Goal: Check status: Check status

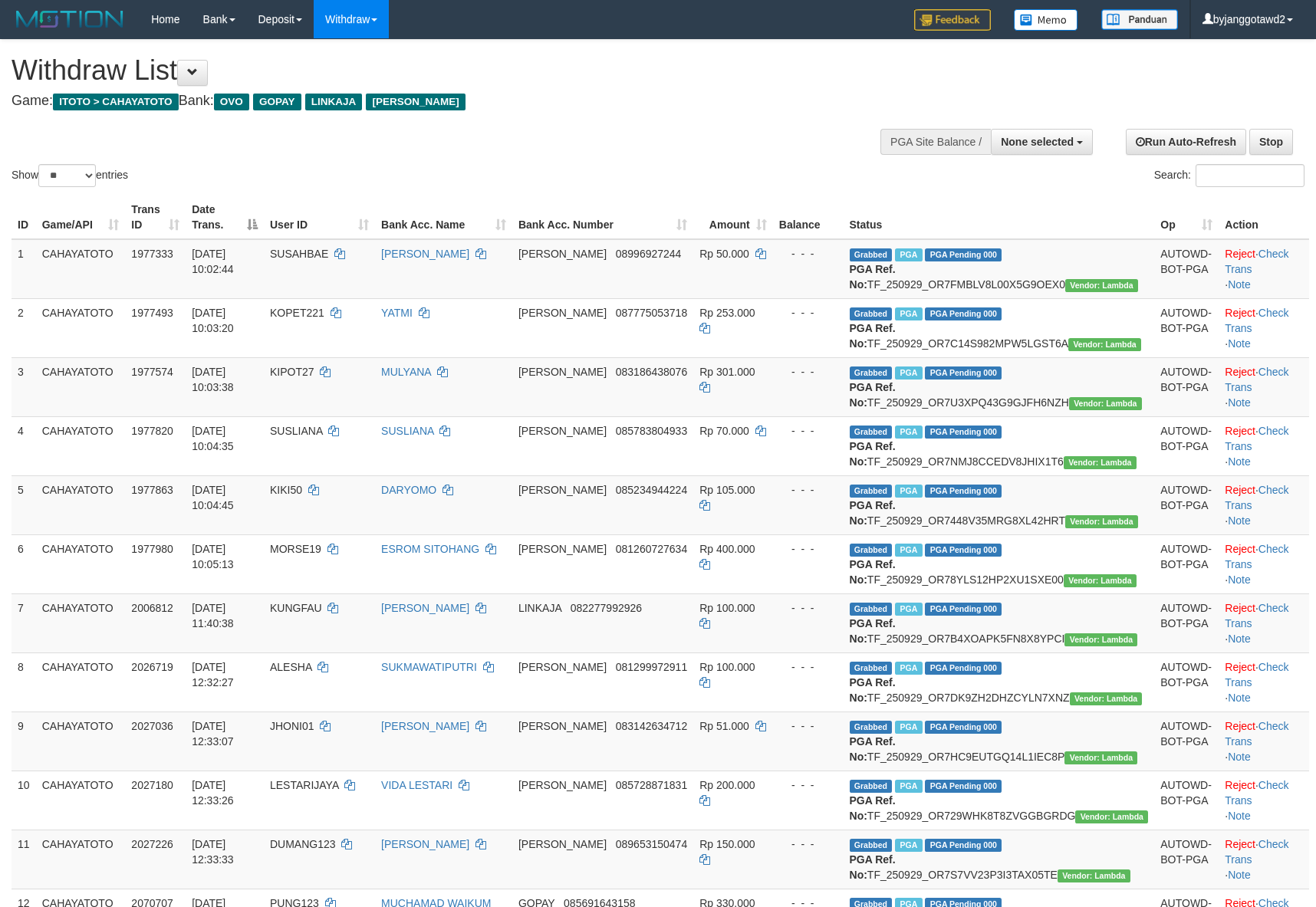
select select
select select "**"
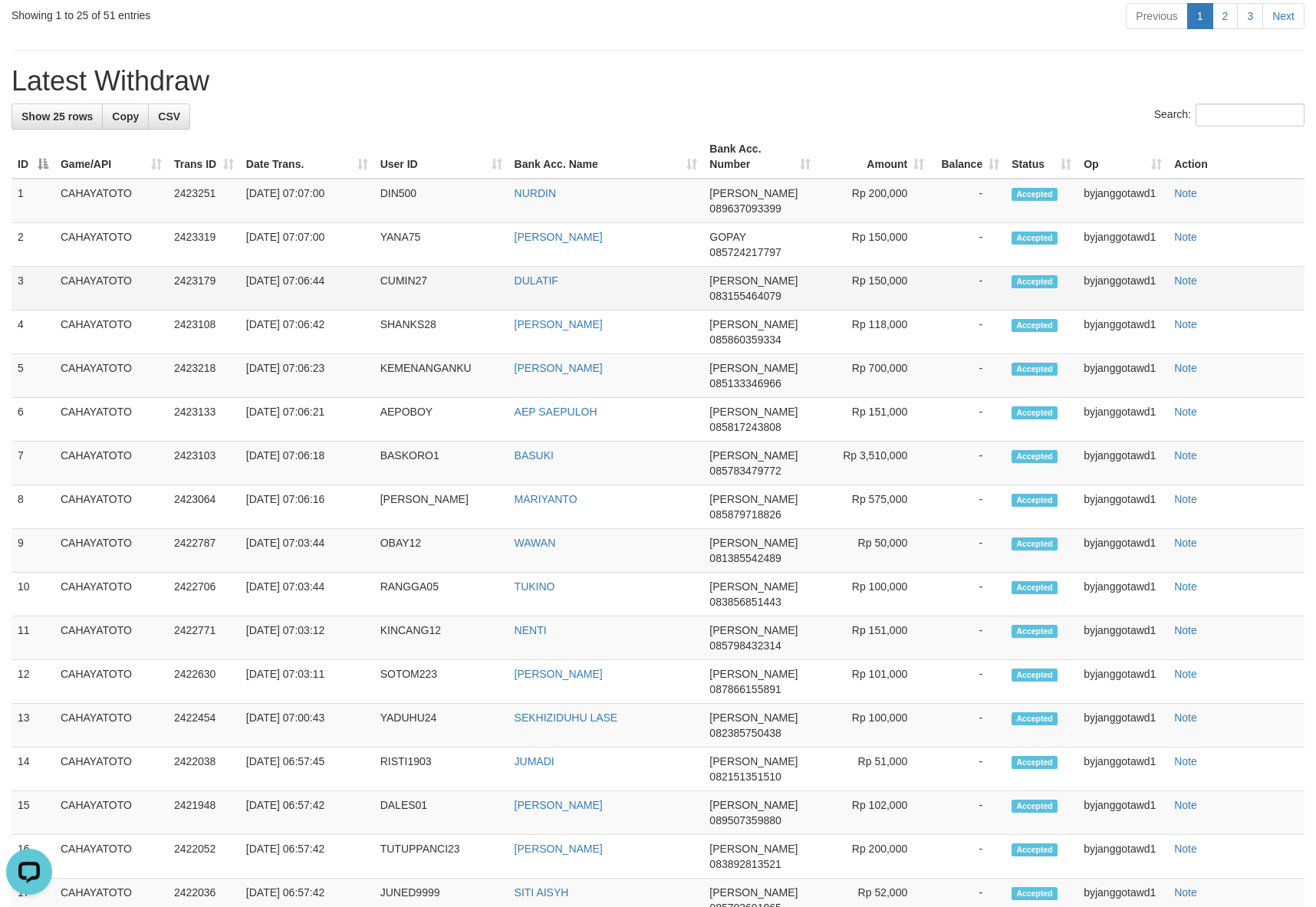
scroll to position [1739, 0]
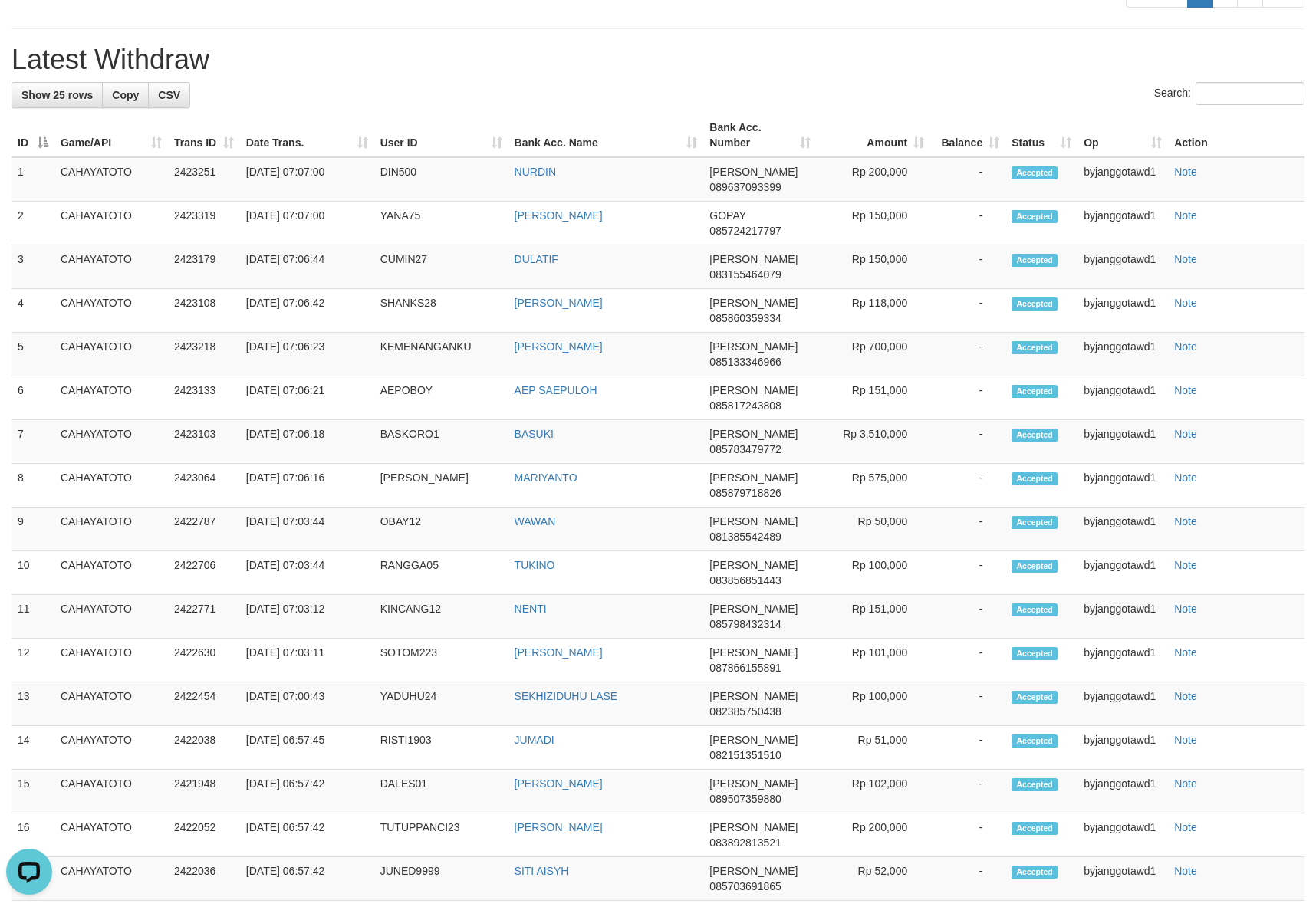
click at [410, 289] on td "CUMIN27" at bounding box center [441, 267] width 134 height 43
copy td "CUMIN27"
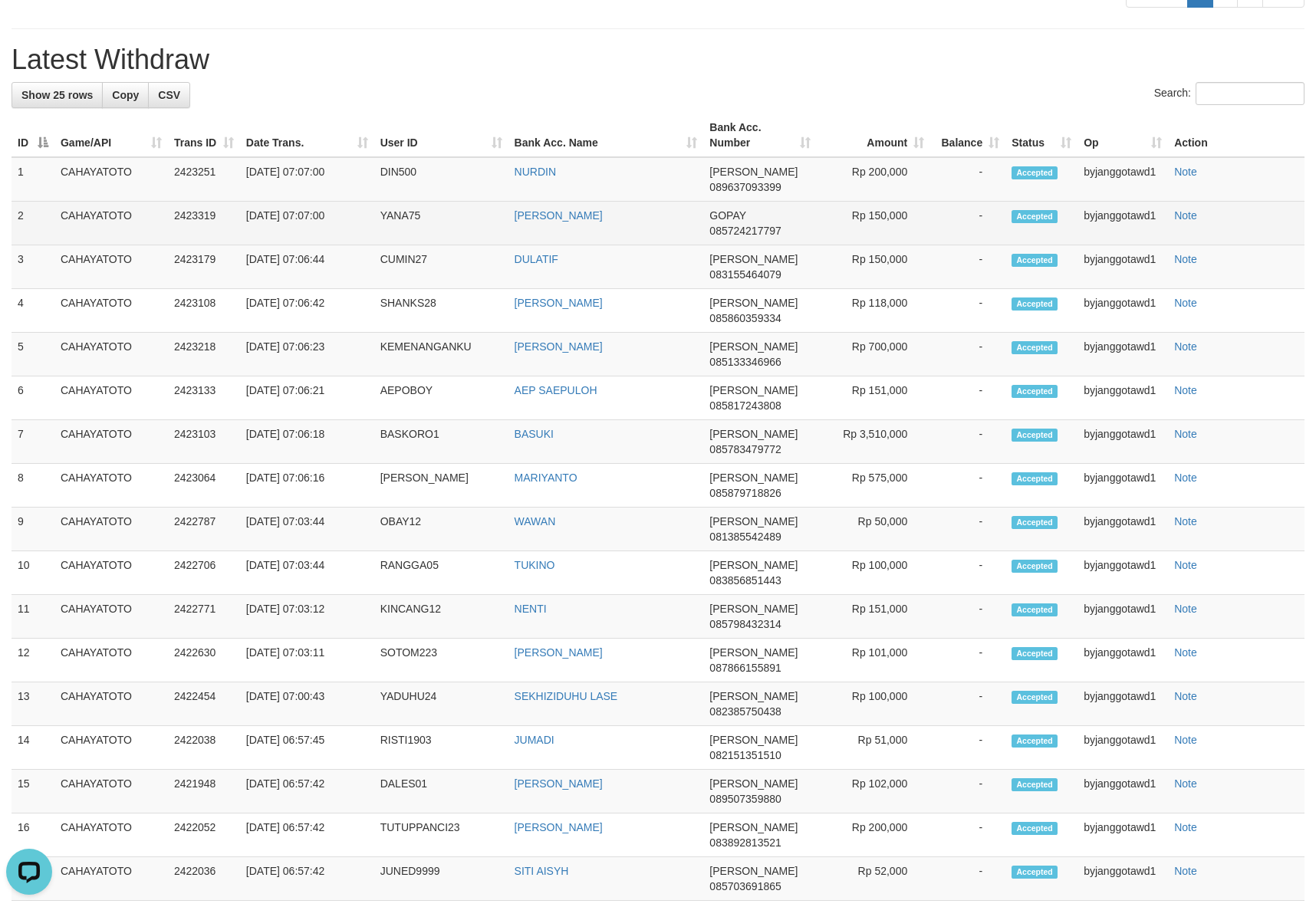
click at [386, 245] on td "YANA75" at bounding box center [441, 224] width 134 height 43
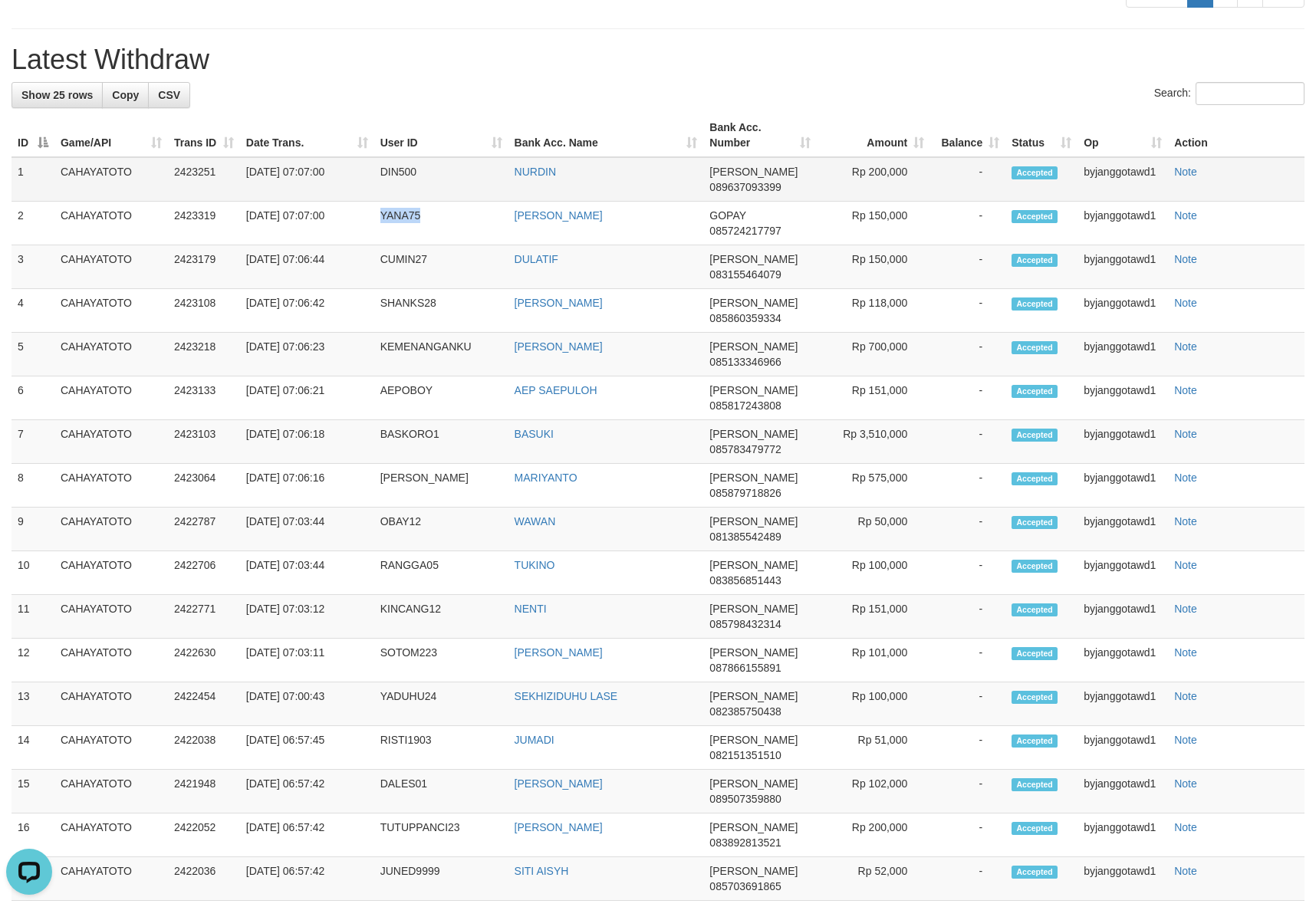
copy td "YANA75"
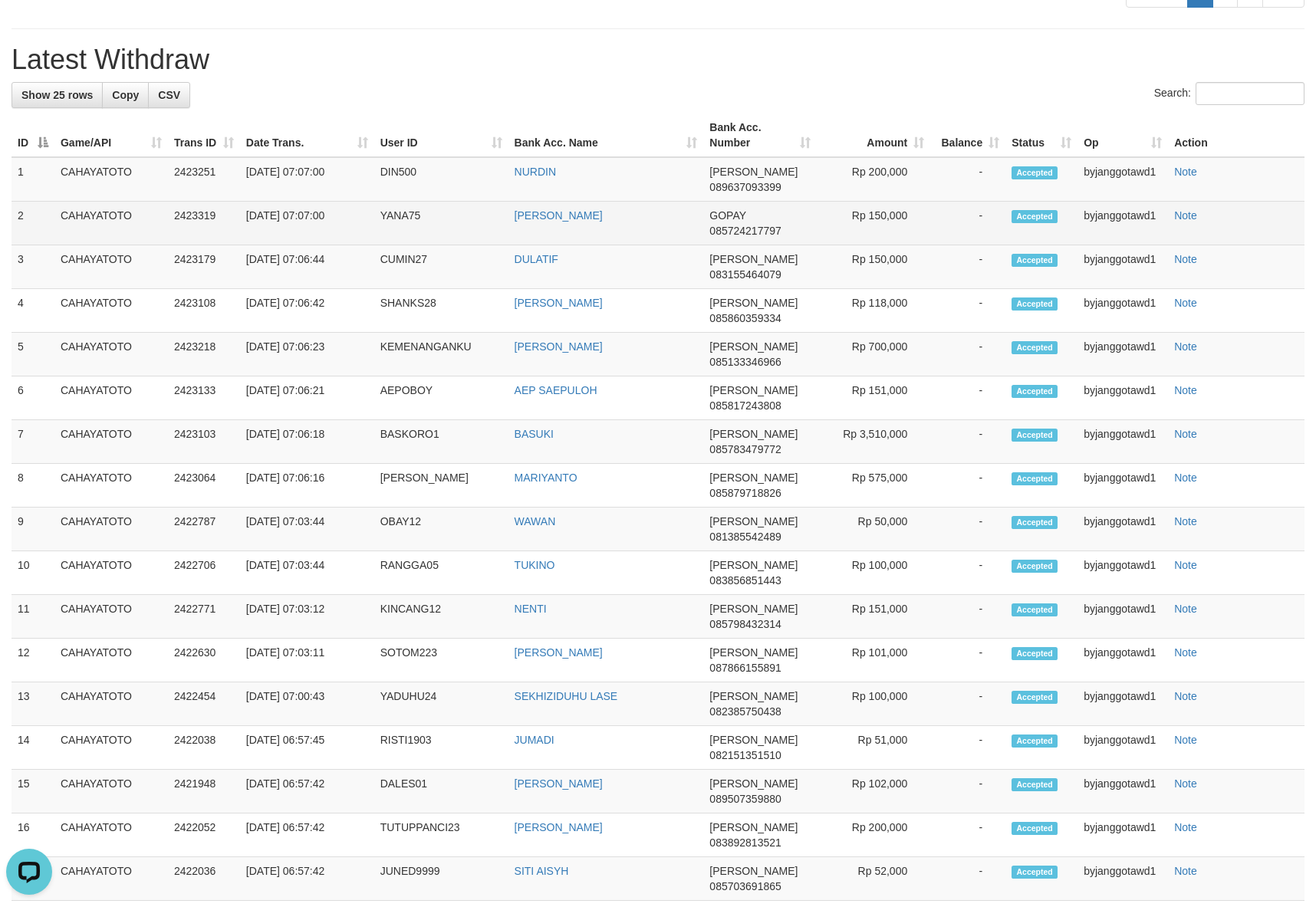
click at [702, 245] on td "YANA SUPRIATNA" at bounding box center [606, 224] width 196 height 43
drag, startPoint x: 708, startPoint y: 626, endPoint x: 786, endPoint y: 644, distance: 80.0
click at [786, 245] on td "GOPAY 085724217797" at bounding box center [760, 224] width 114 height 43
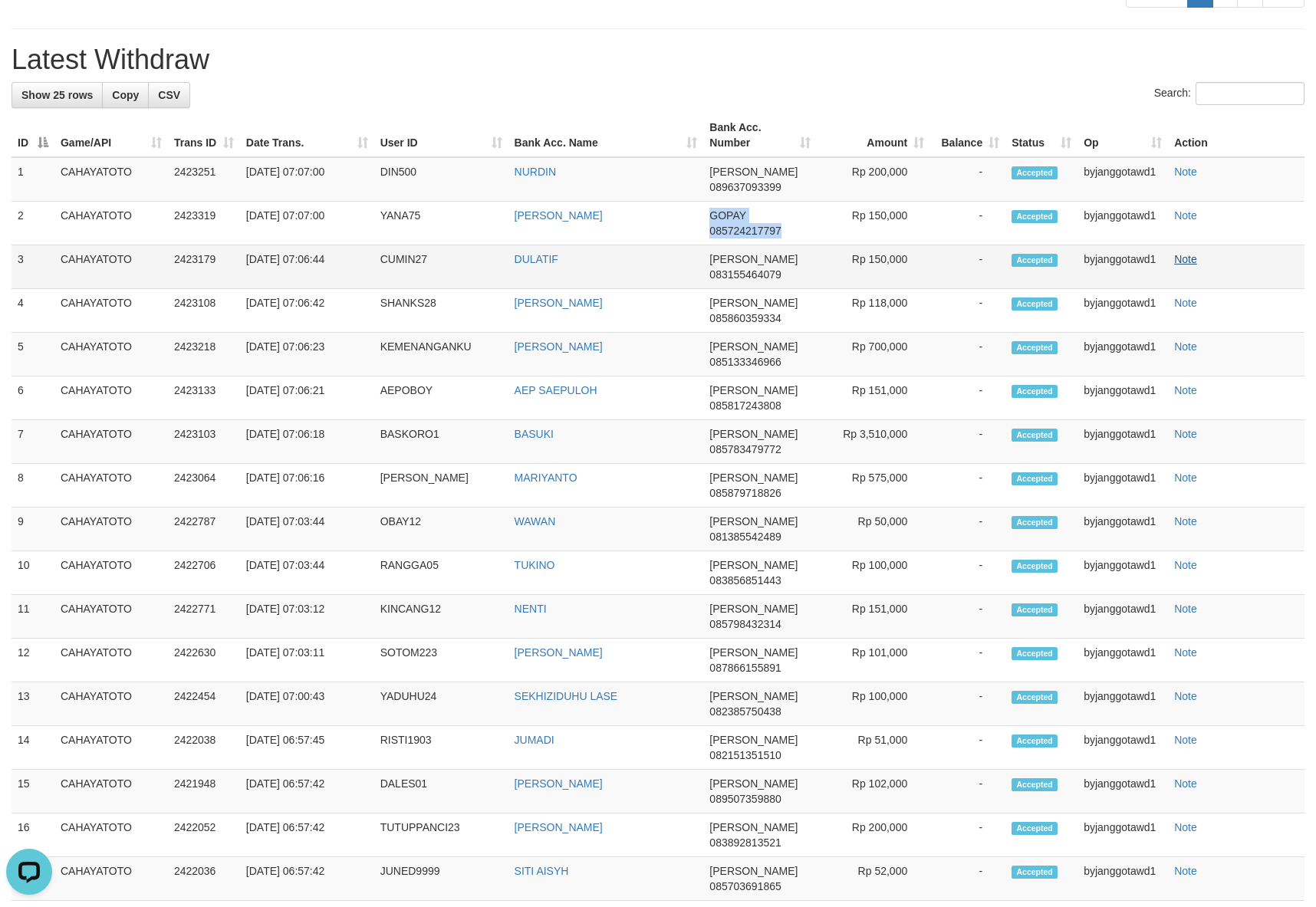
copy td "GOPAY 085724217797"
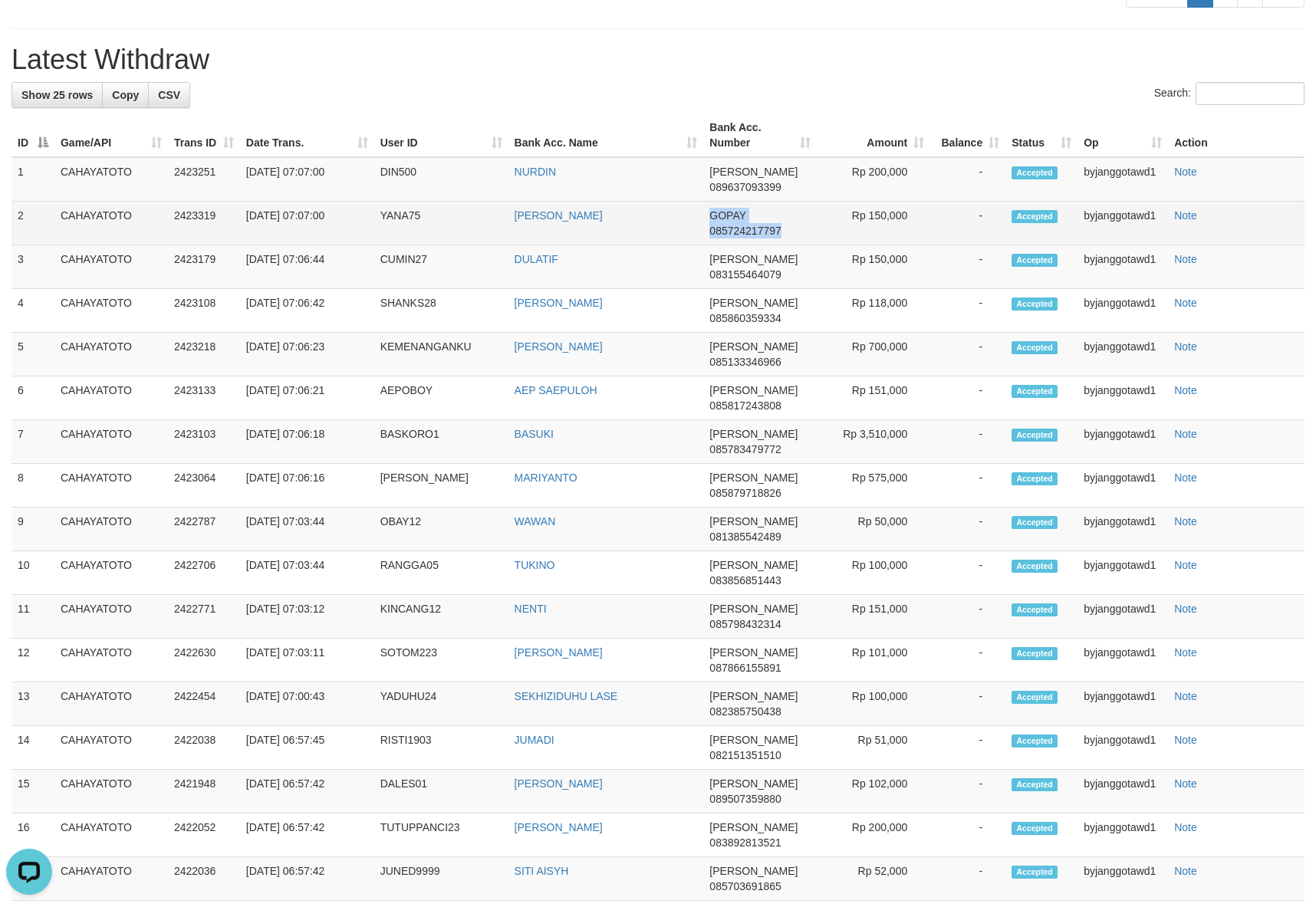
drag, startPoint x: 499, startPoint y: 628, endPoint x: 606, endPoint y: 628, distance: 107.0
click at [606, 245] on tr "2 CAHAYATOTO 2423319 30/09/2025 07:07:00 YANA75 YANA SUPRIATNA GOPAY 0857242177…" at bounding box center [658, 224] width 1293 height 43
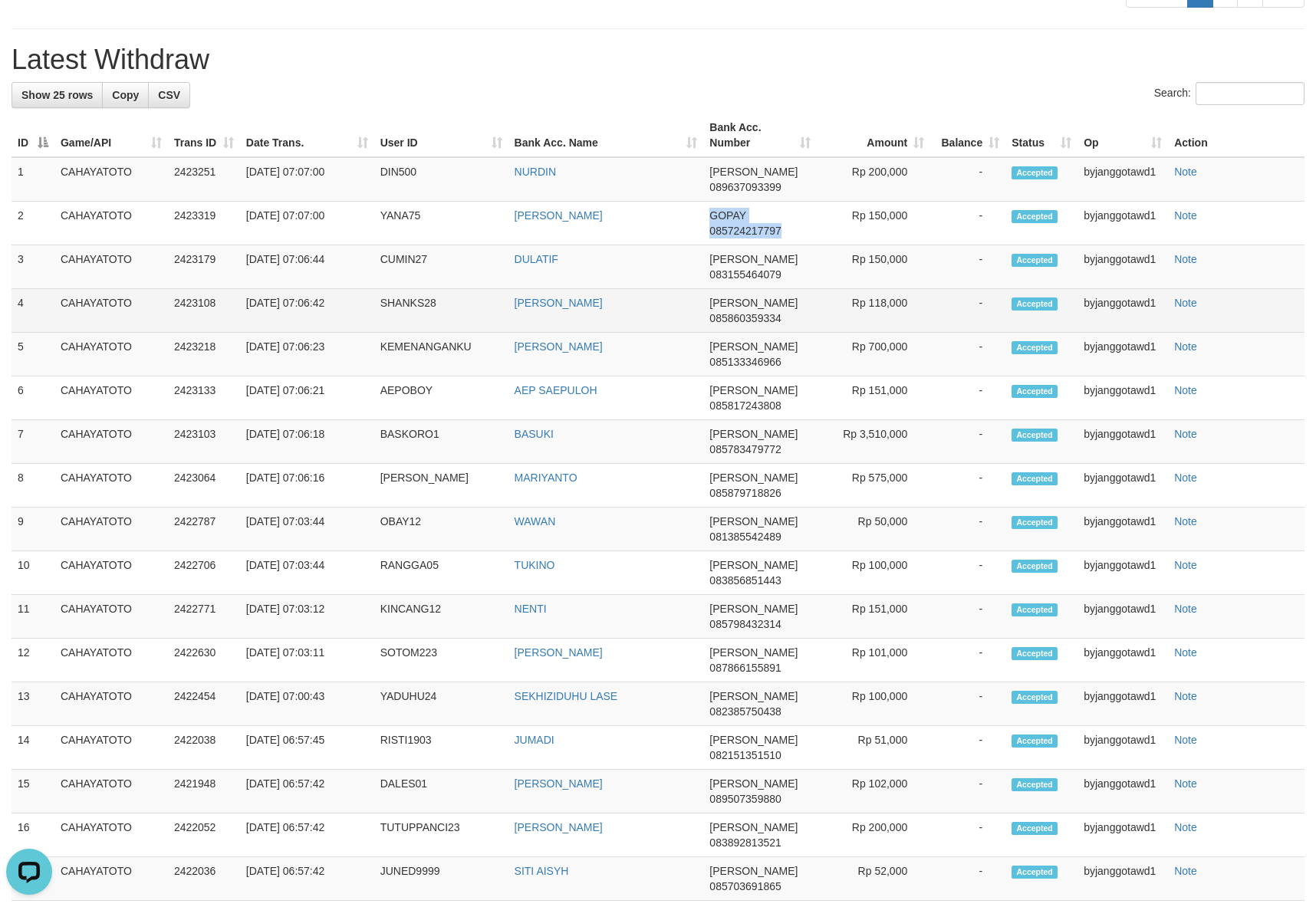
copy tr "YANA SUPRIATNA"
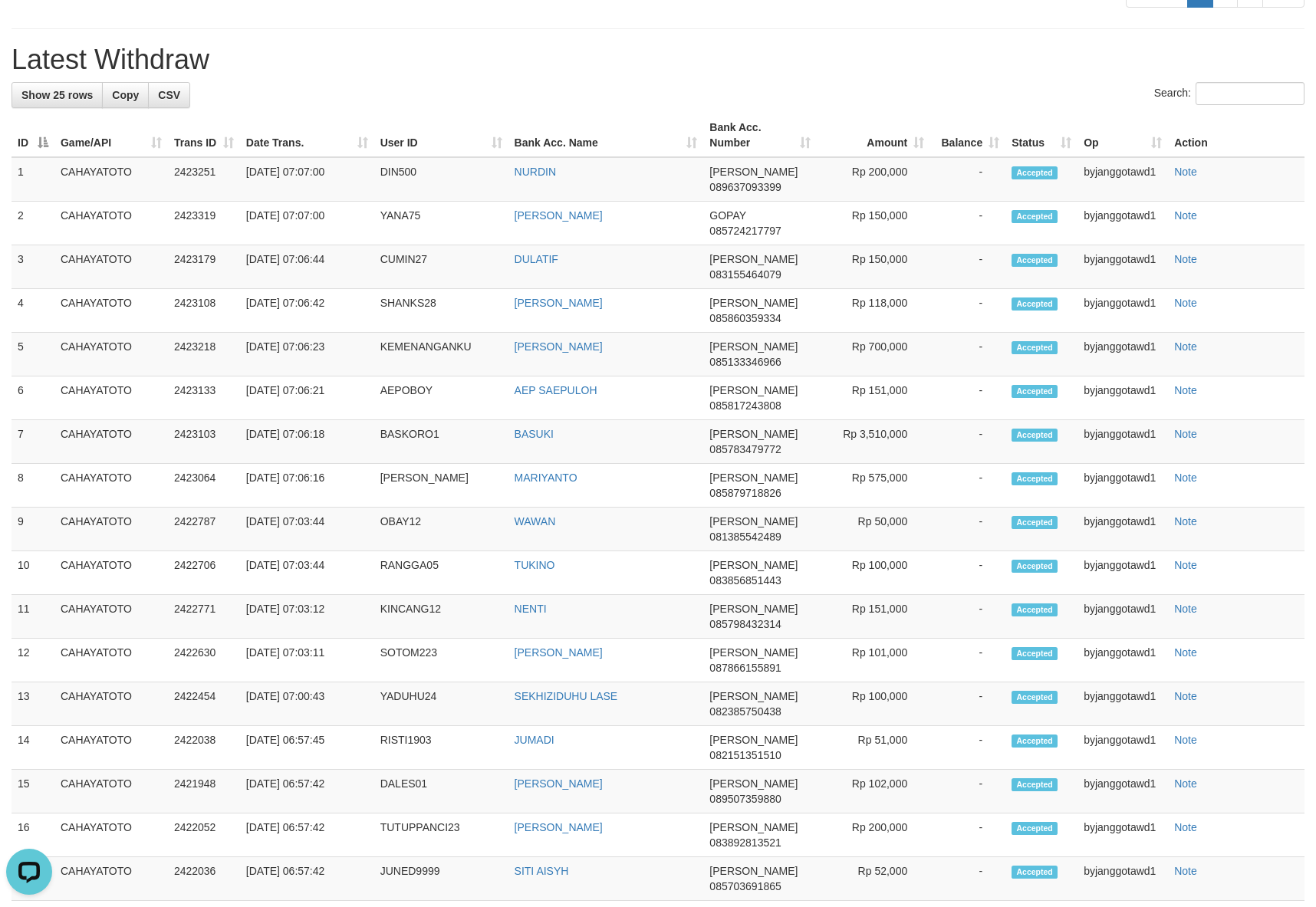
click at [730, 75] on h1 "Latest Withdraw" at bounding box center [658, 60] width 1293 height 31
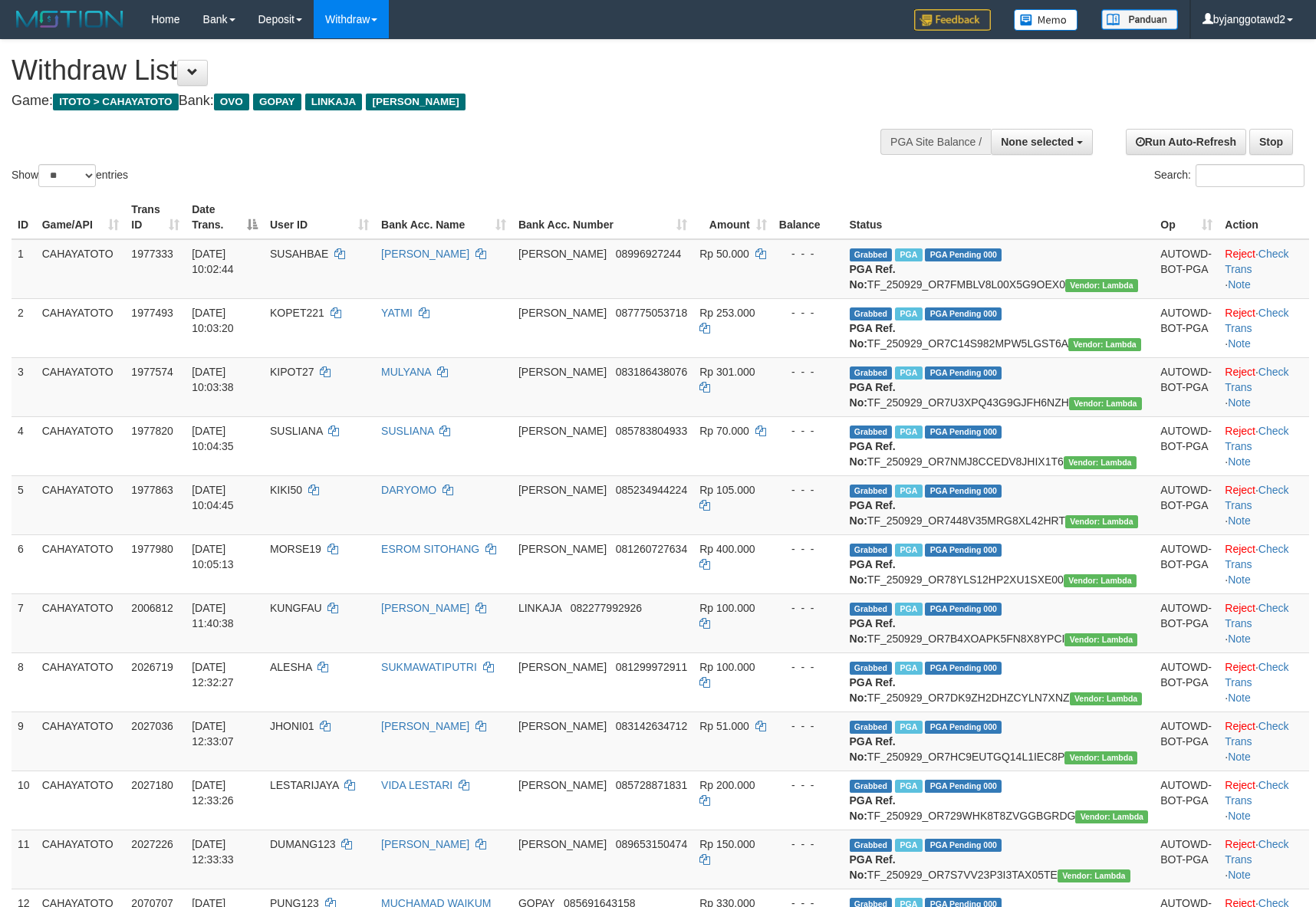
select select
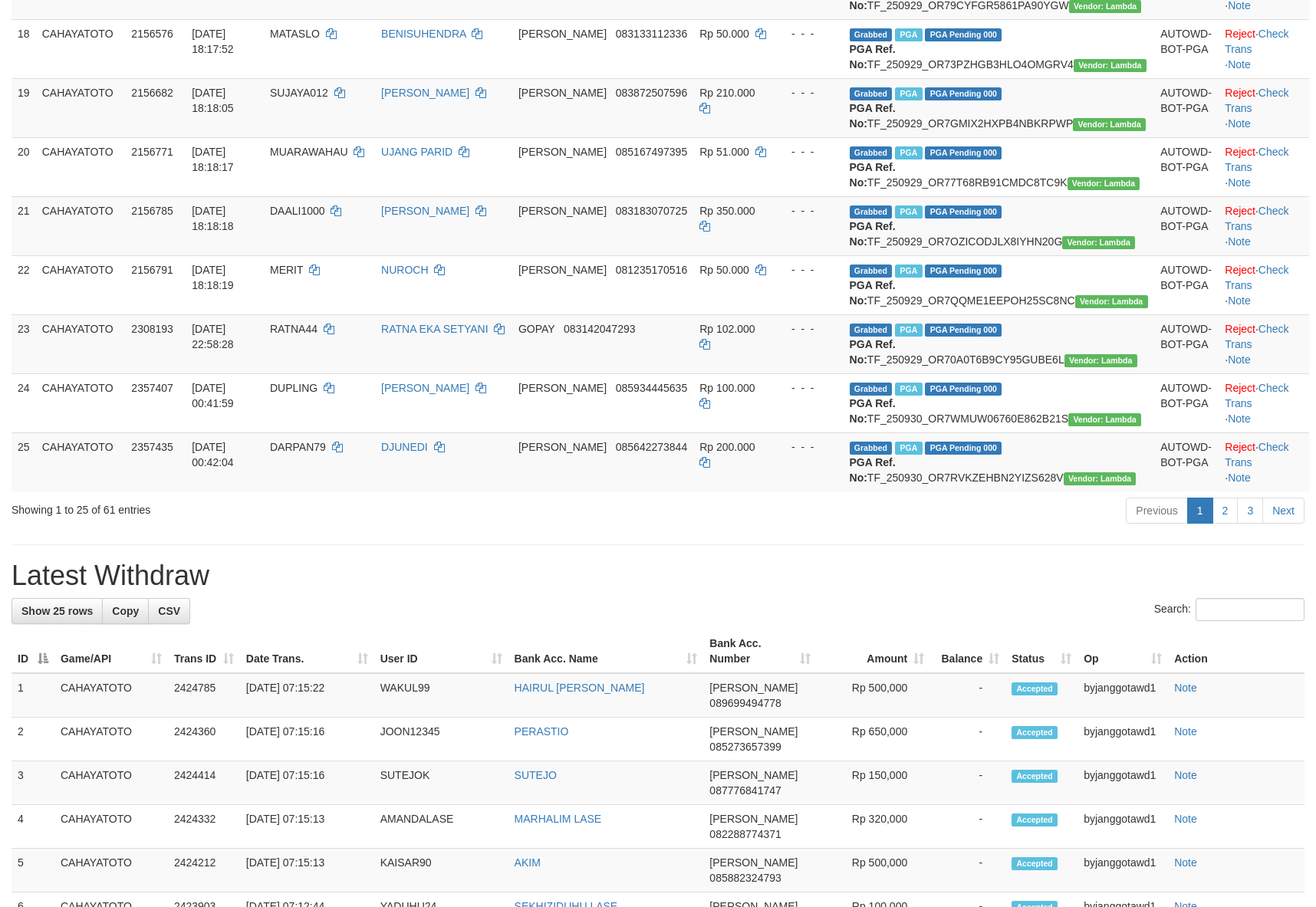
scroll to position [1452, 0]
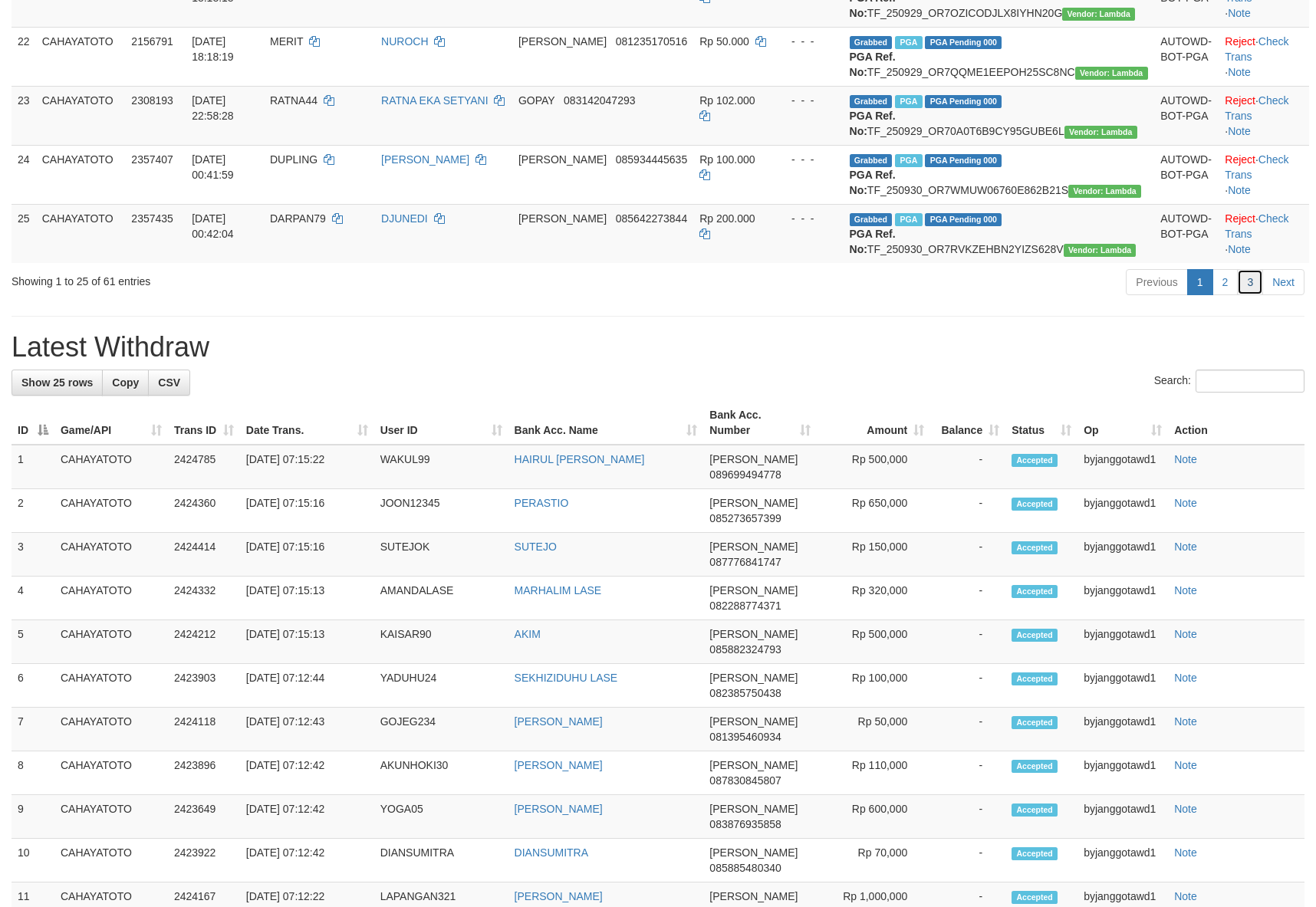
click at [1250, 295] on link "3" at bounding box center [1249, 281] width 26 height 26
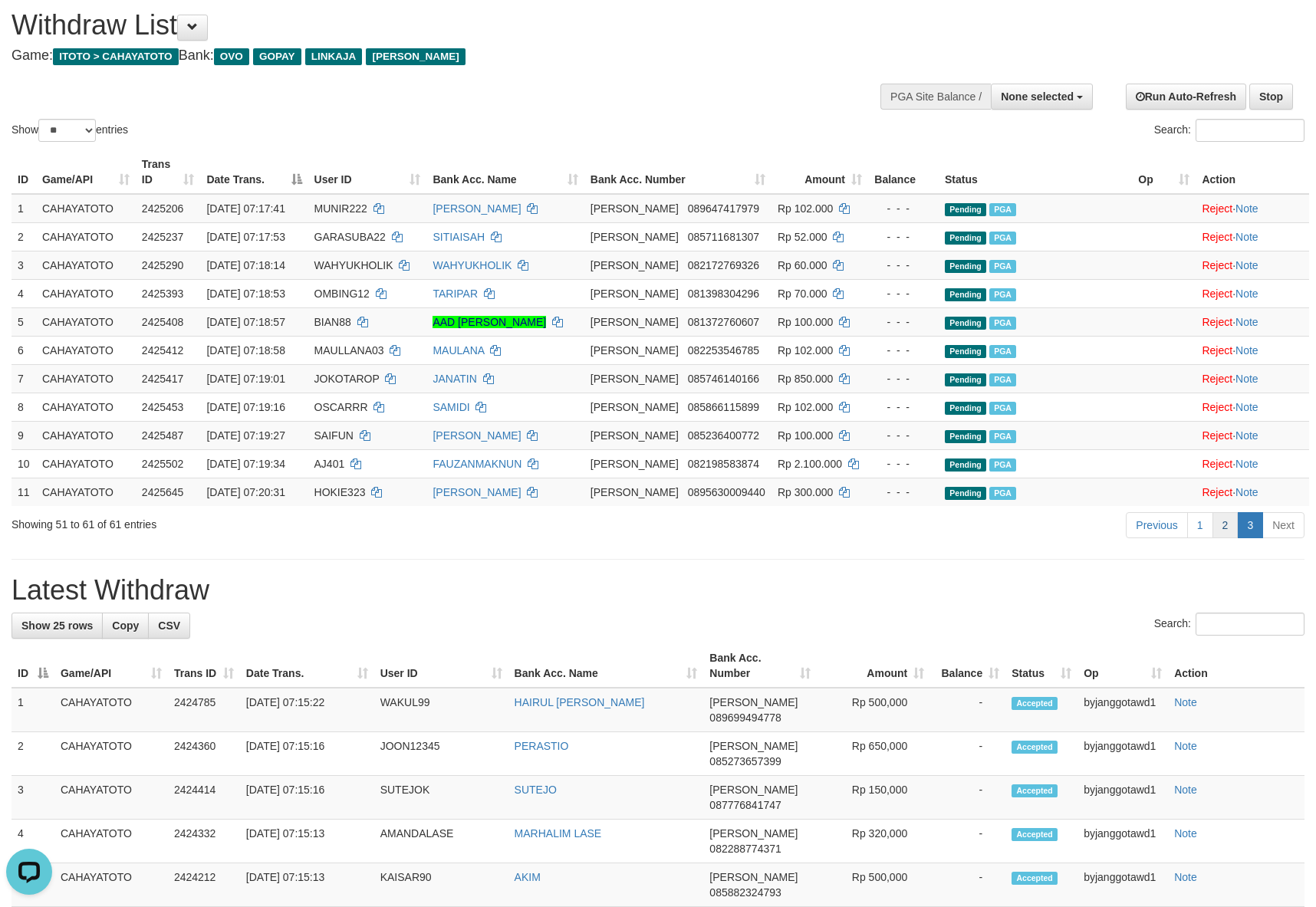
scroll to position [0, 0]
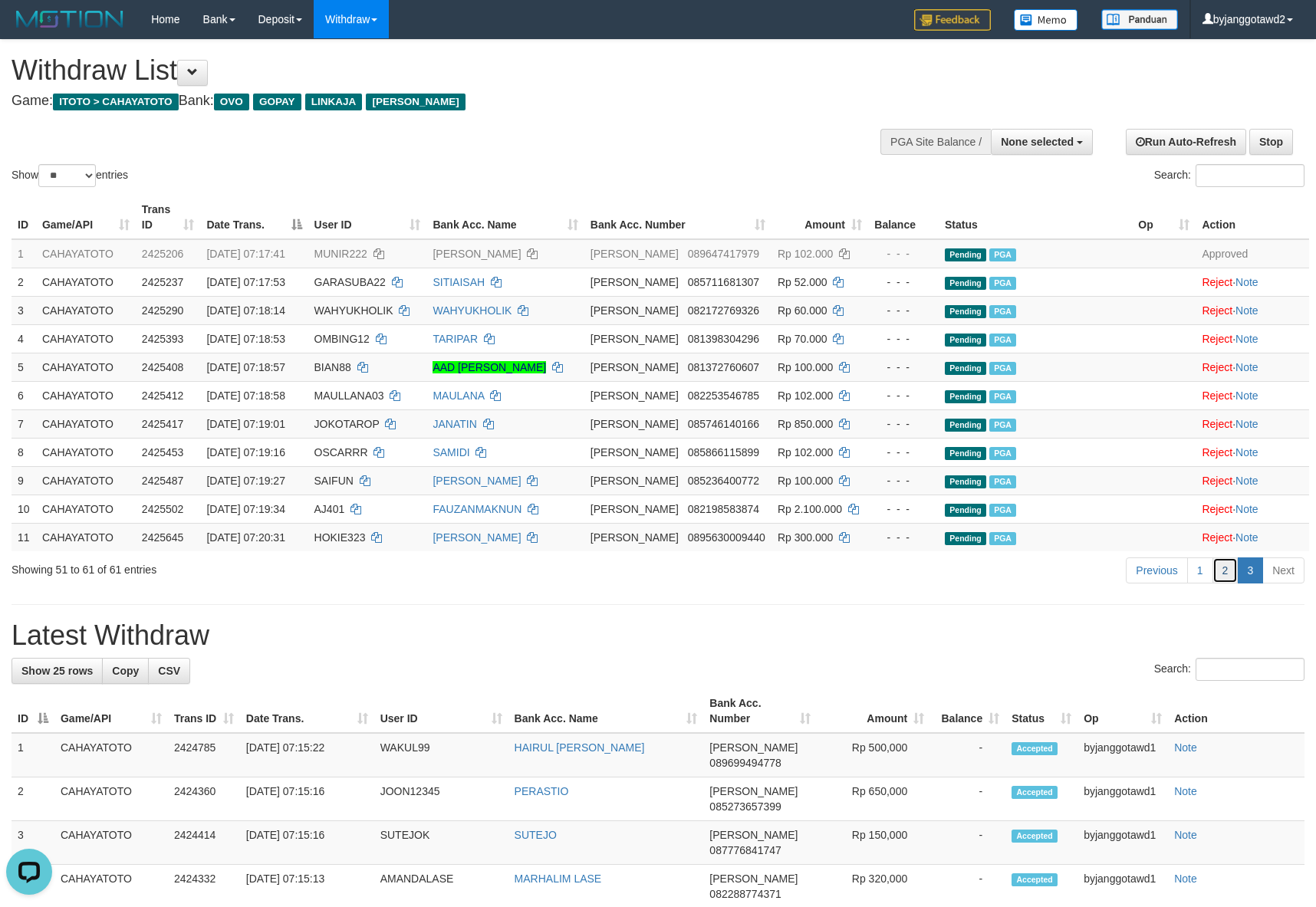
click at [1221, 583] on link "2" at bounding box center [1225, 570] width 26 height 26
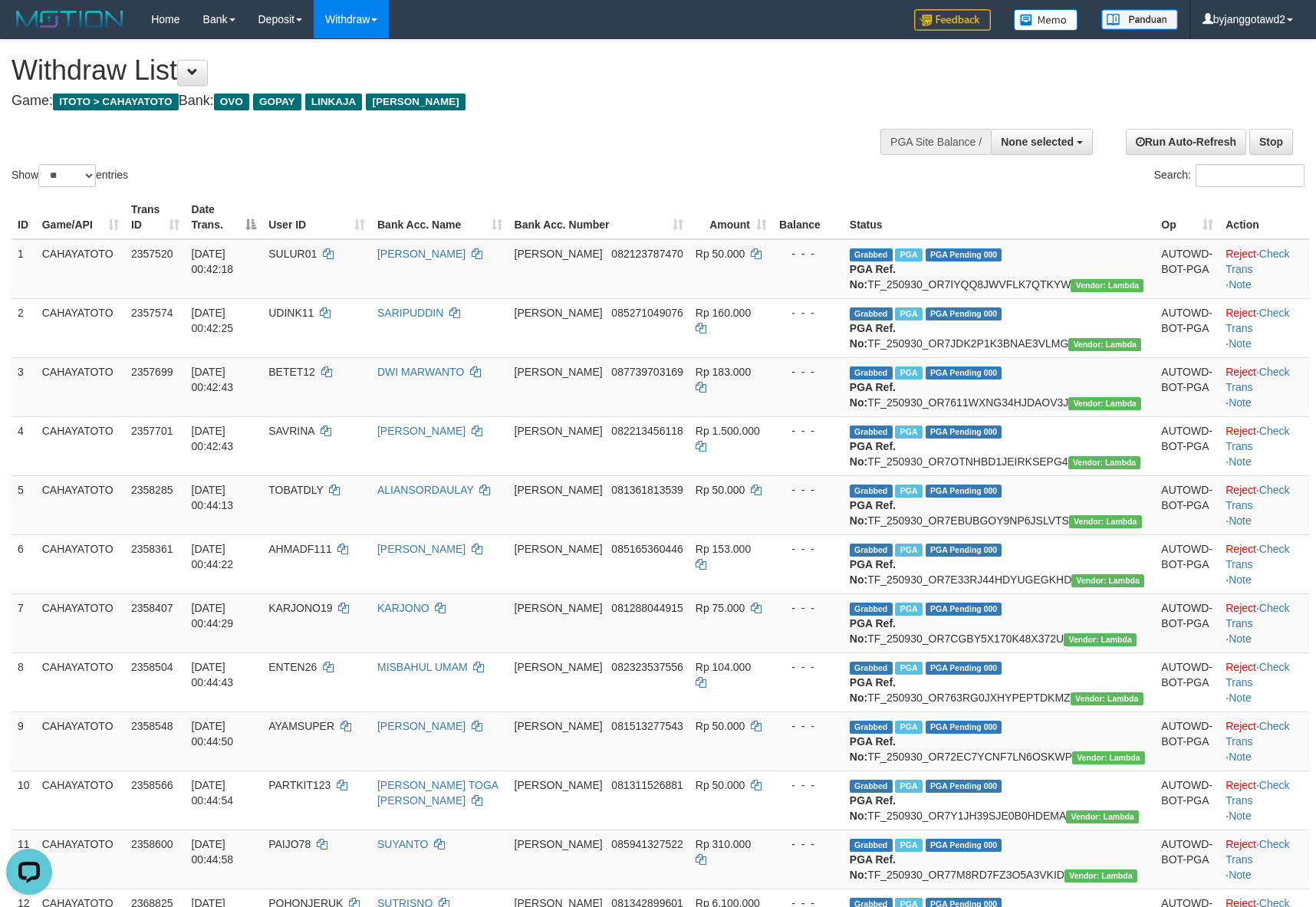
scroll to position [1689, 0]
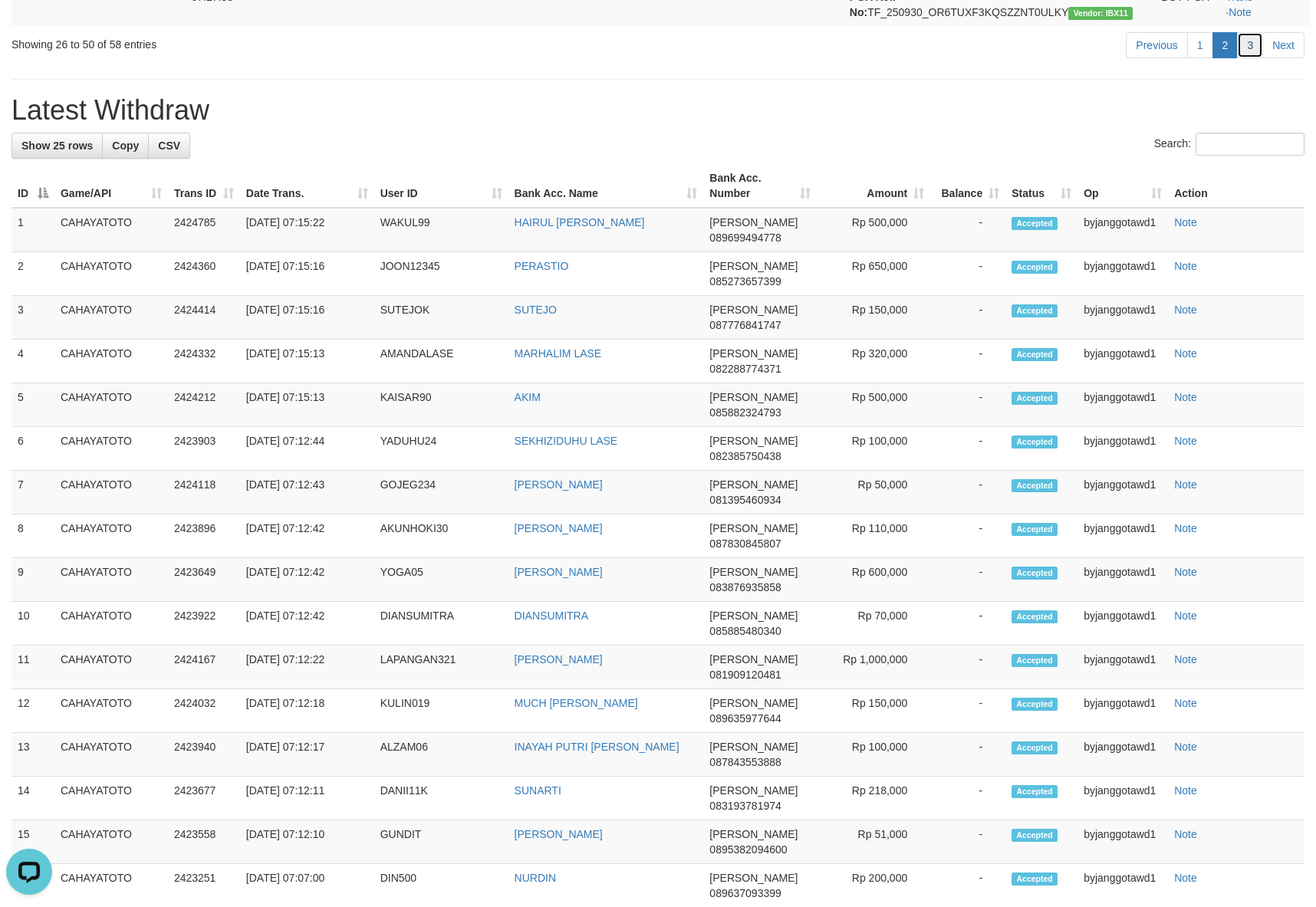
click at [1242, 59] on link "3" at bounding box center [1249, 45] width 26 height 26
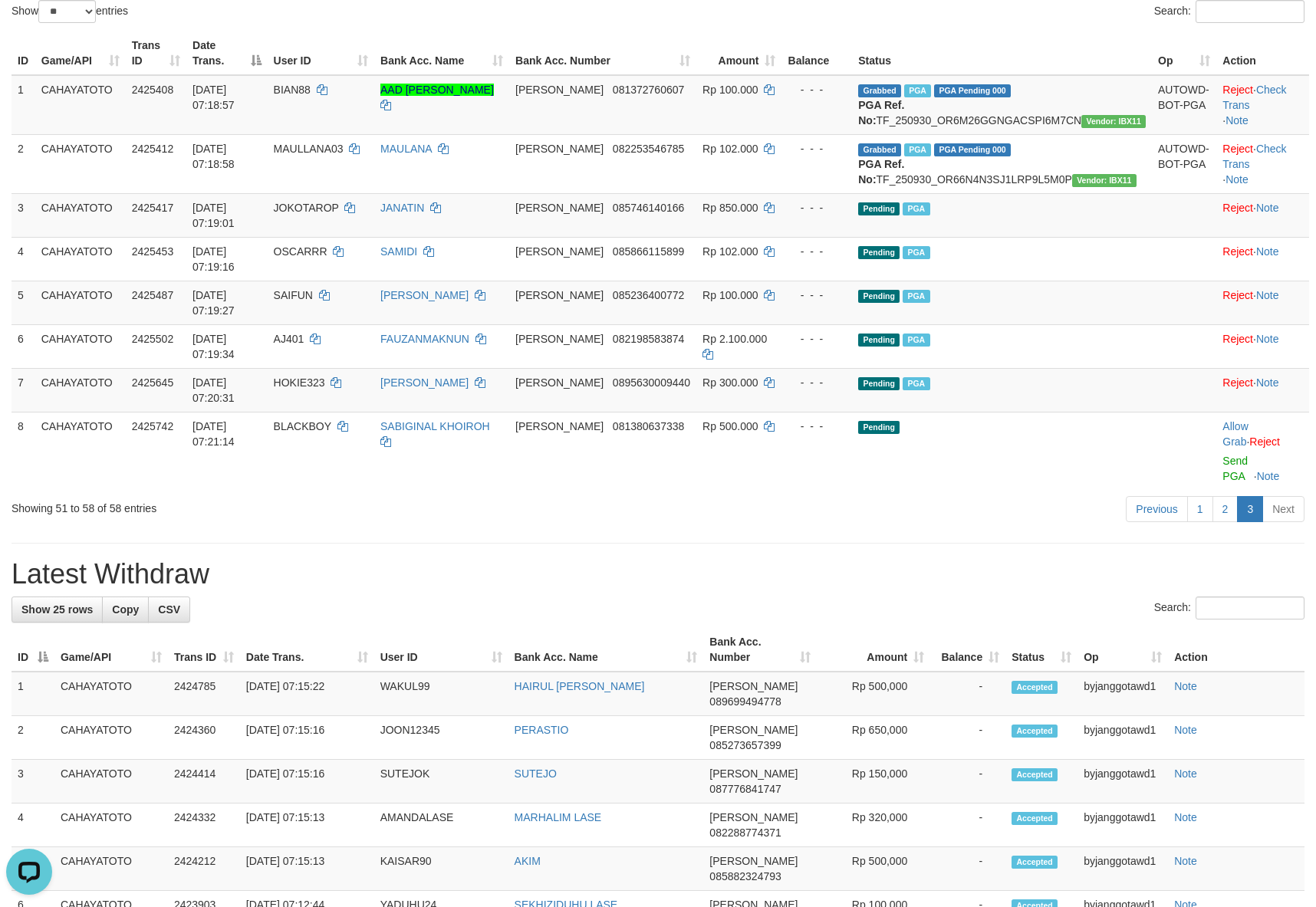
scroll to position [0, 0]
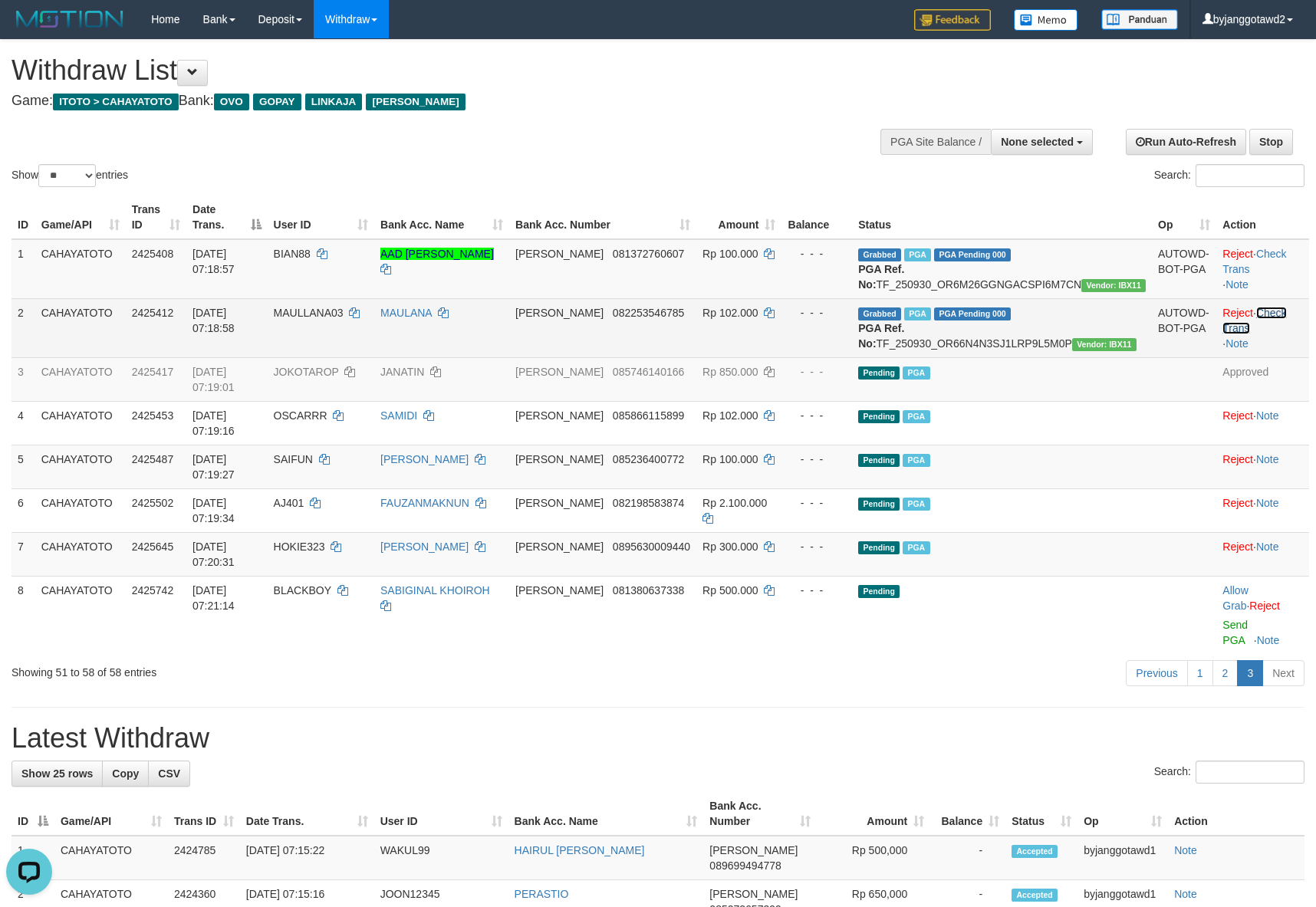
click at [1273, 334] on link "Check Trans" at bounding box center [1254, 320] width 64 height 28
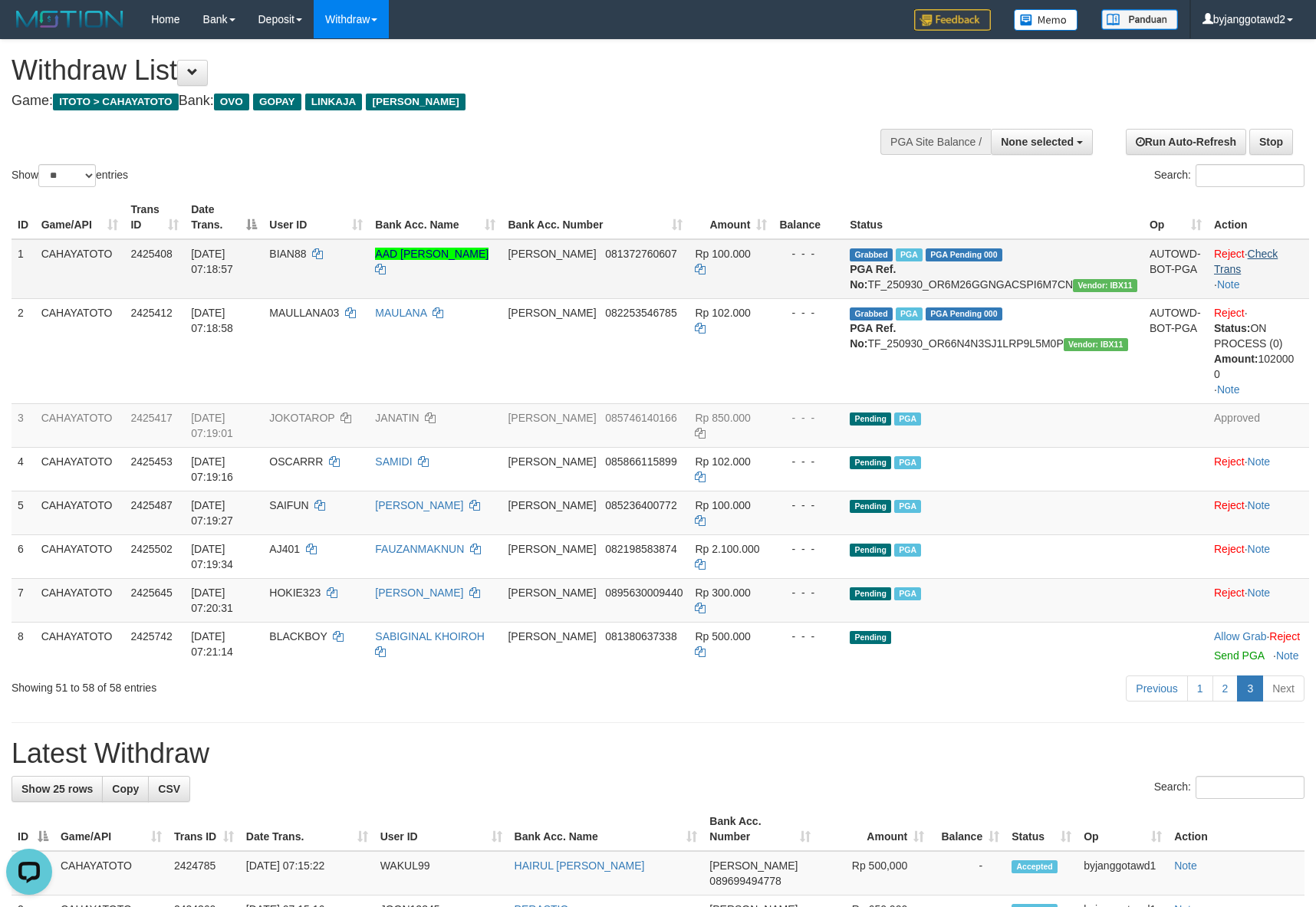
click at [1279, 279] on td "Reject · Check Trans · Note" at bounding box center [1258, 269] width 101 height 60
click at [1277, 271] on link "Check Trans" at bounding box center [1246, 261] width 64 height 28
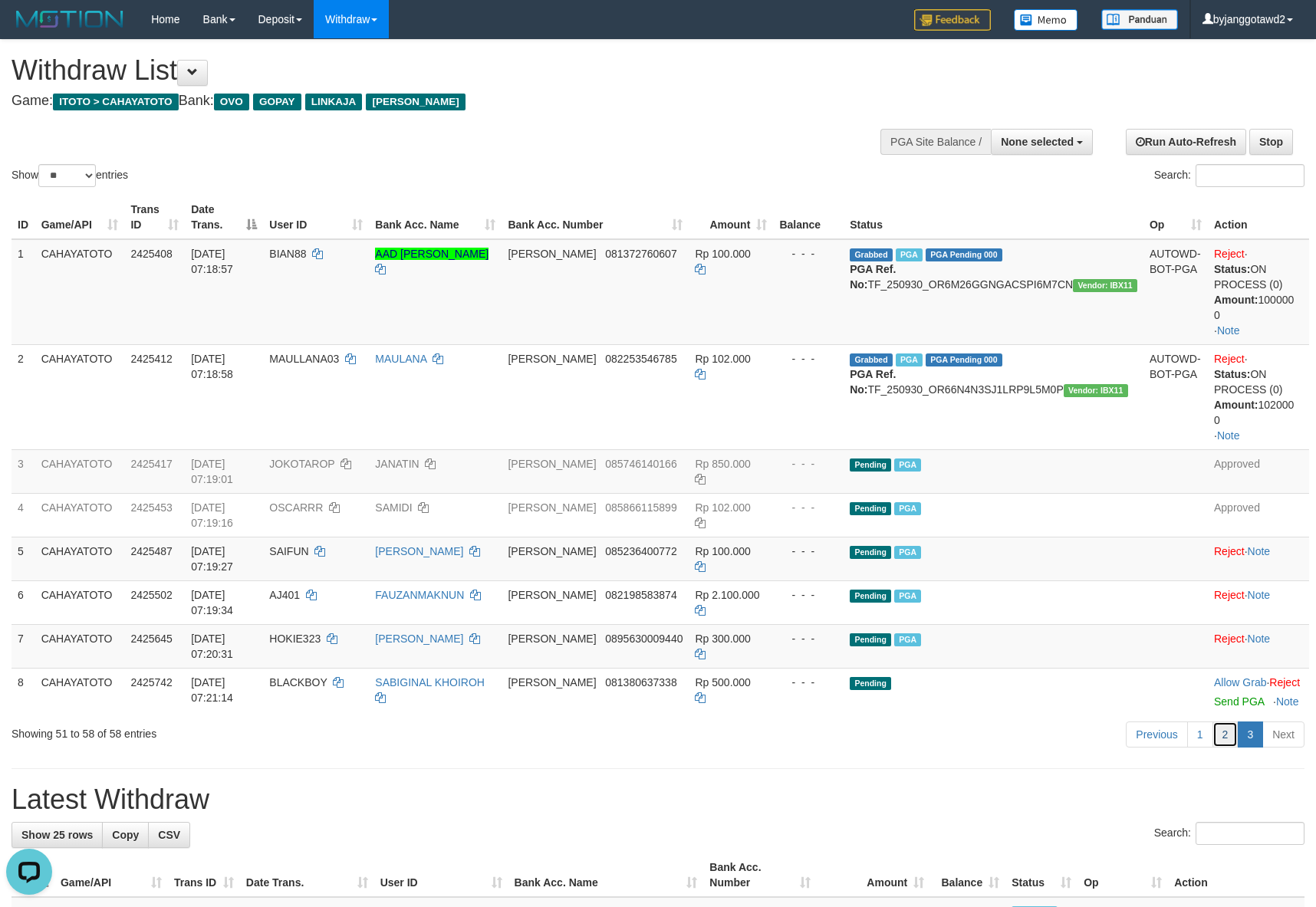
click at [1224, 721] on link "2" at bounding box center [1225, 734] width 26 height 26
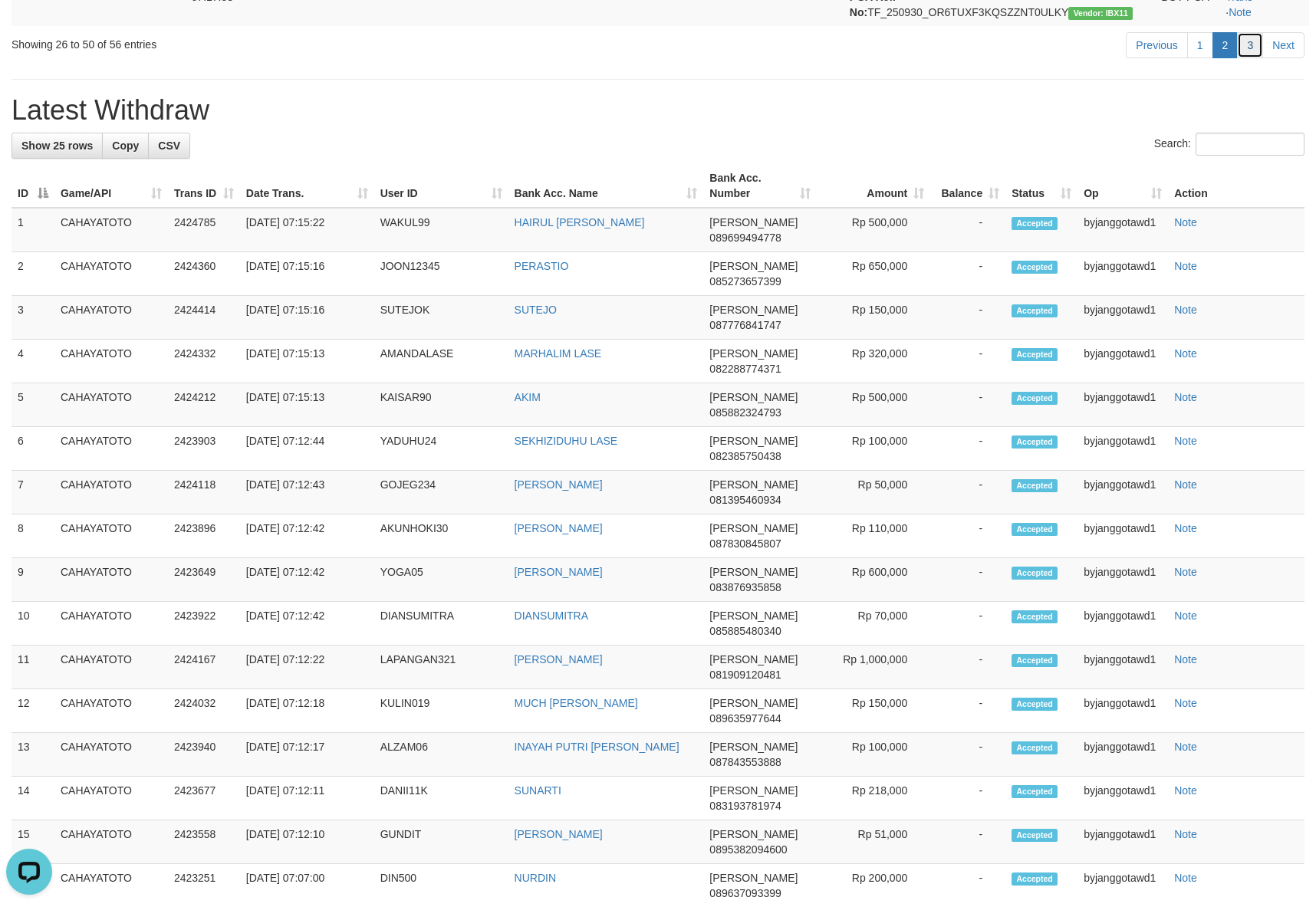
click at [1246, 59] on link "3" at bounding box center [1249, 45] width 26 height 26
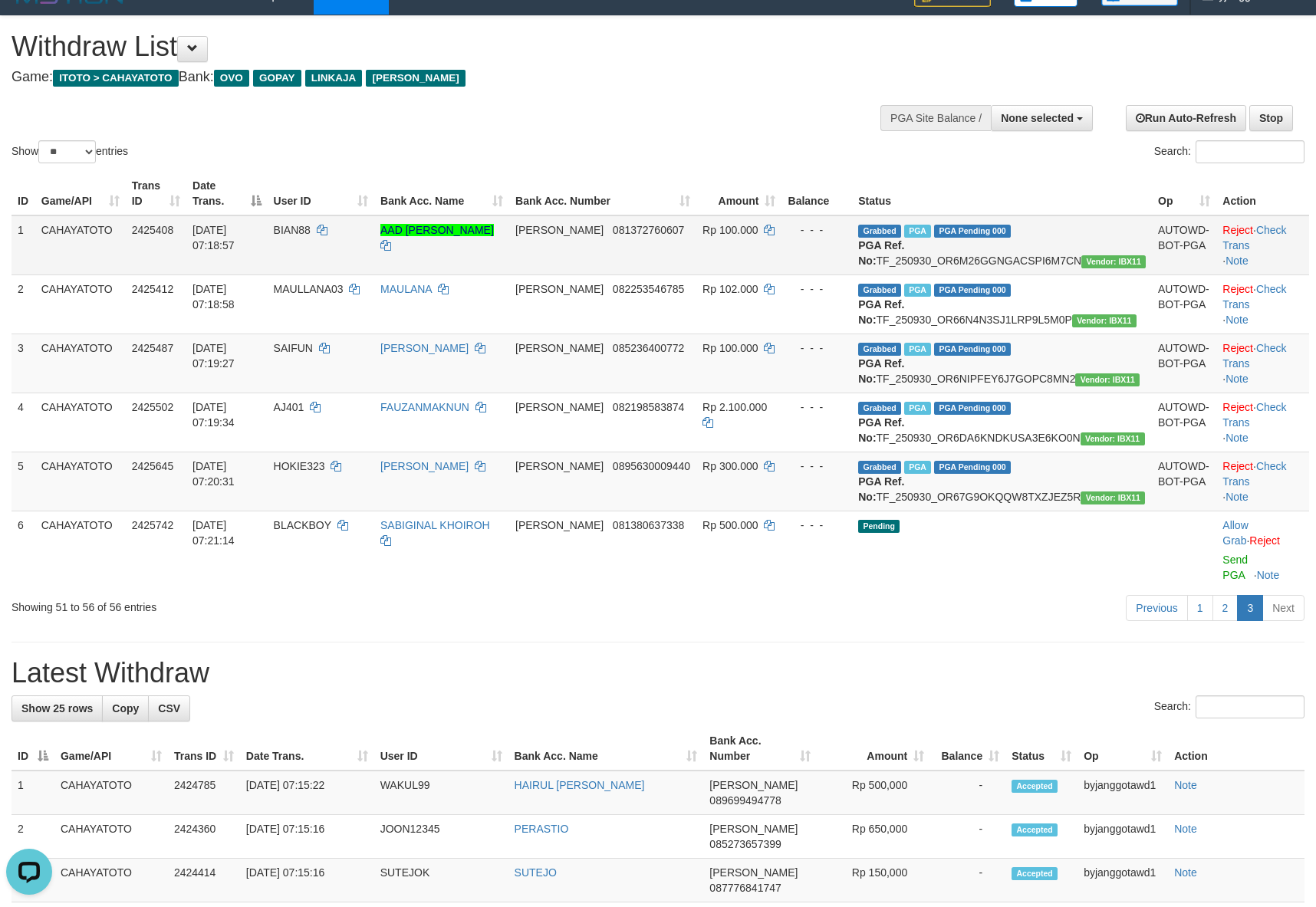
scroll to position [14, 0]
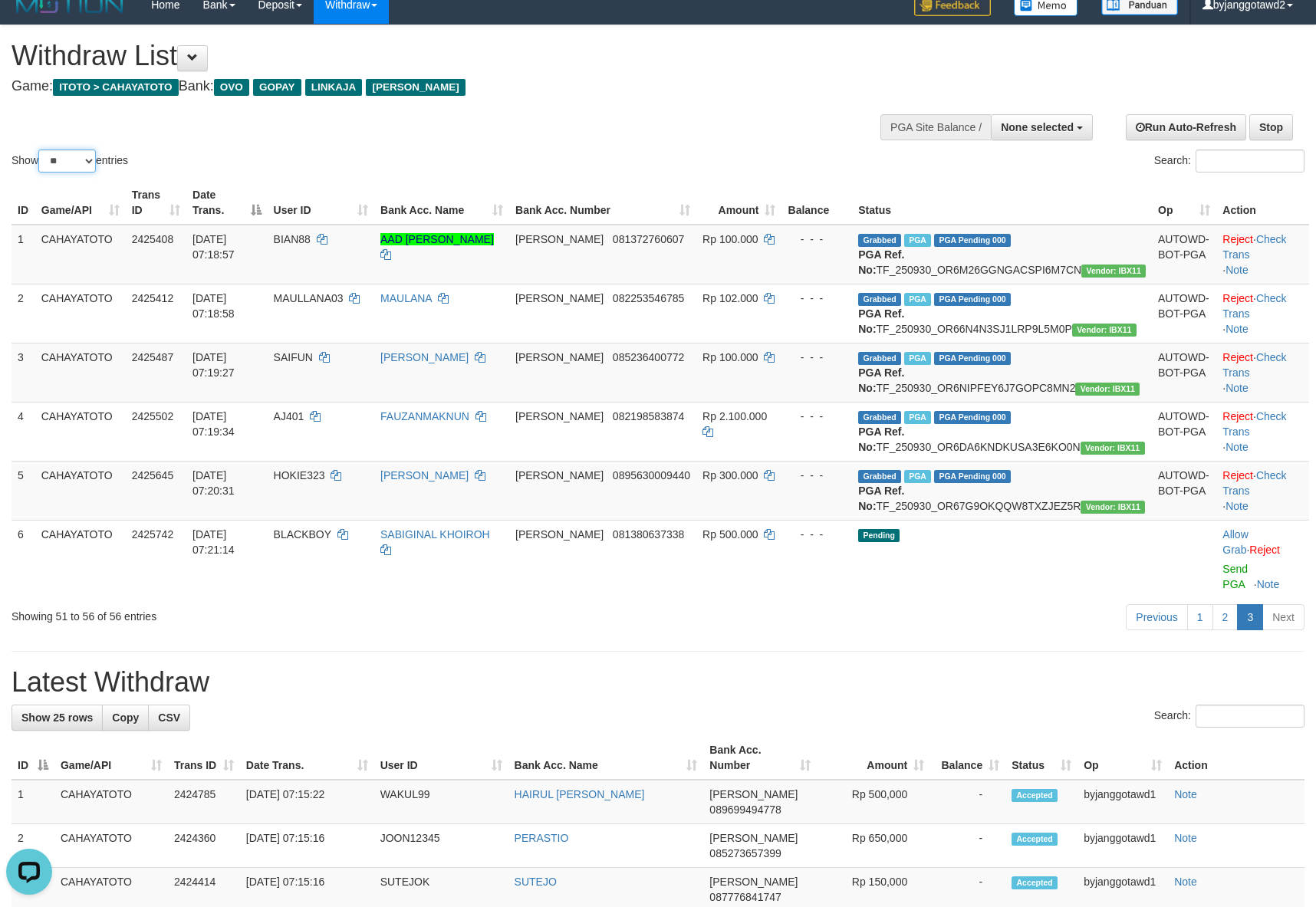
click at [93, 172] on select "** ** ** ***" at bounding box center [68, 161] width 58 height 23
select select "***"
click at [41, 168] on select "** ** ** ***" at bounding box center [68, 161] width 58 height 23
click at [423, 136] on div "Show ** ** ** *** entries Search:" at bounding box center [658, 100] width 1316 height 151
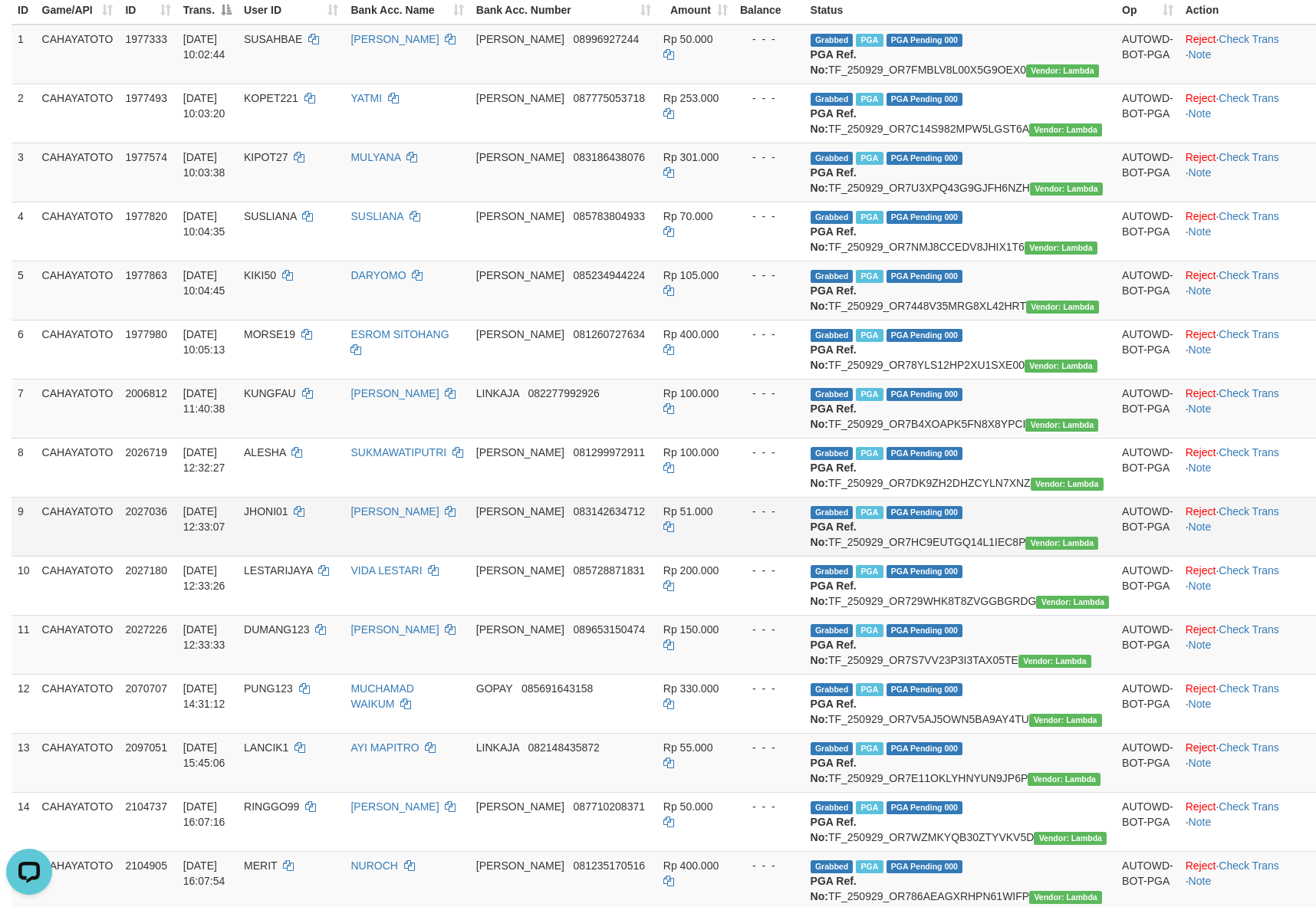
scroll to position [474, 0]
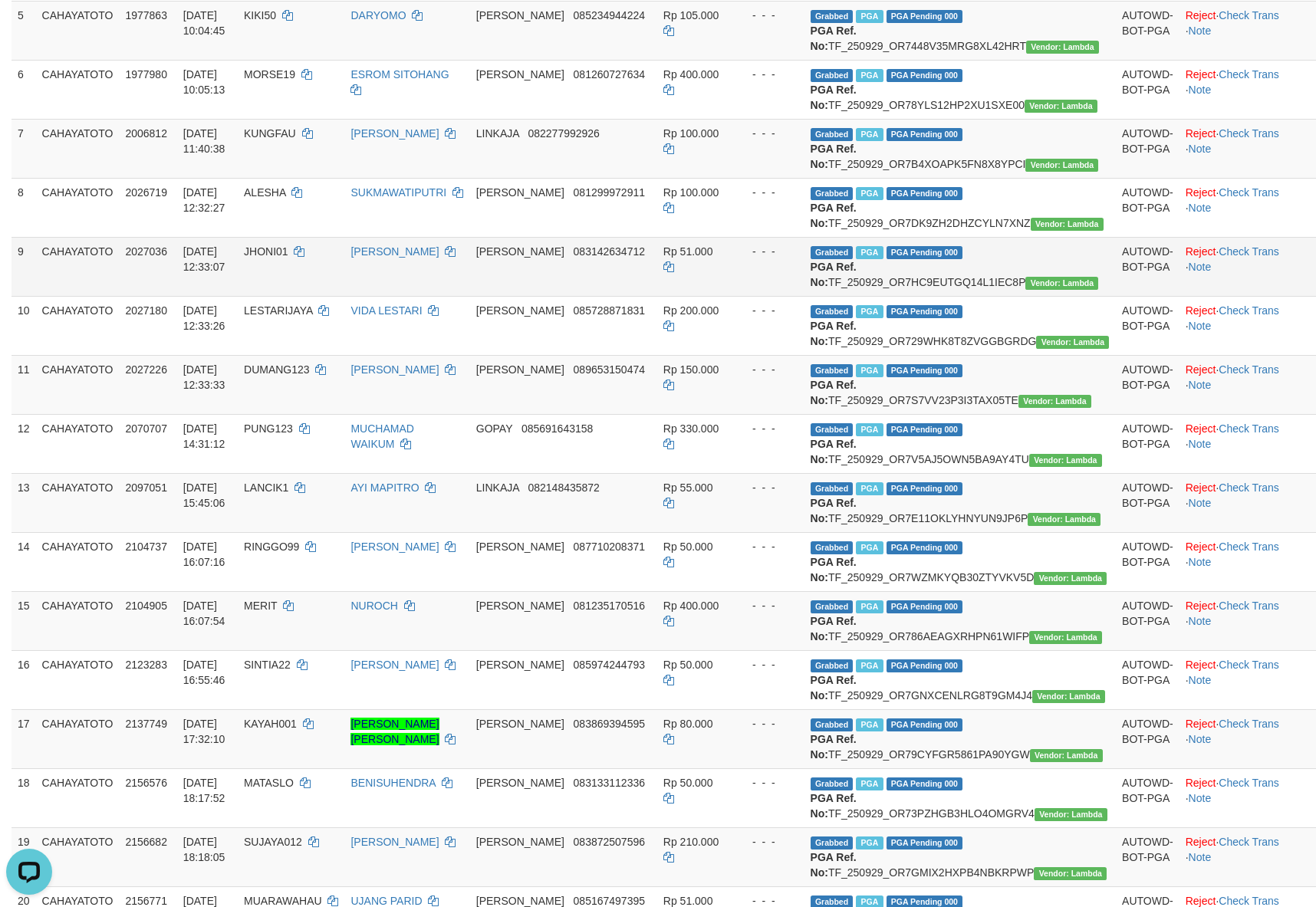
click at [1116, 296] on td "AUTOWD-BOT-PGA" at bounding box center [1147, 266] width 64 height 59
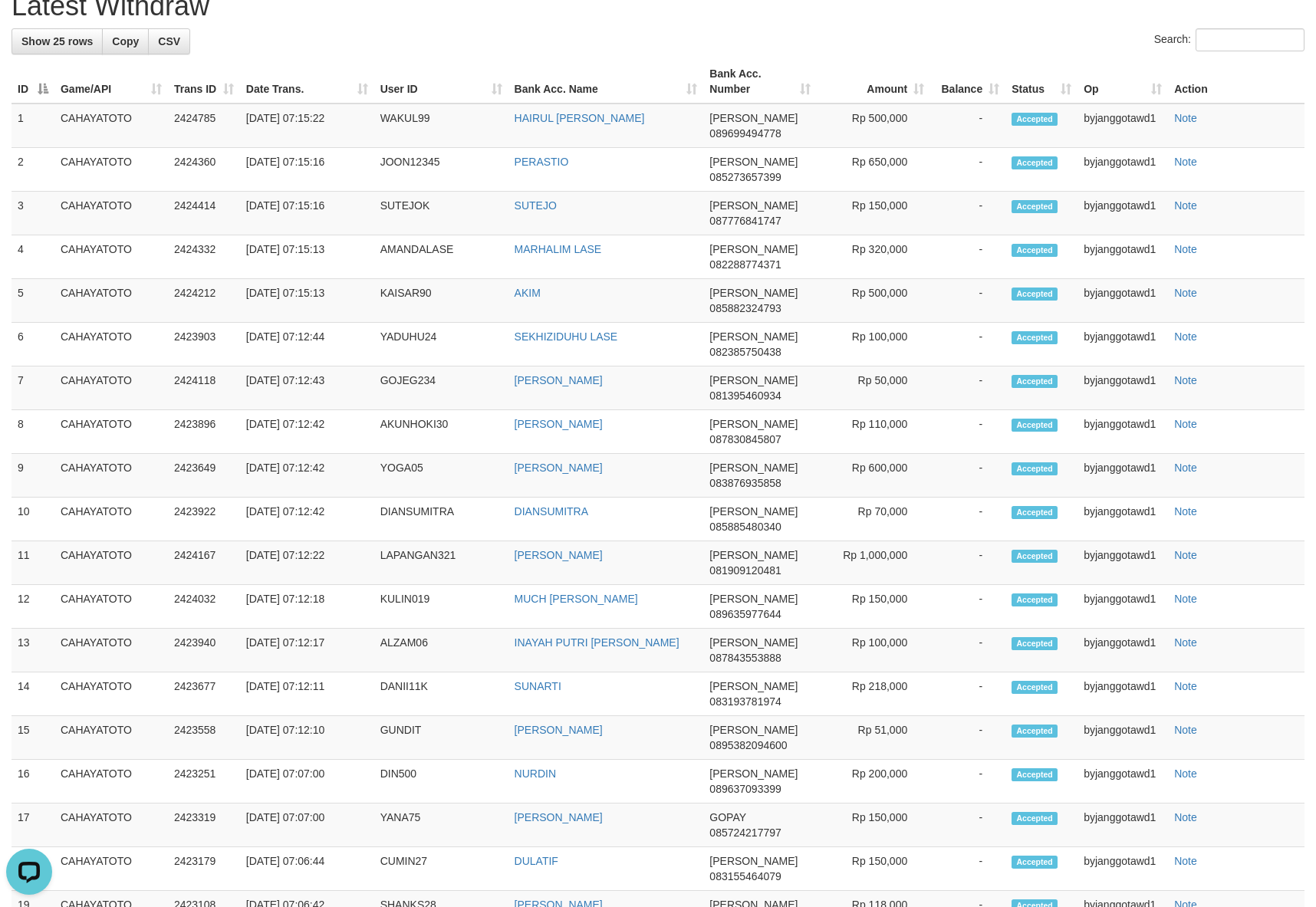
scroll to position [3581, 0]
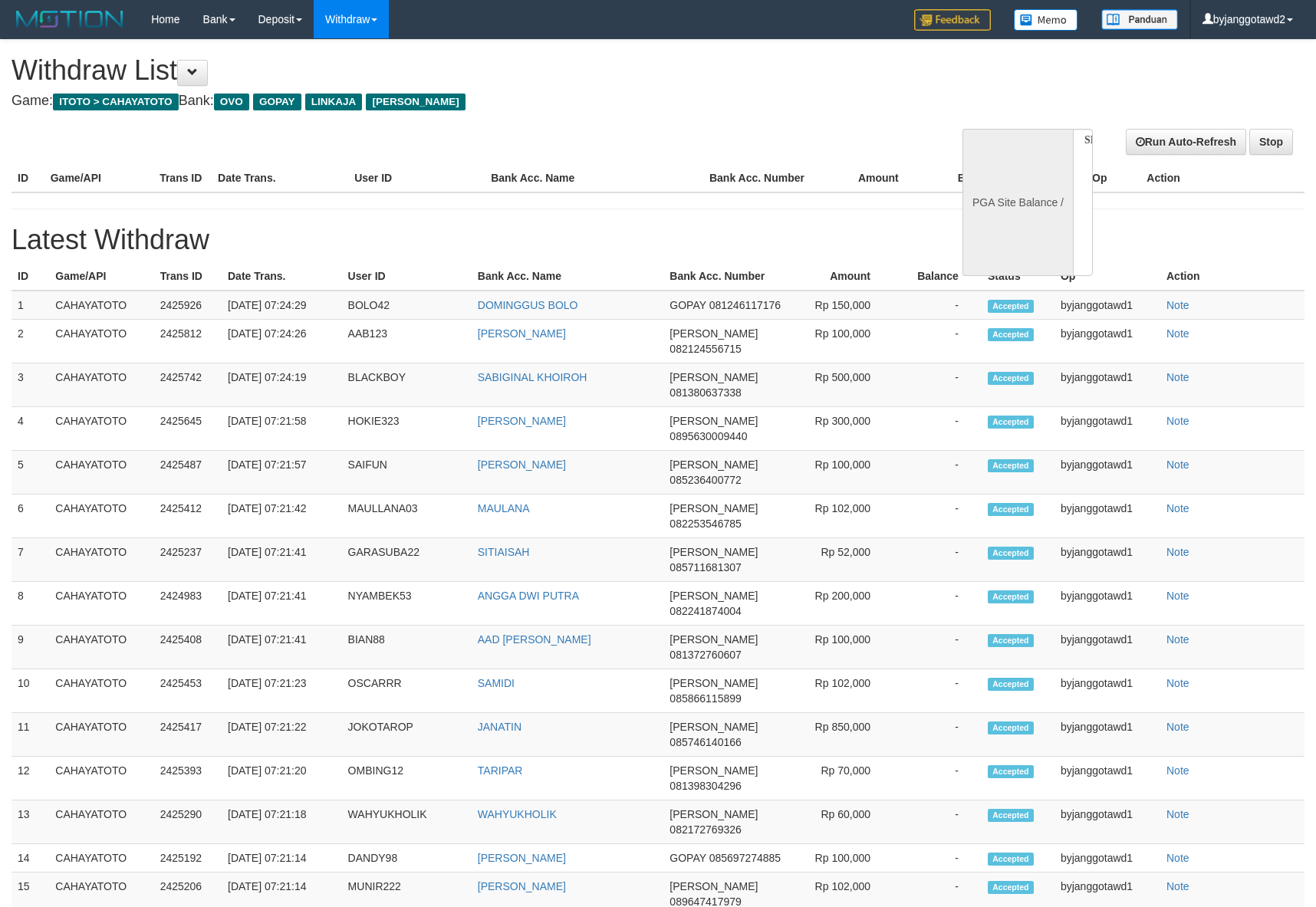
select select
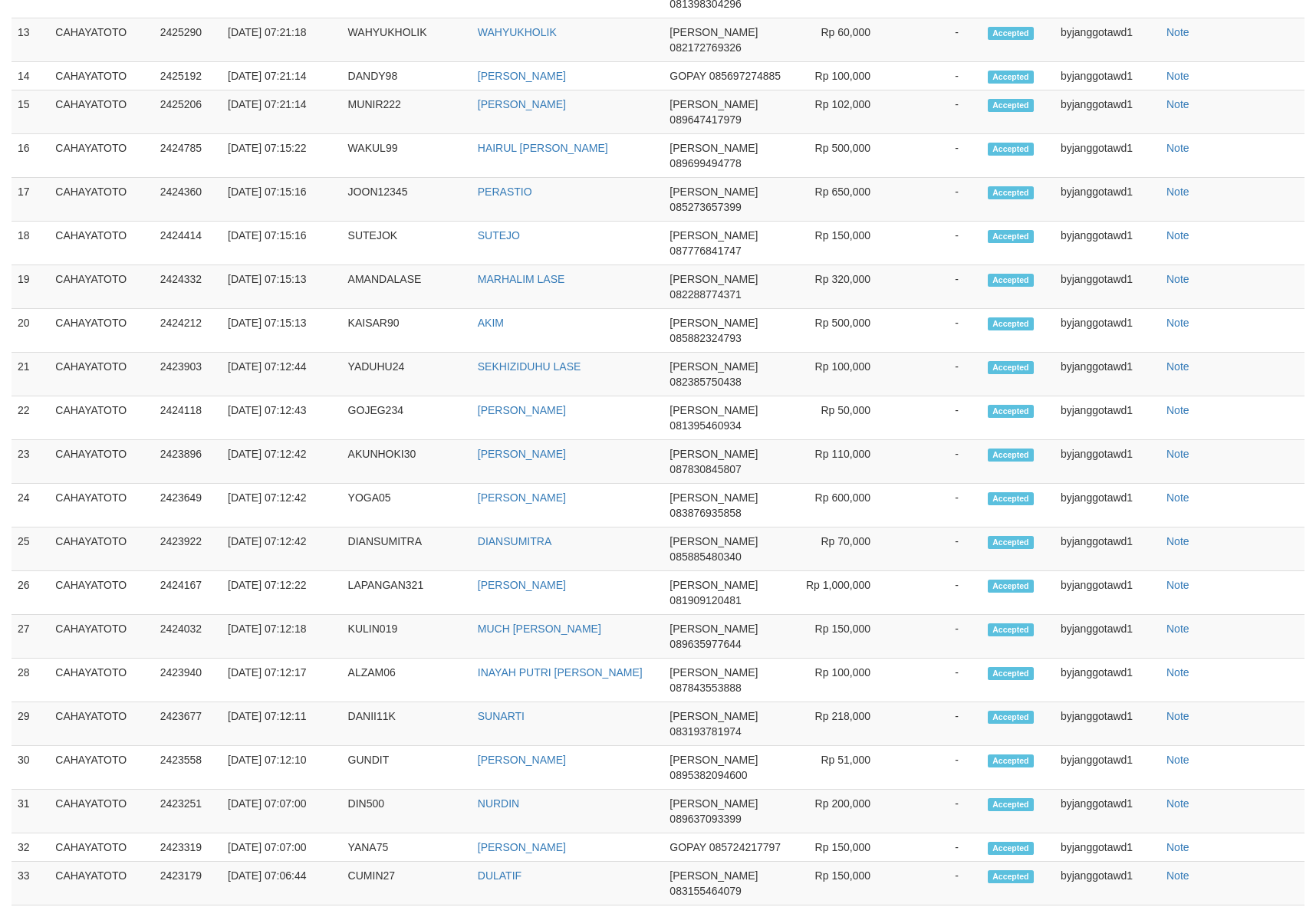
select select "***"
select select
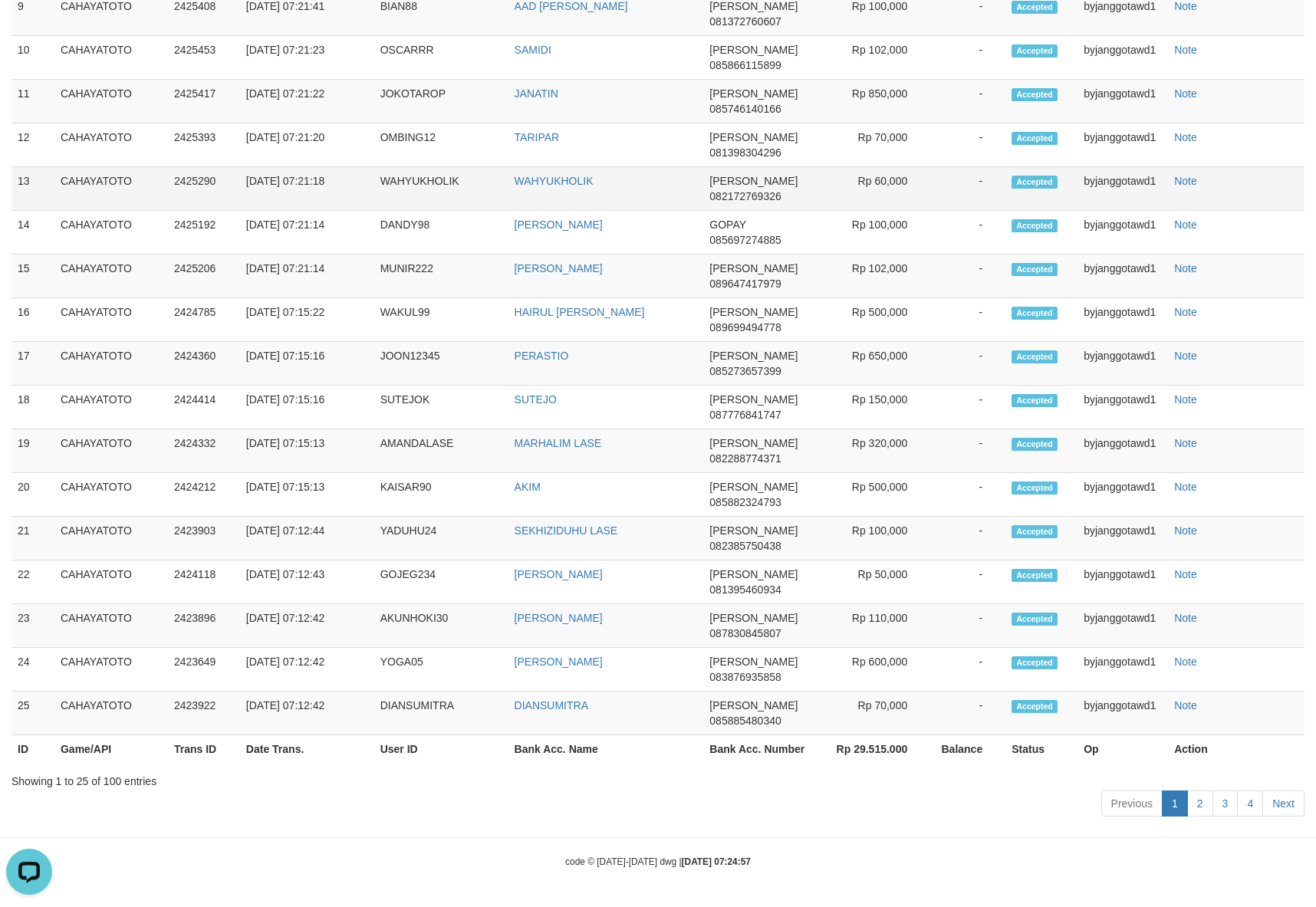
click at [419, 167] on td "WAHYUKHOLIK" at bounding box center [441, 188] width 134 height 43
click at [594, 756] on th "Bank Acc. Name" at bounding box center [606, 748] width 196 height 28
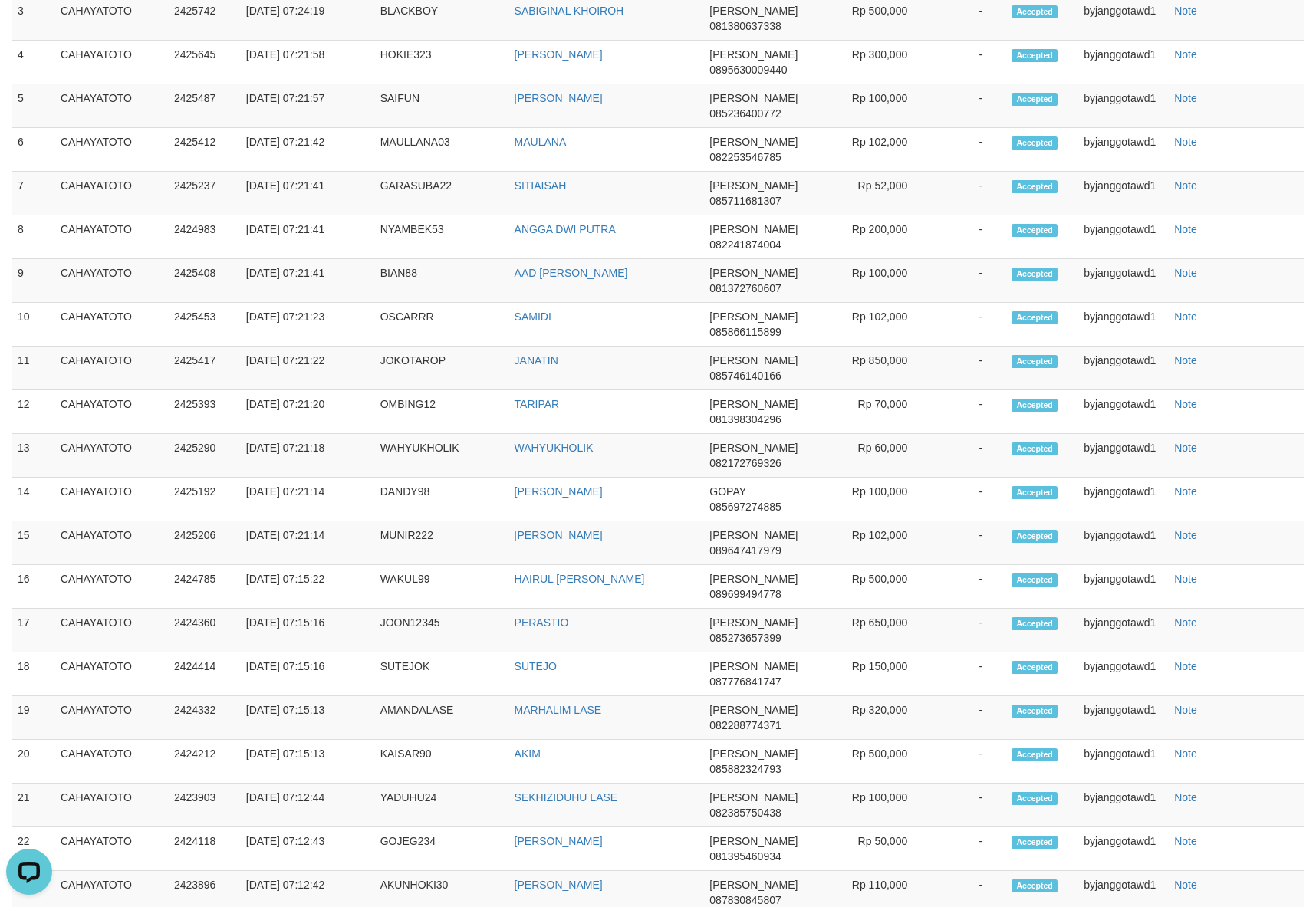
scroll to position [1985, 0]
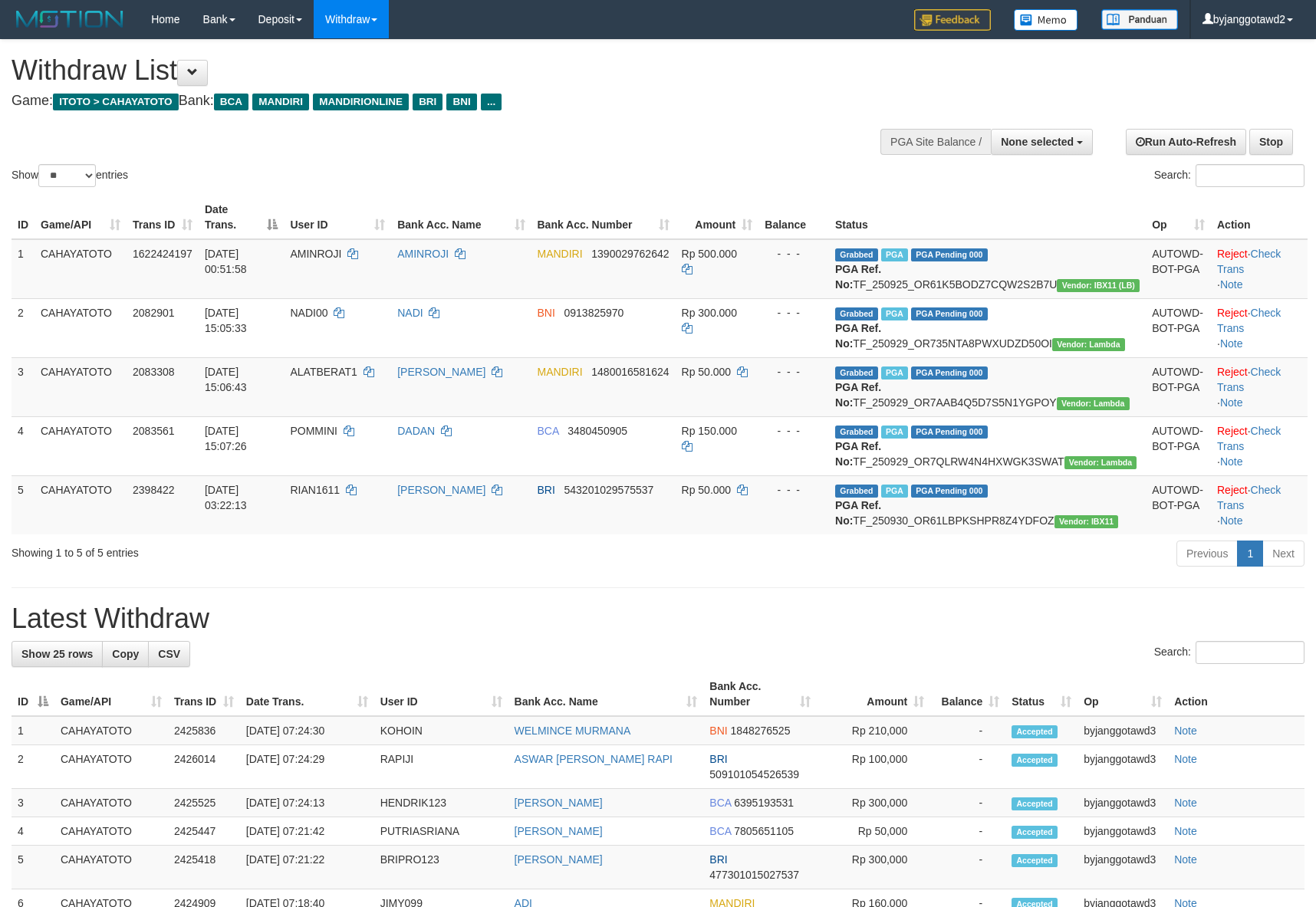
select select
select select "**"
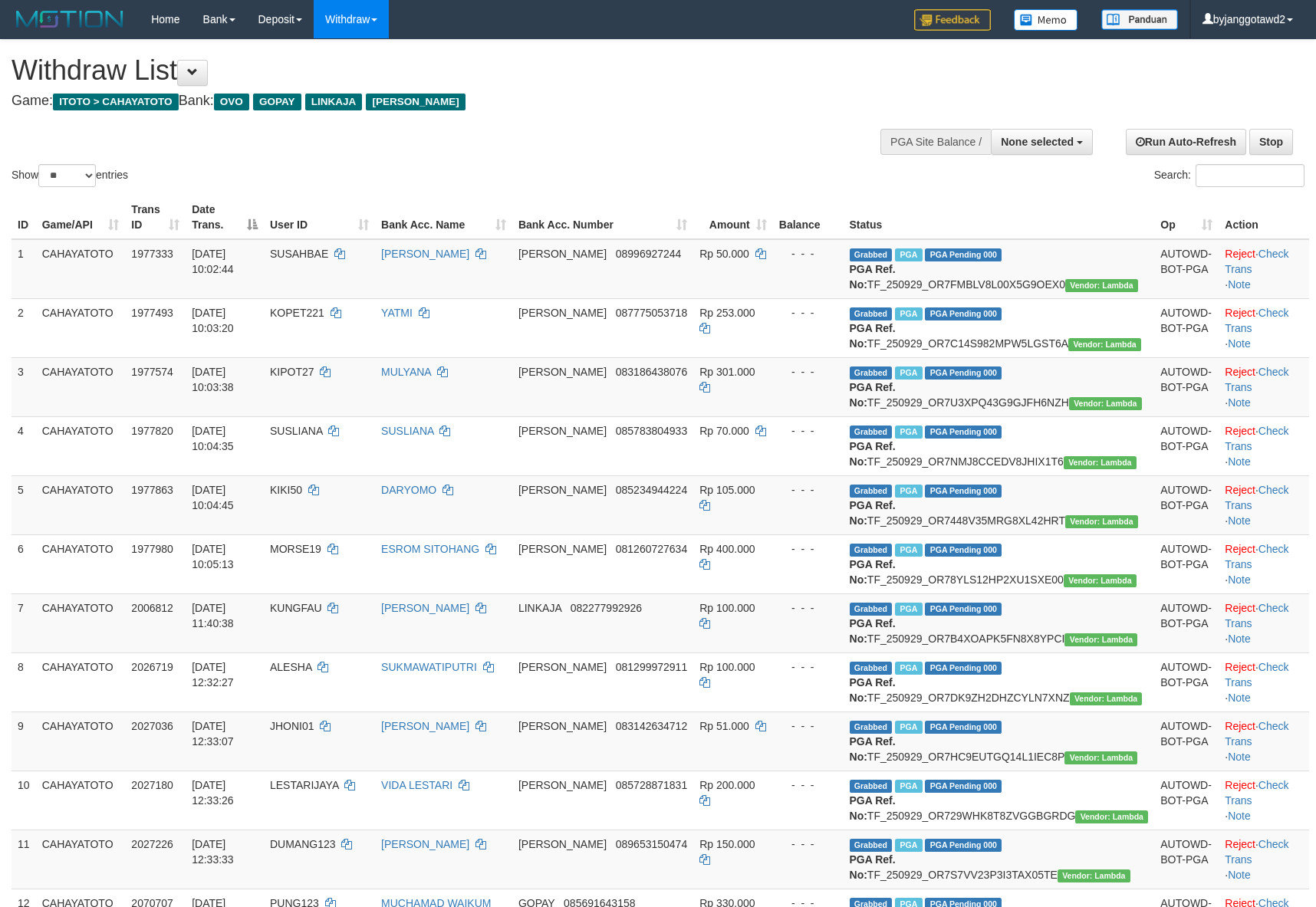
select select
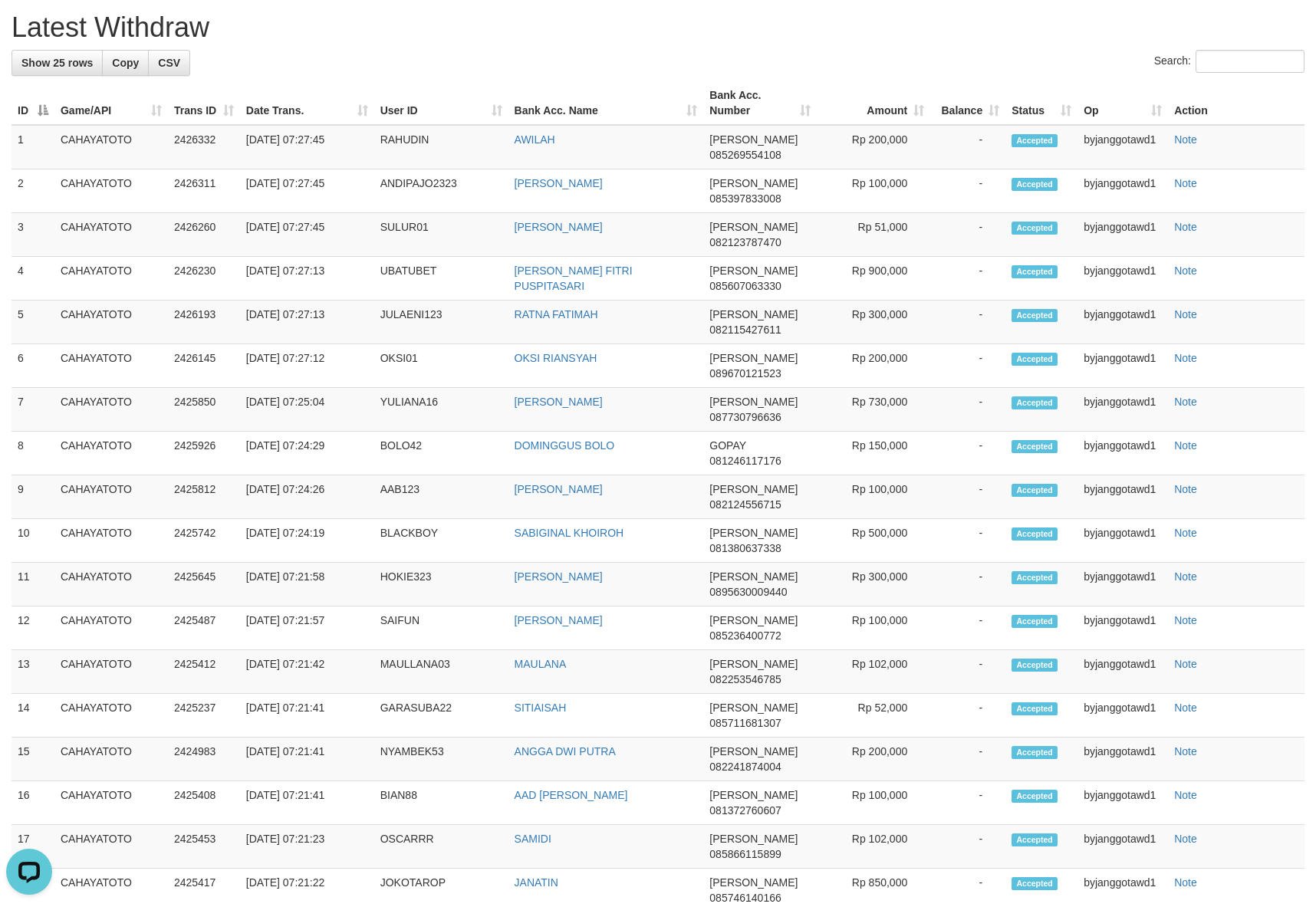
scroll to position [1525, 0]
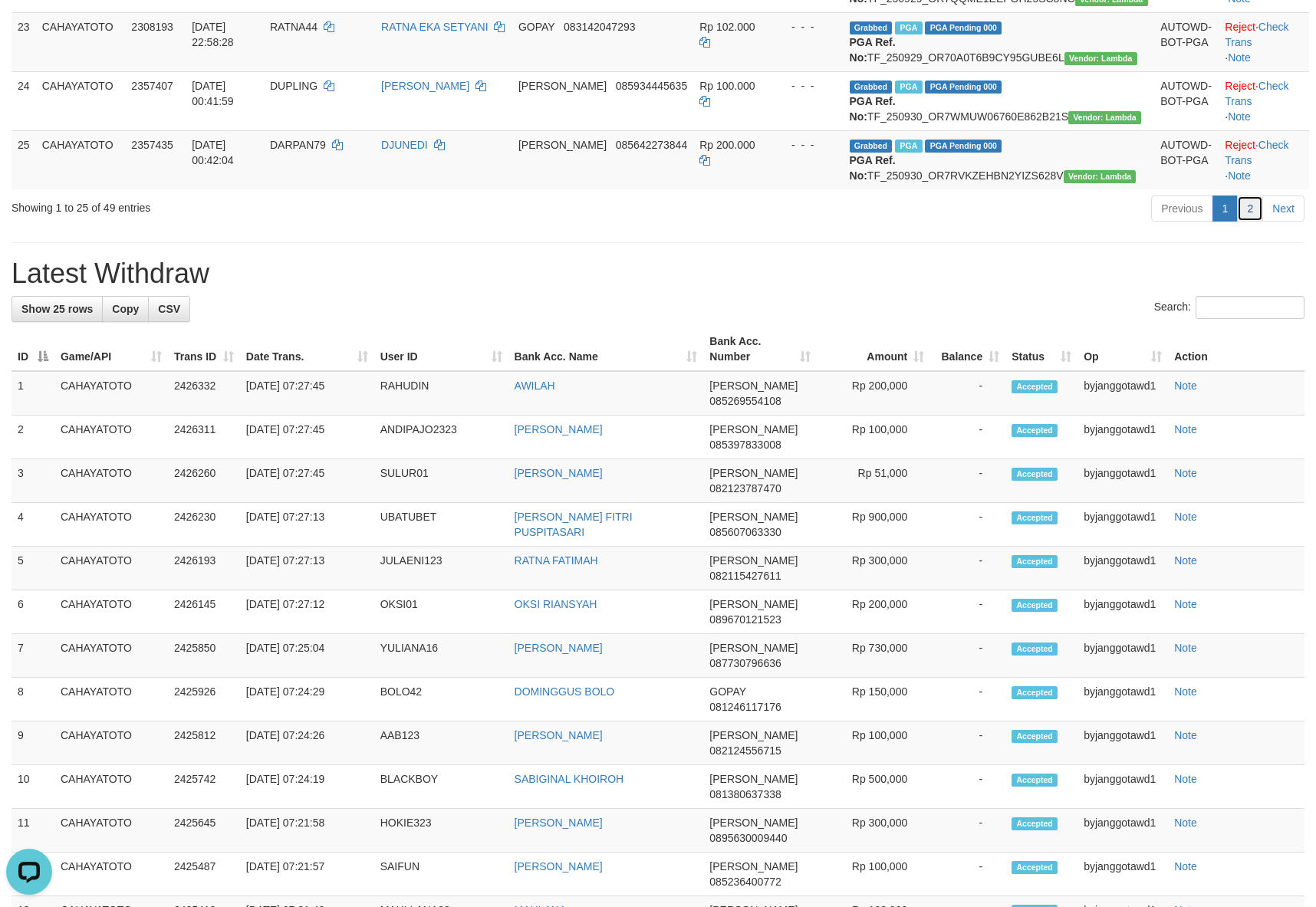
click at [1256, 222] on link "2" at bounding box center [1249, 208] width 26 height 26
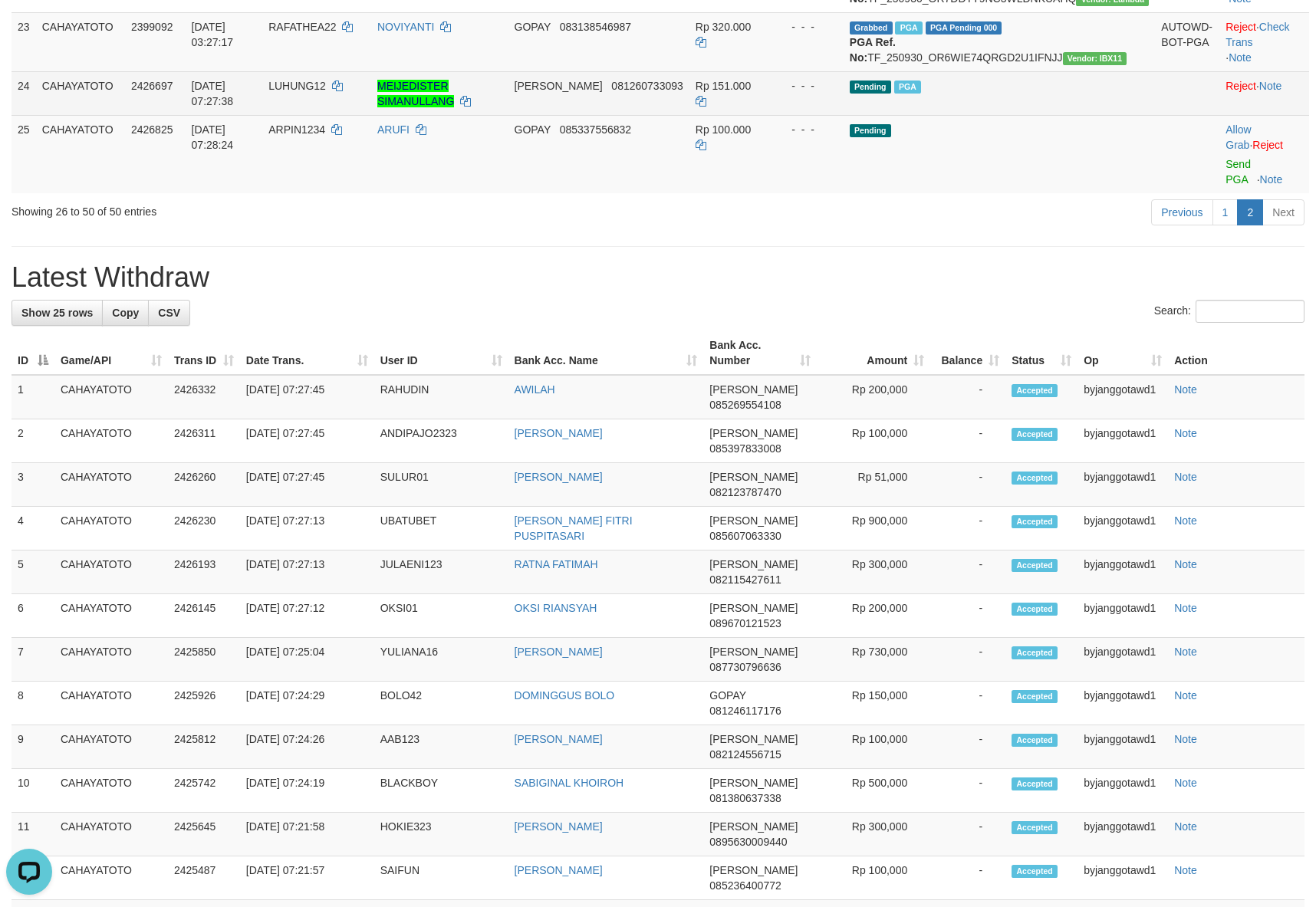
click at [973, 115] on td "Pending PGA" at bounding box center [999, 93] width 312 height 43
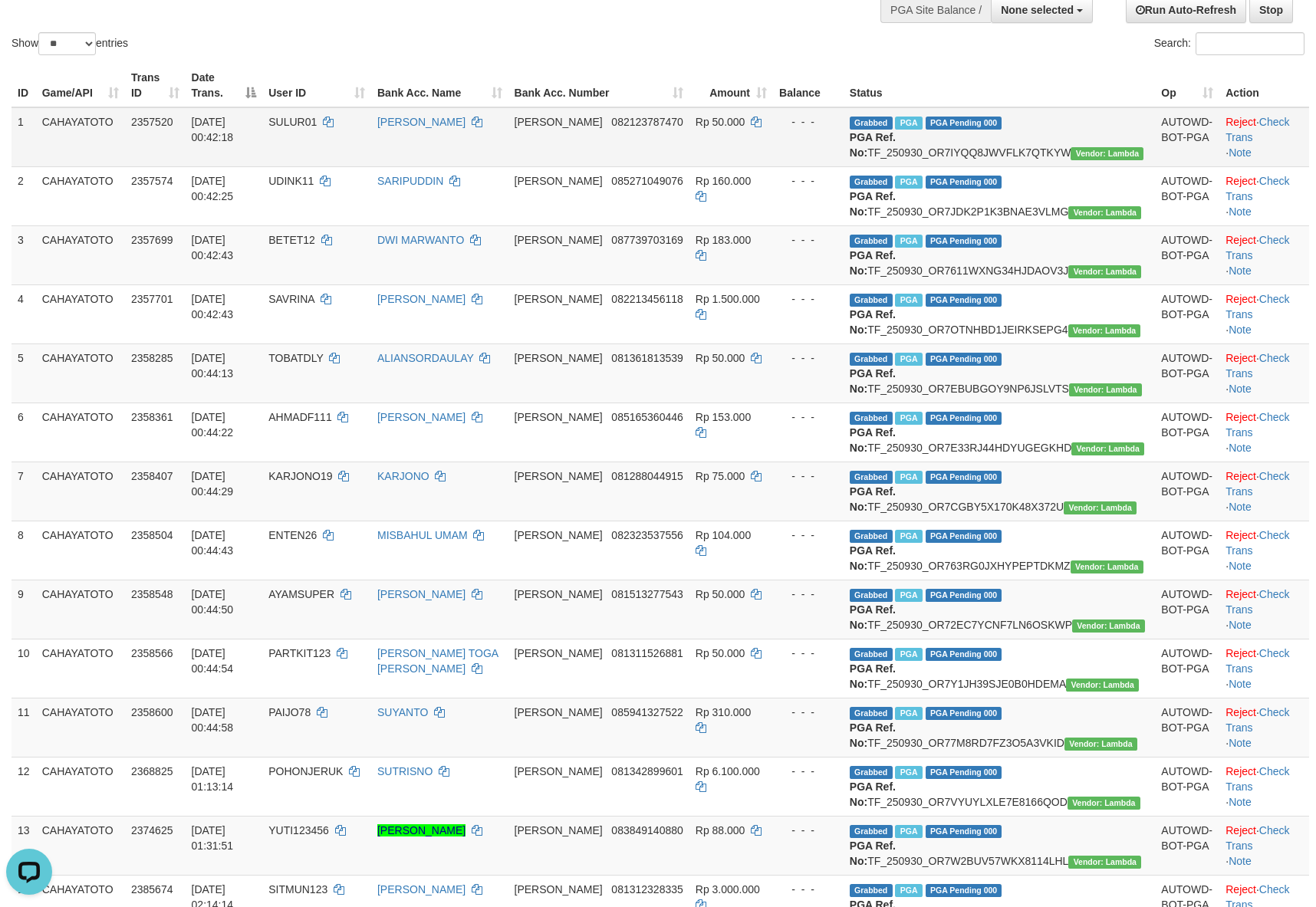
scroll to position [0, 0]
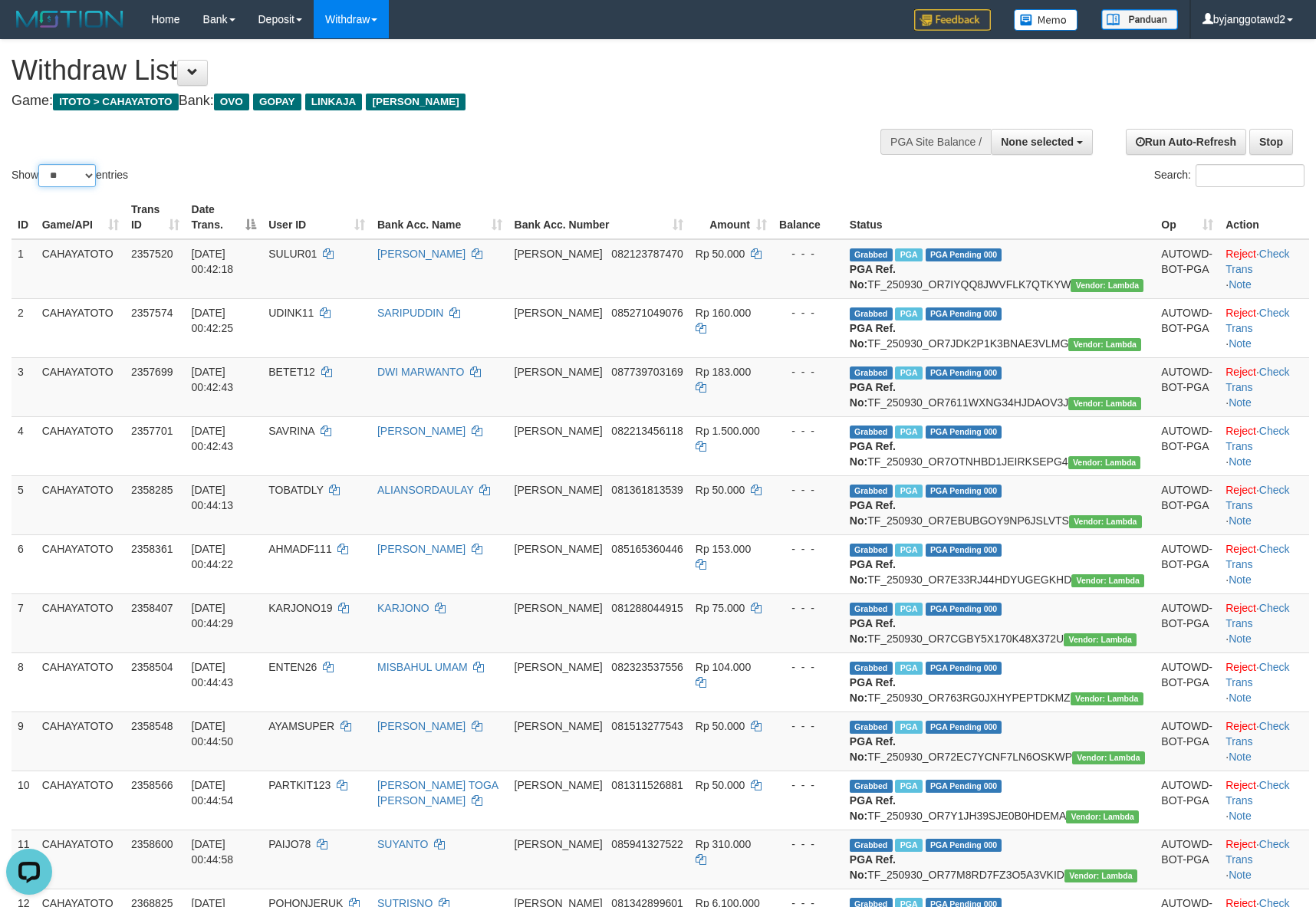
click at [80, 187] on select "** ** ** ***" at bounding box center [68, 176] width 58 height 23
select select "***"
click at [41, 183] on select "** ** ** ***" at bounding box center [68, 176] width 58 height 23
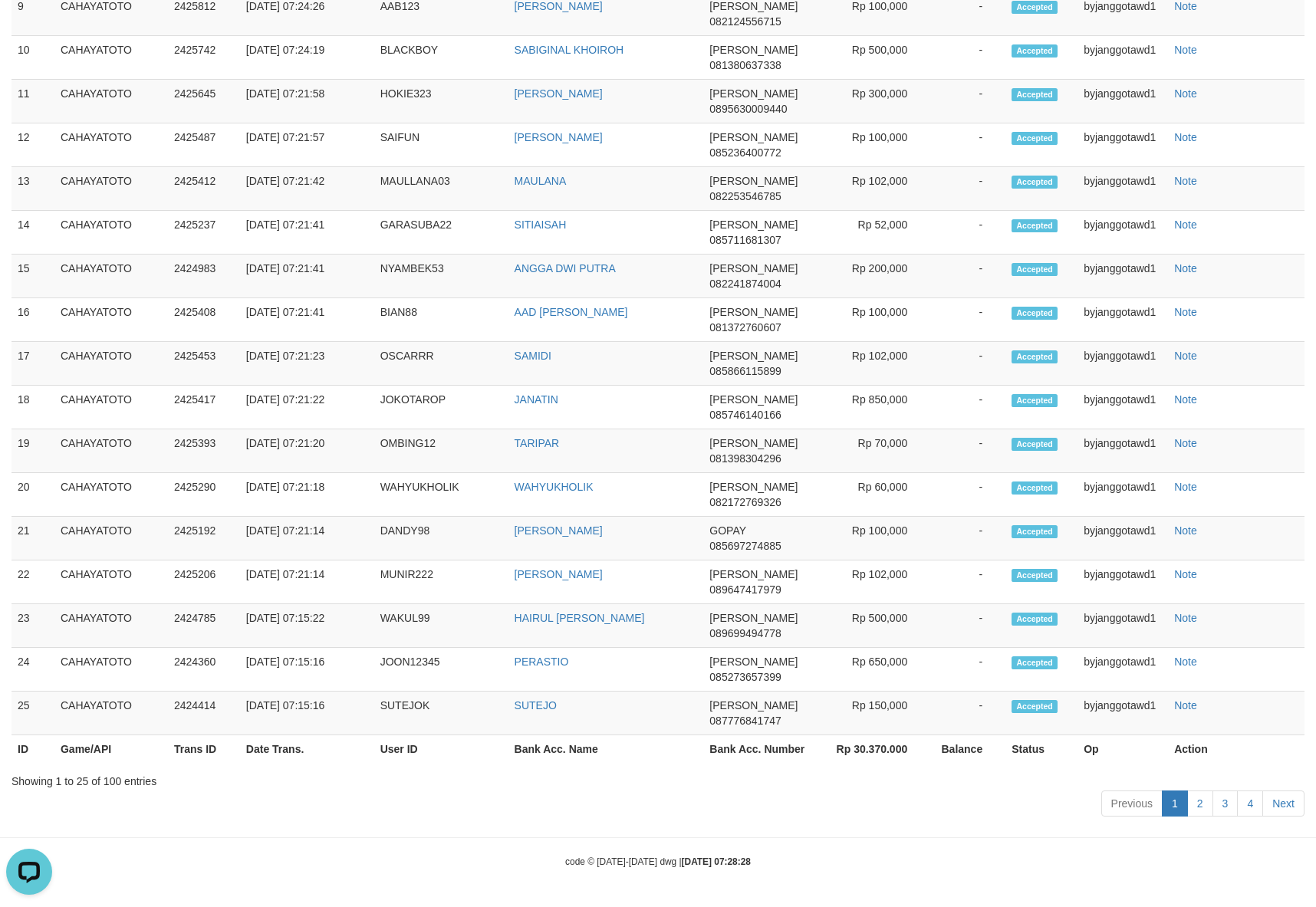
scroll to position [3449, 0]
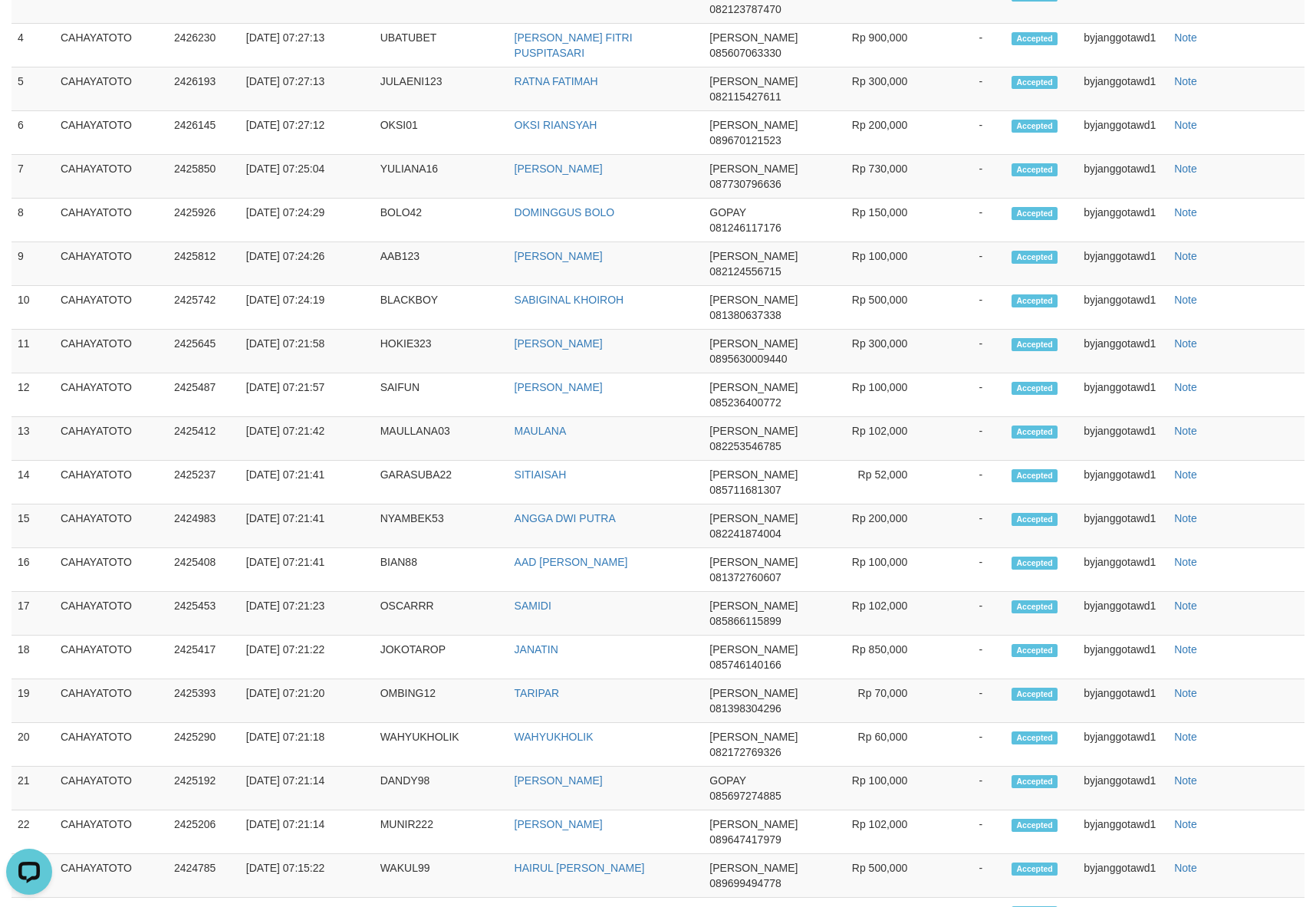
drag, startPoint x: 976, startPoint y: 479, endPoint x: 780, endPoint y: 490, distance: 196.3
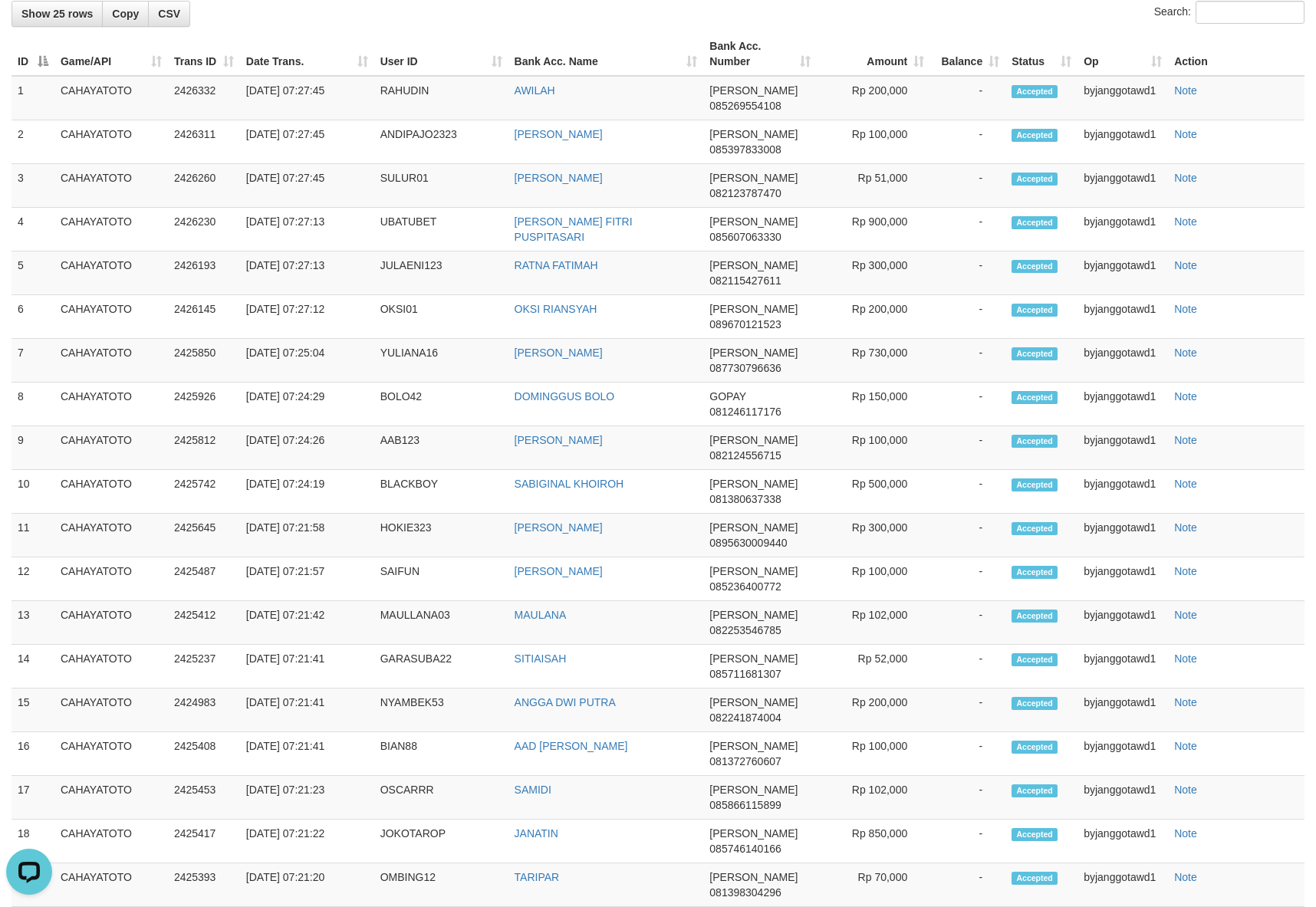
drag, startPoint x: 1286, startPoint y: 118, endPoint x: 1266, endPoint y: 148, distance: 36.1
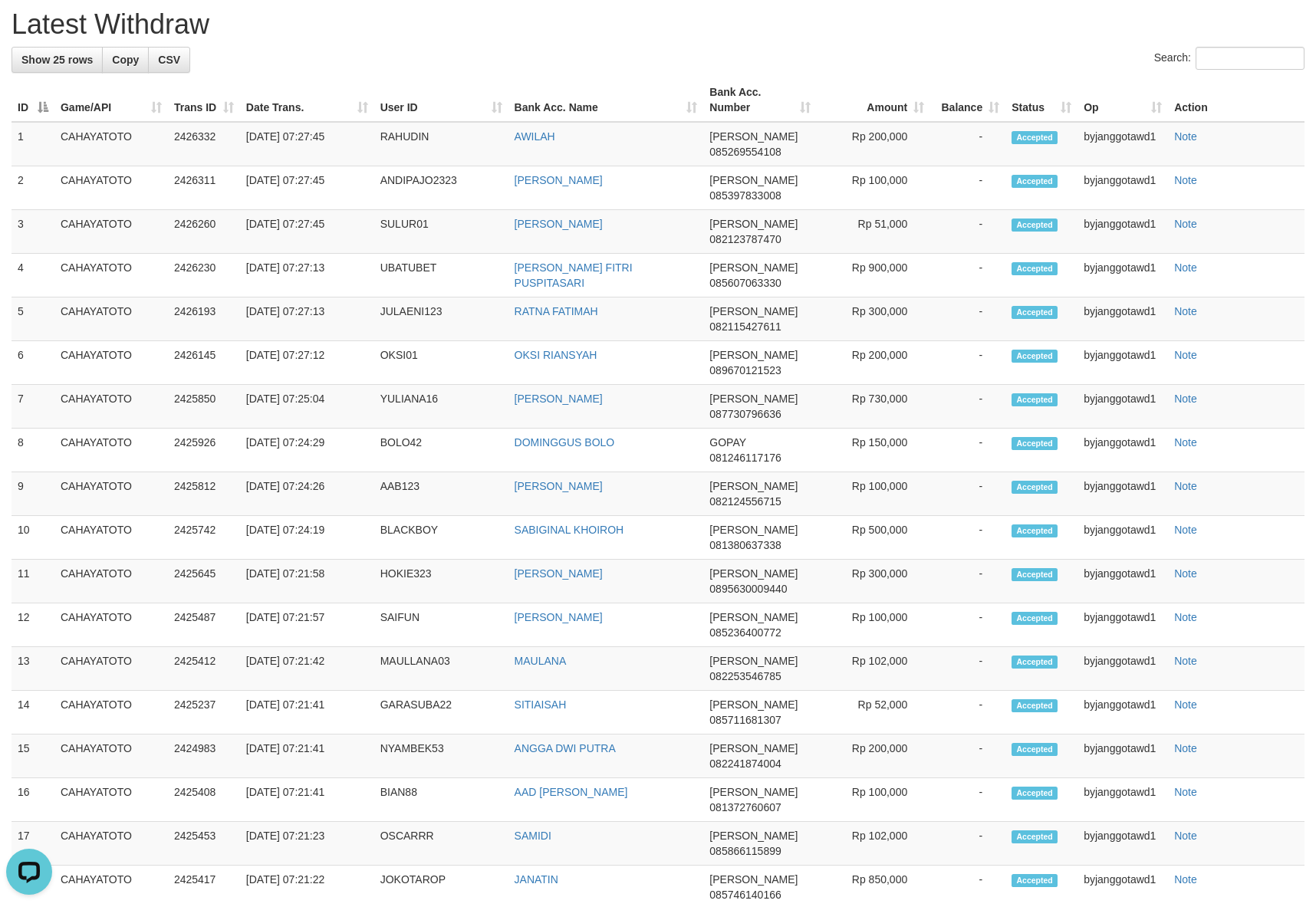
copy td "RAFATHEA22"
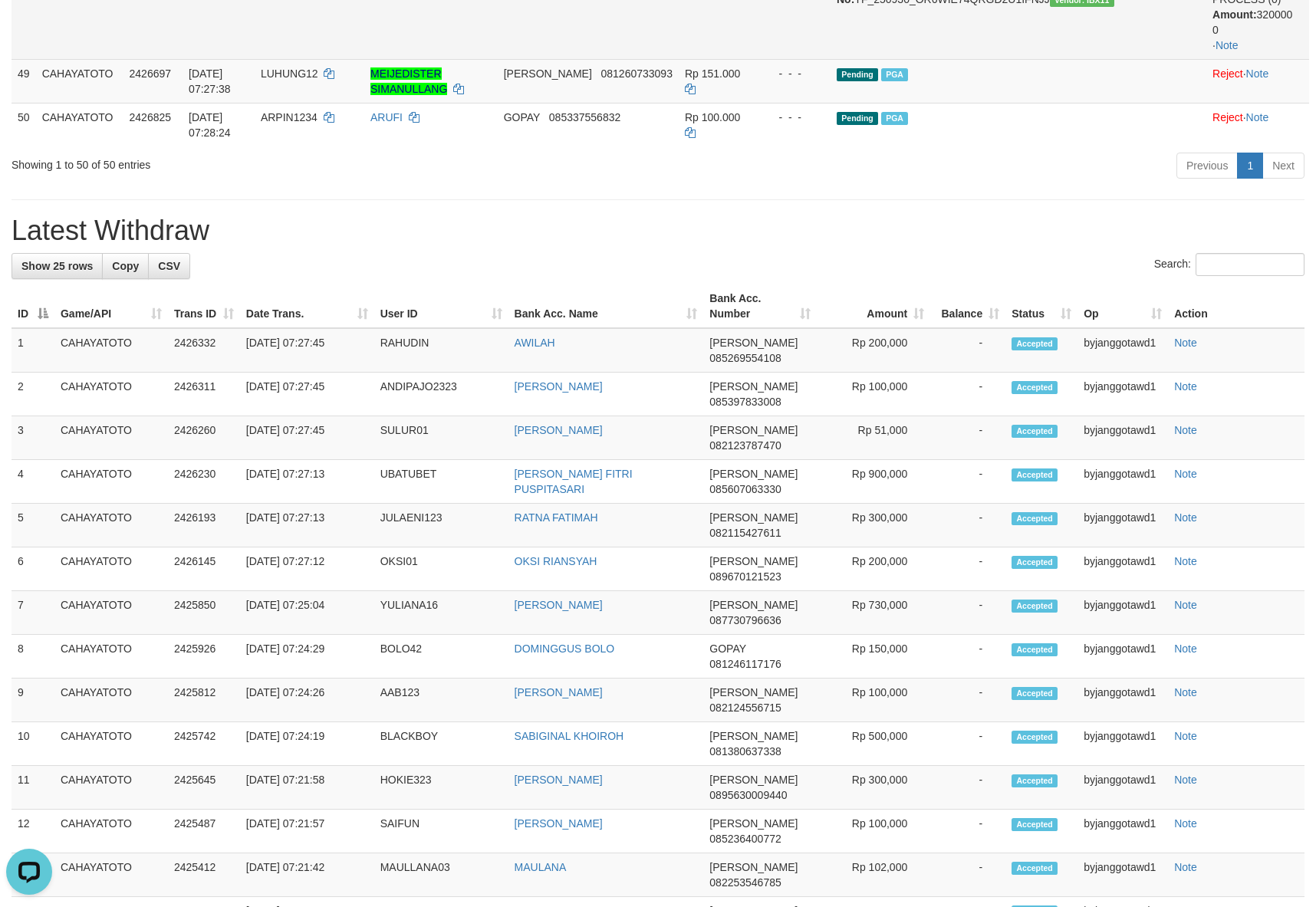
scroll to position [3334, 0]
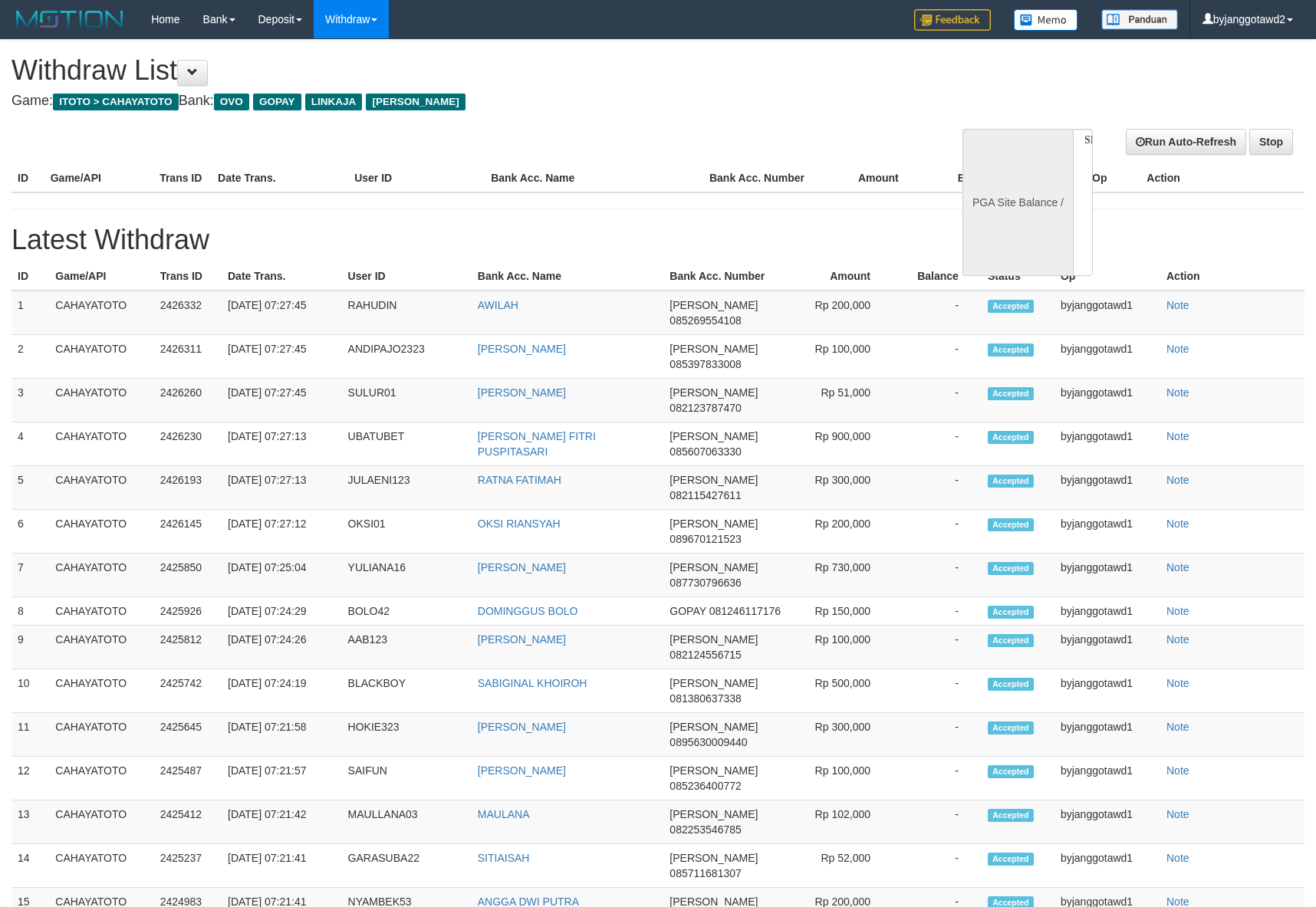
select select
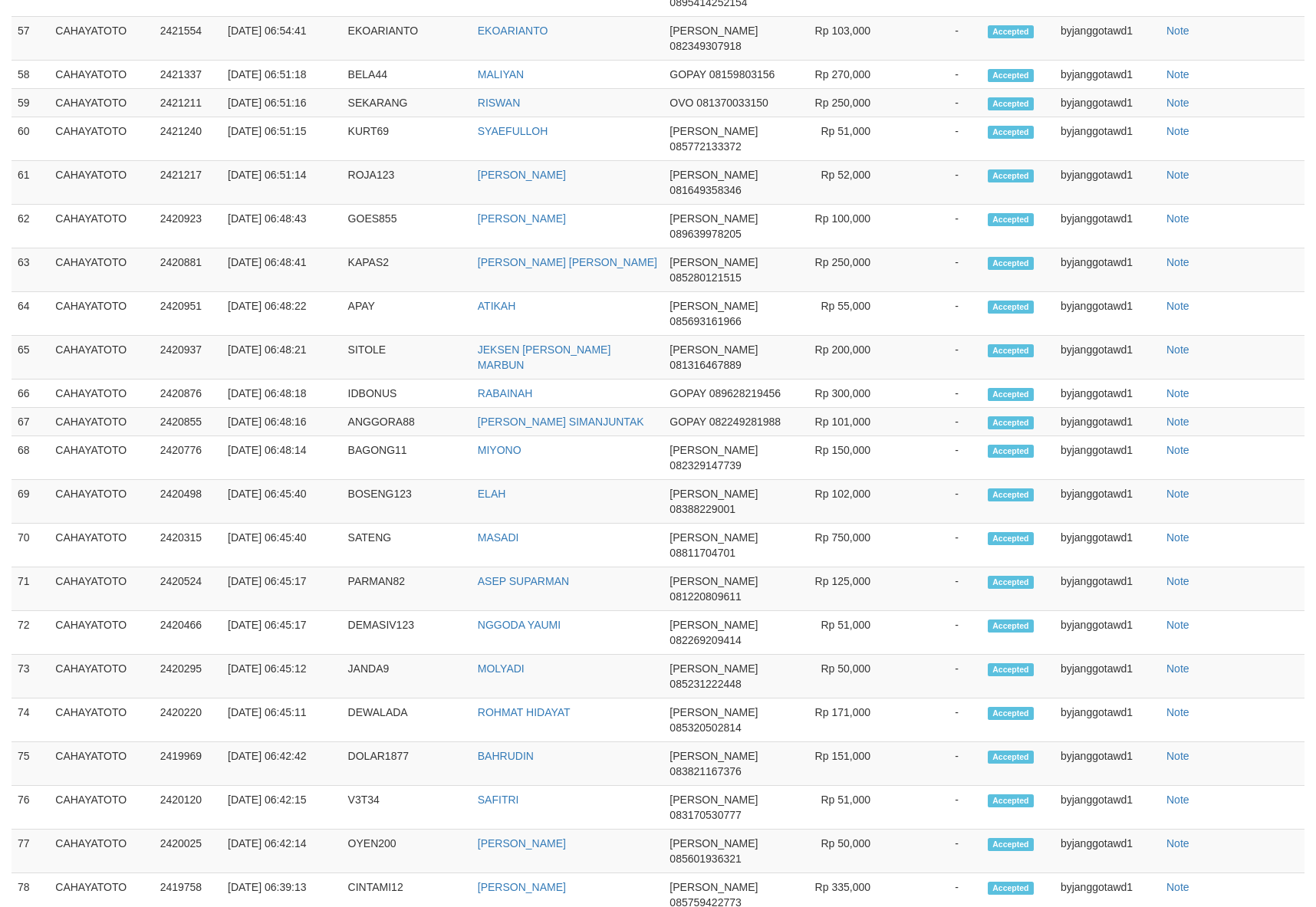
select select "**"
select select
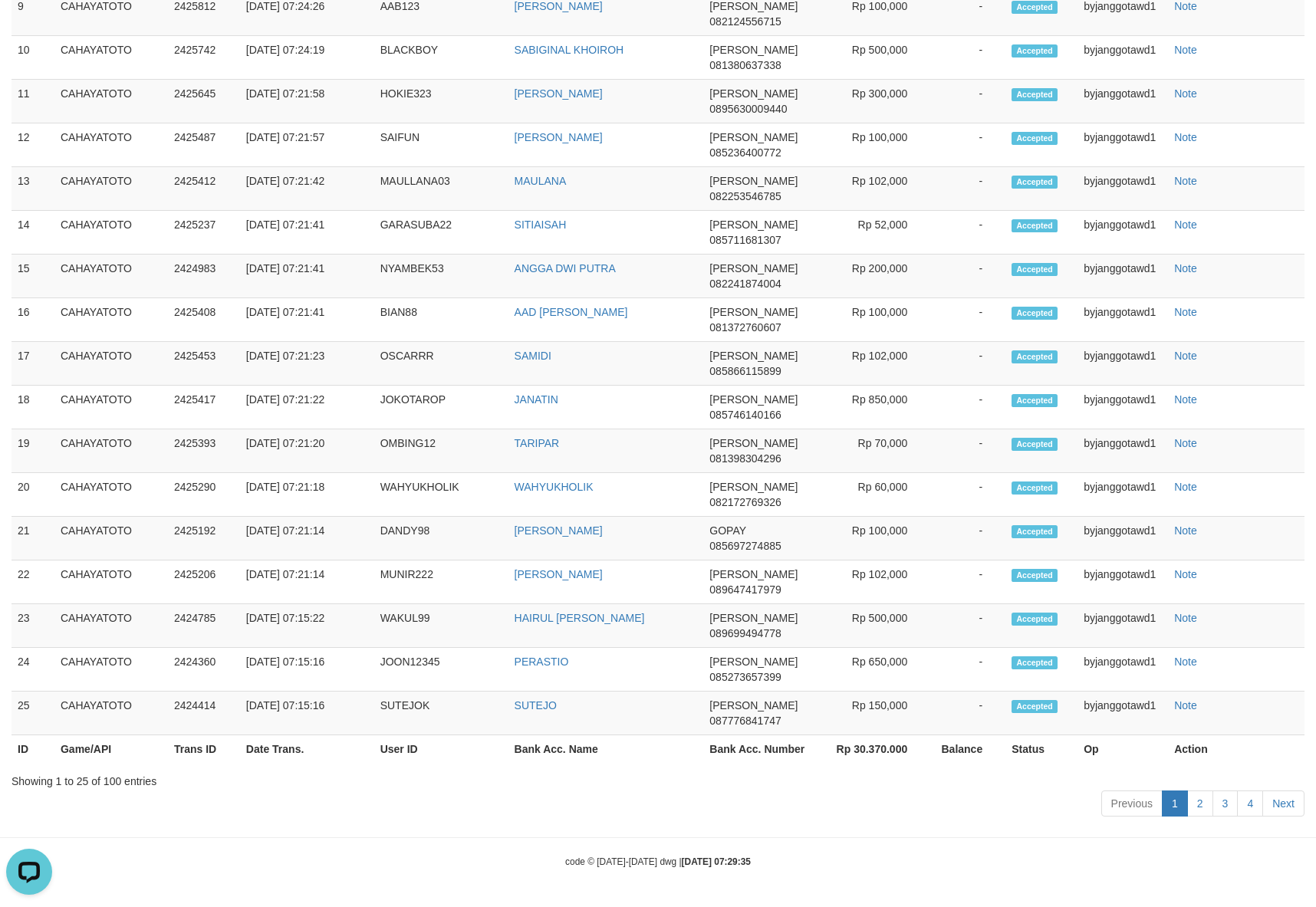
scroll to position [0, 0]
click at [704, 617] on td "DANA 089699494778" at bounding box center [760, 626] width 114 height 43
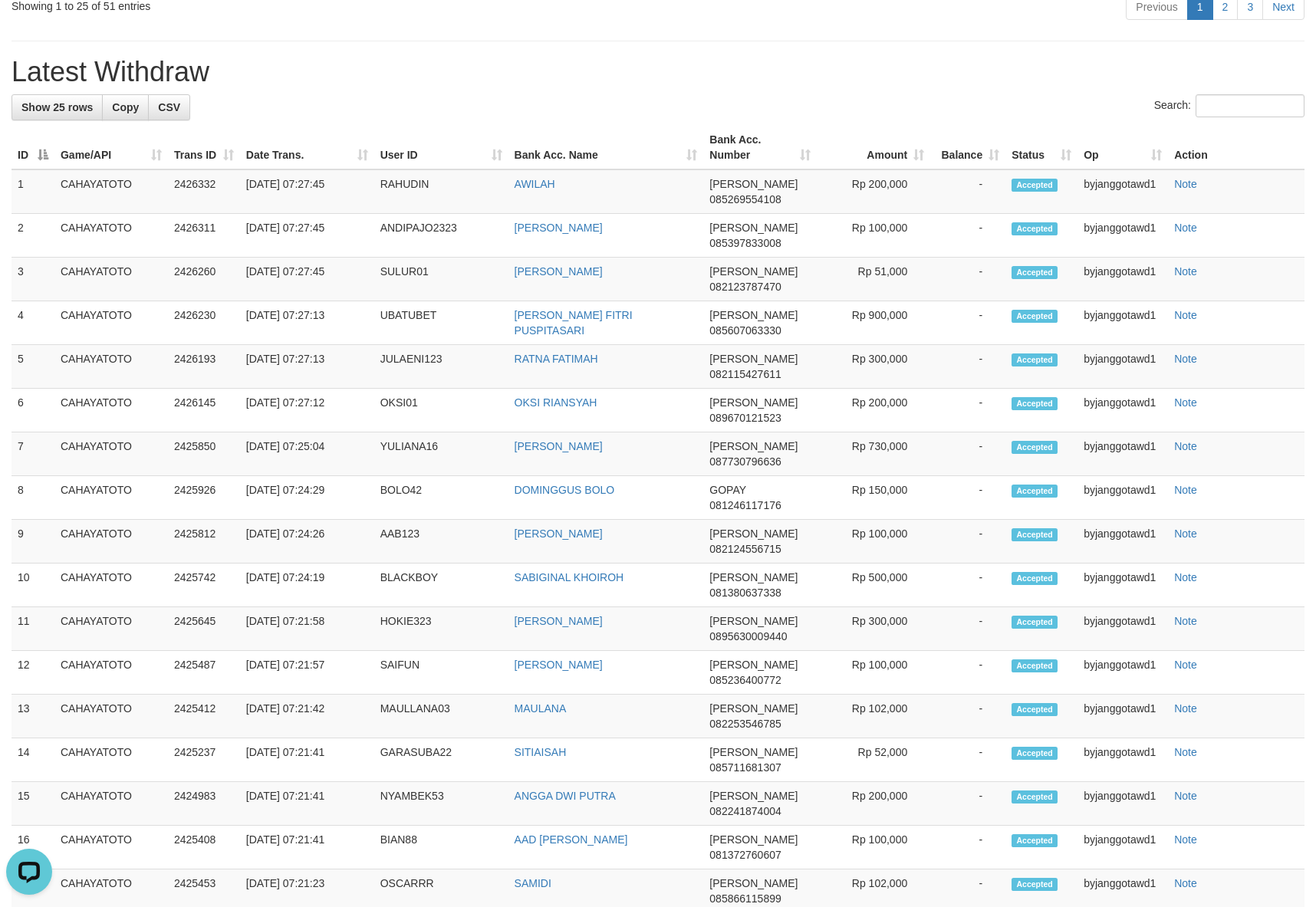
scroll to position [1525, 0]
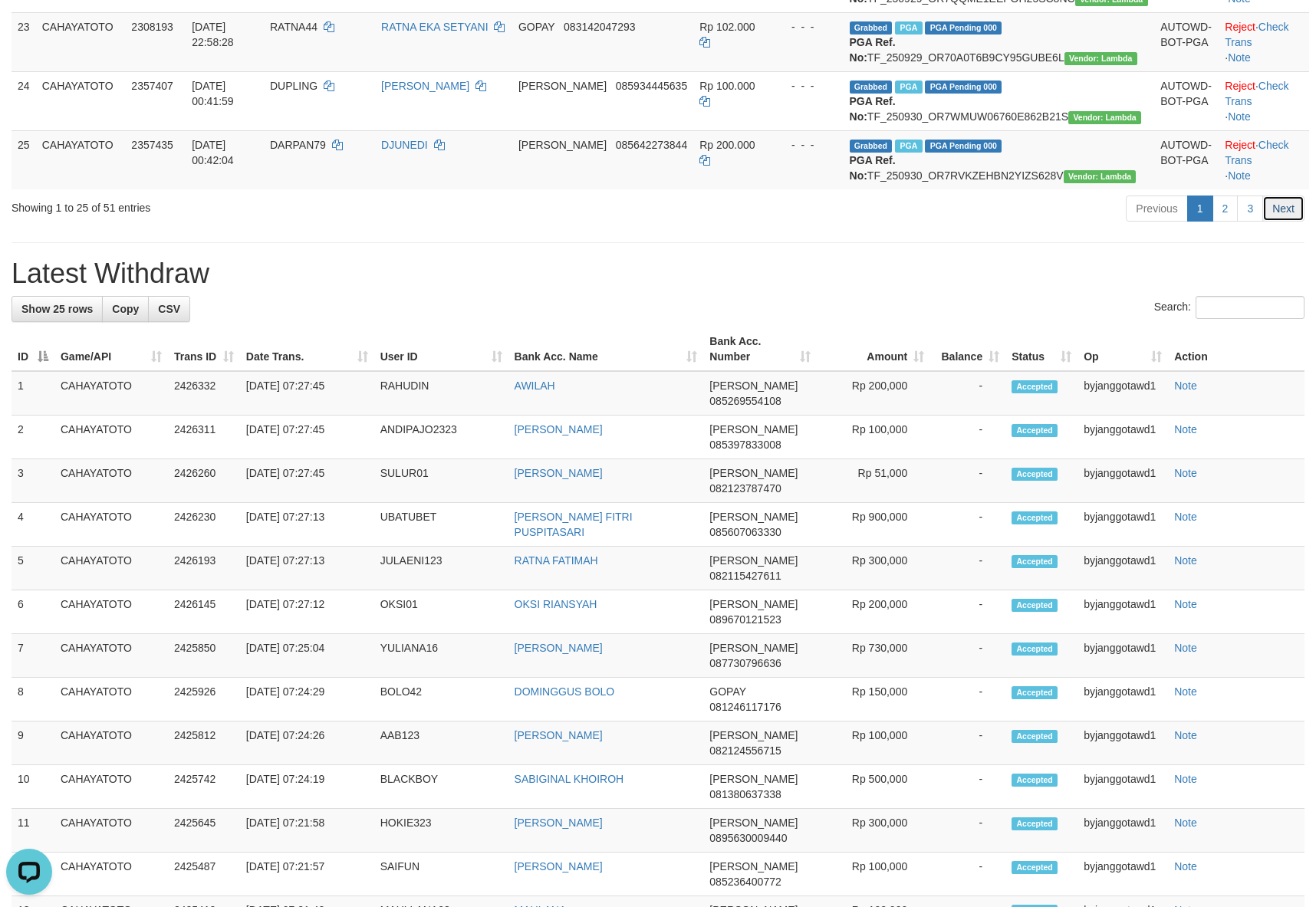
click at [1276, 222] on link "Next" at bounding box center [1283, 208] width 42 height 26
click at [1247, 222] on link "3" at bounding box center [1249, 208] width 26 height 26
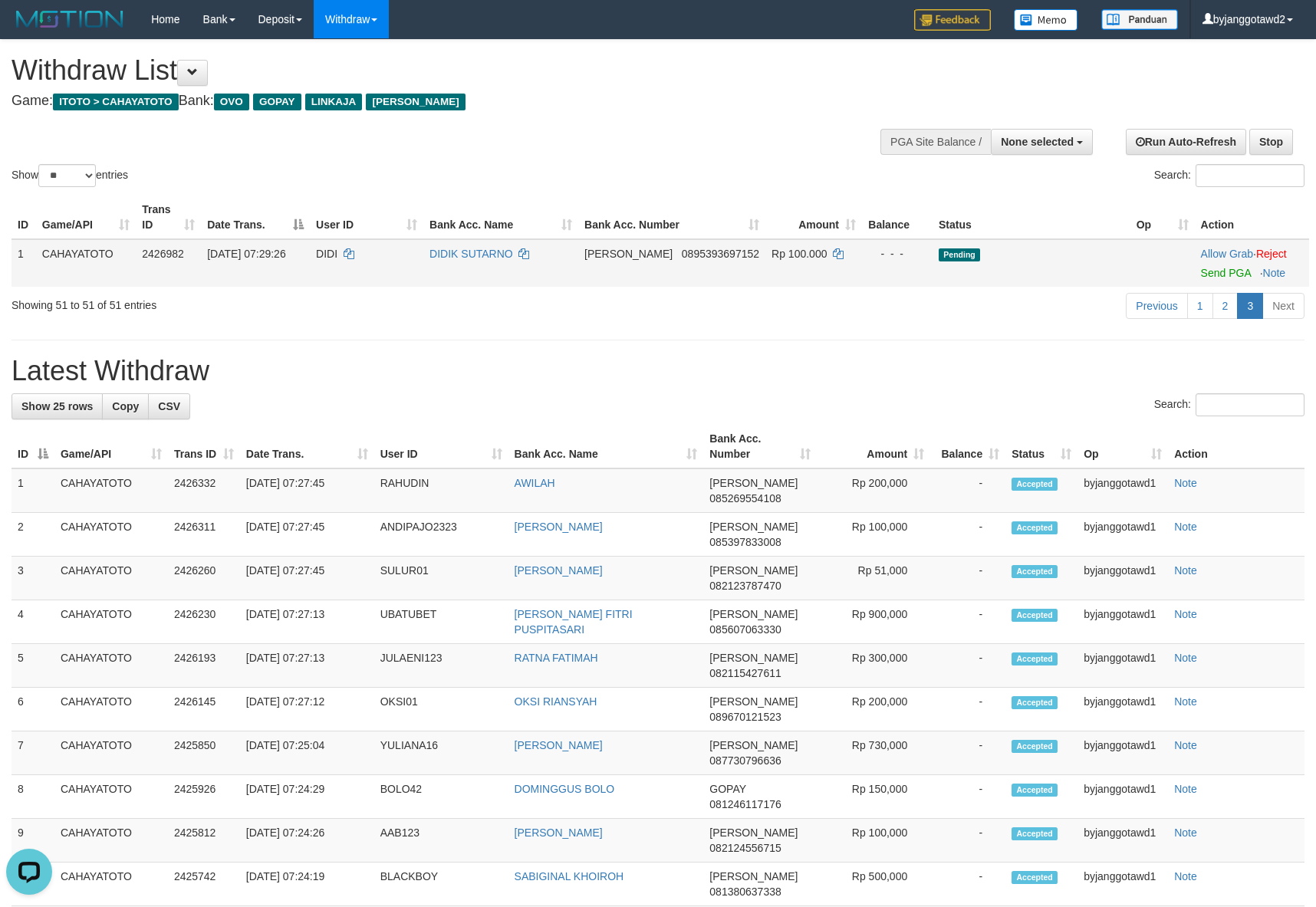
click at [1249, 279] on span "Send PGA" at bounding box center [1251, 270] width 102 height 18
click at [1226, 279] on link "Send PGA" at bounding box center [1225, 273] width 50 height 13
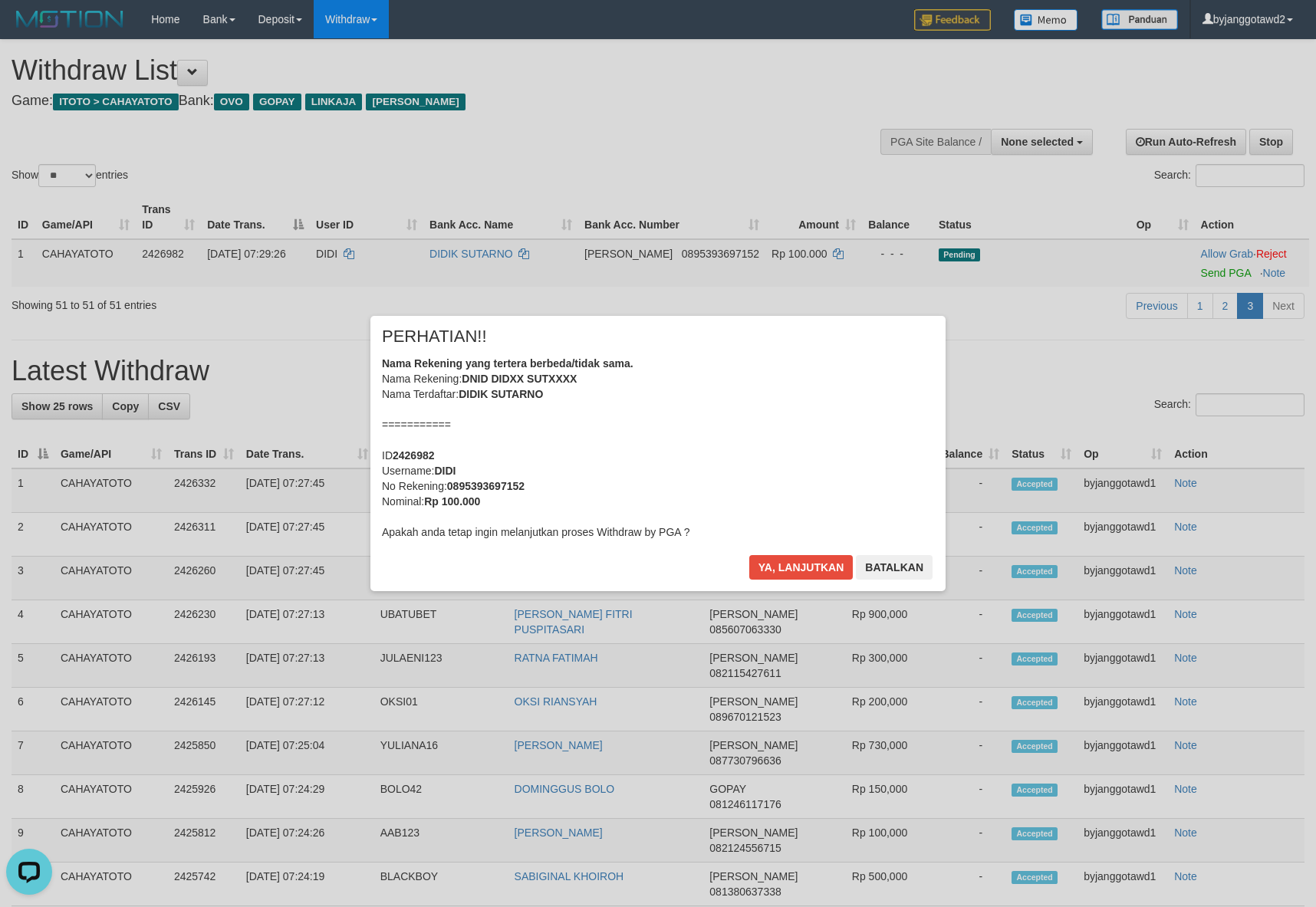
click at [778, 463] on div "Nama Rekening yang tertera berbeda/tidak sama. Nama Rekening: DNID DIDXX SUTXXX…" at bounding box center [658, 447] width 552 height 184
click at [750, 554] on button "Ya, lanjutkan" at bounding box center [802, 566] width 105 height 24
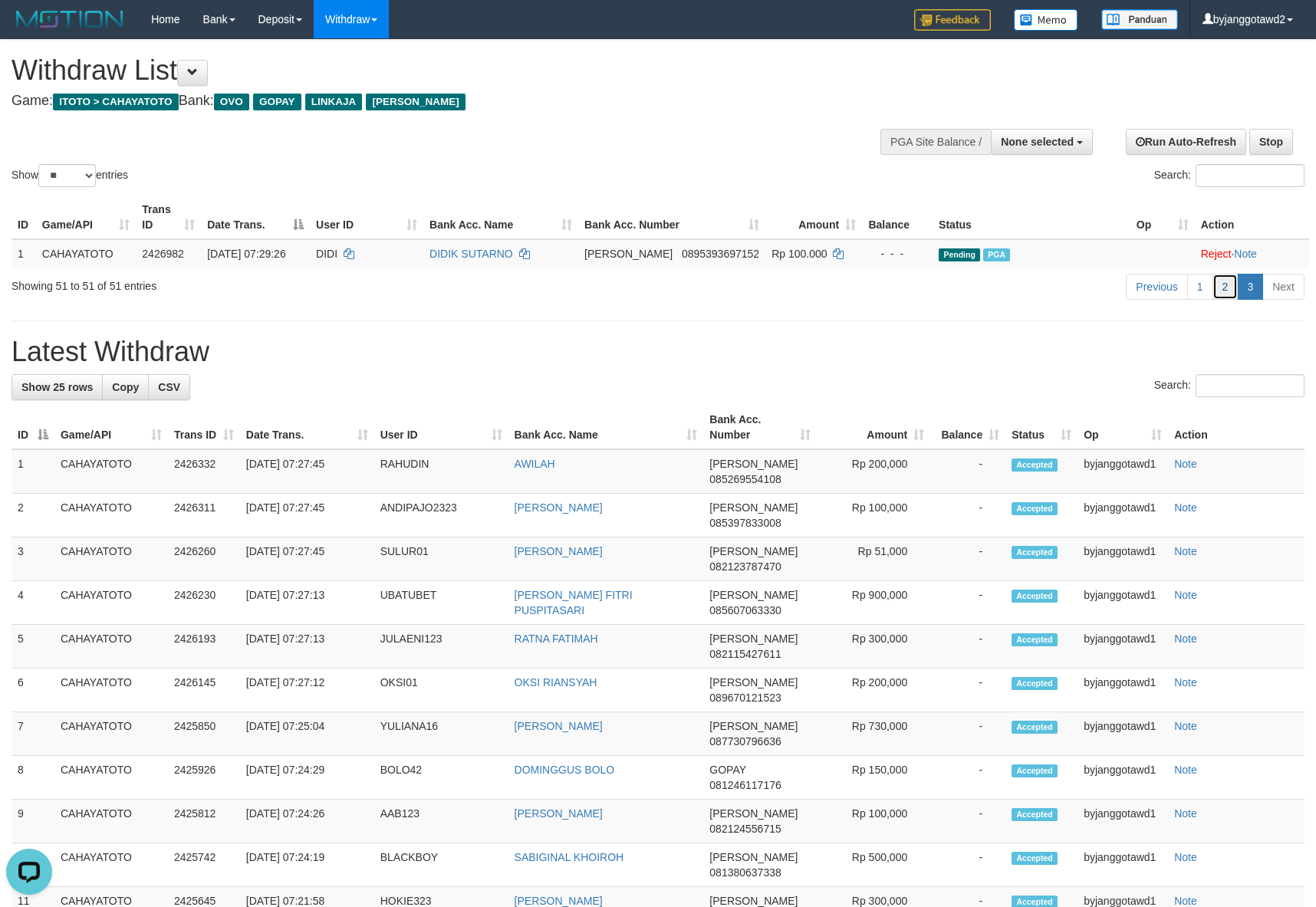
click at [1224, 299] on link "2" at bounding box center [1225, 286] width 26 height 26
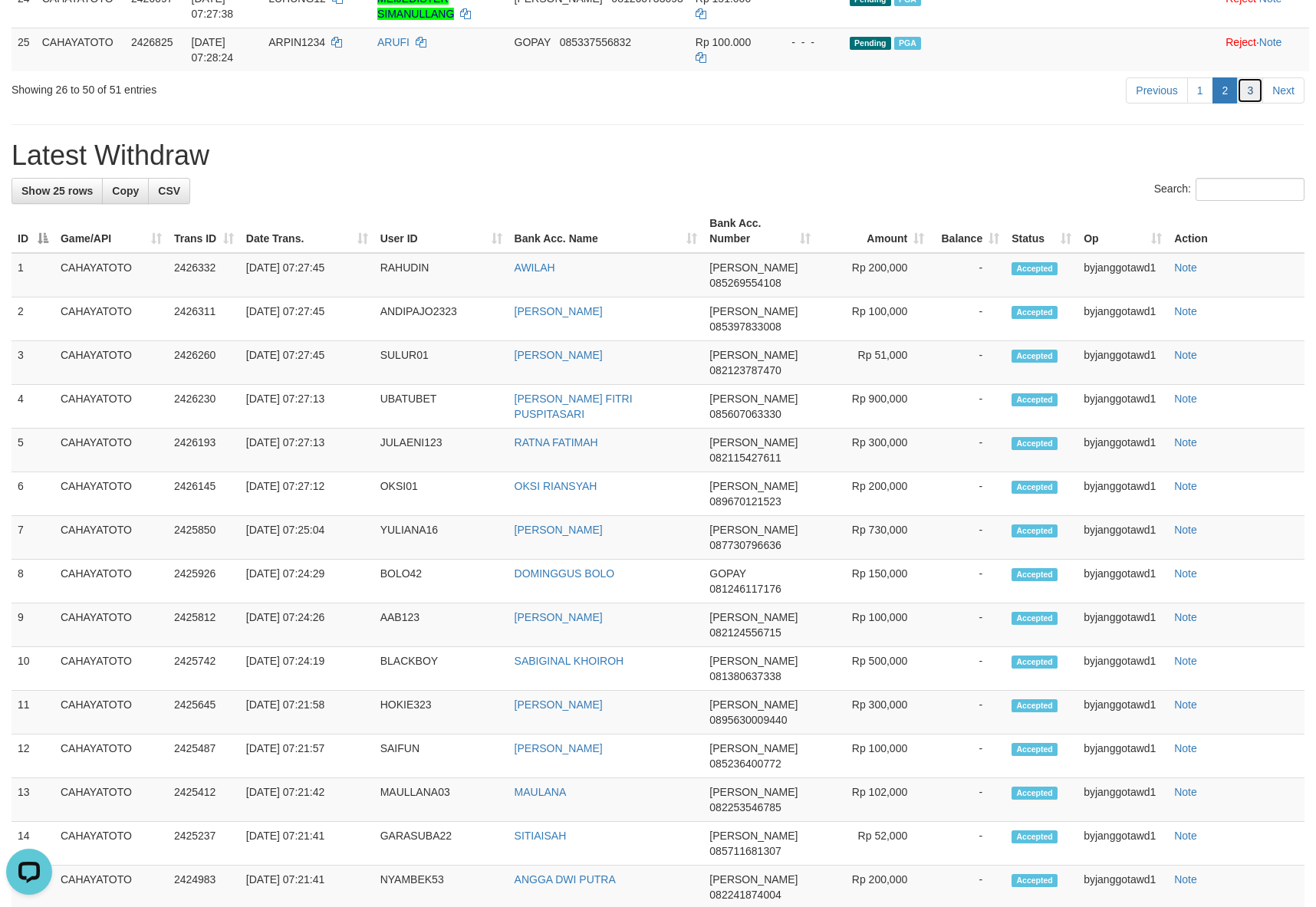
click at [1251, 104] on link "3" at bounding box center [1249, 90] width 26 height 26
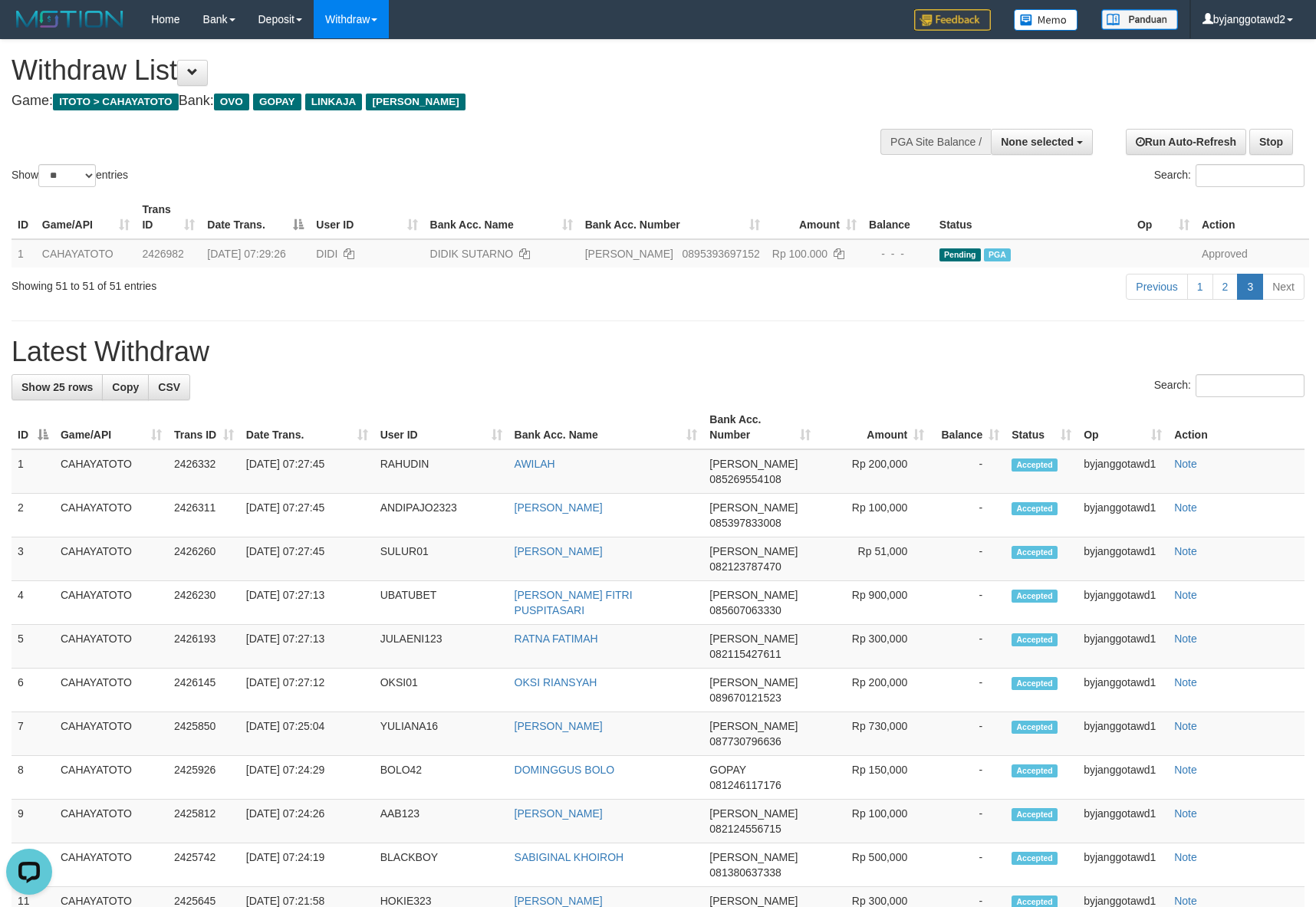
click at [1041, 344] on div "**********" at bounding box center [658, 834] width 1316 height 1589
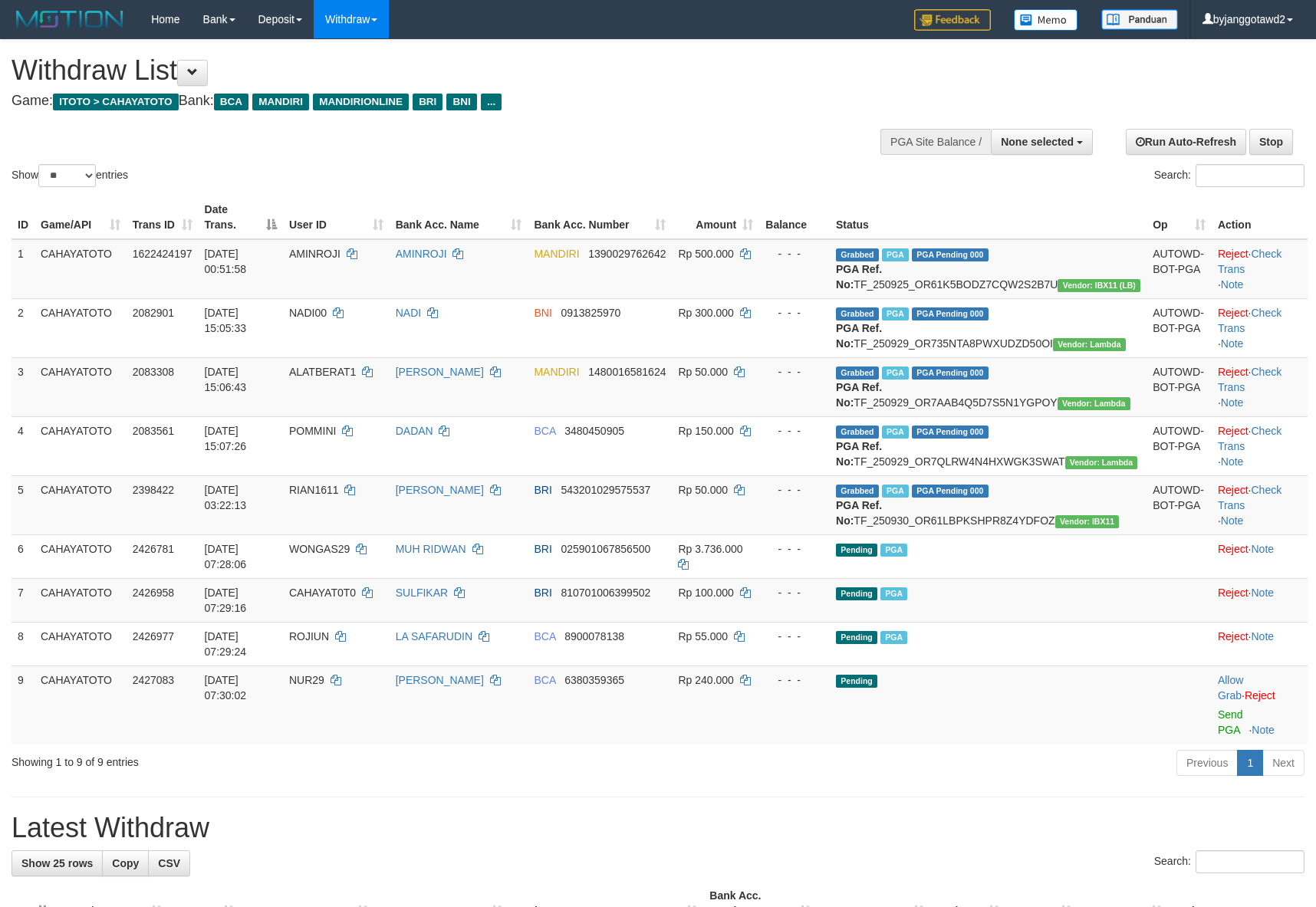
select select
select select "**"
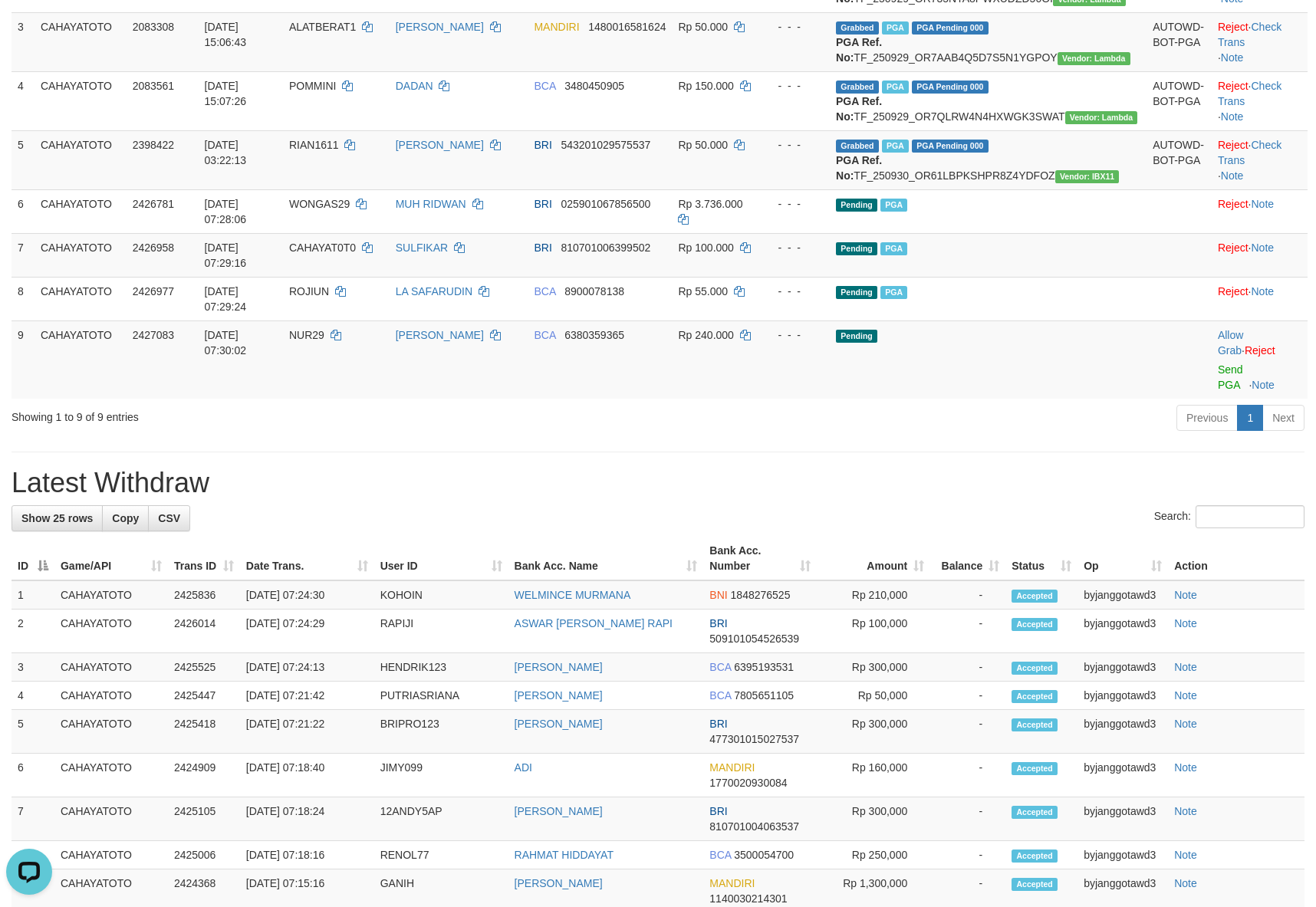
click at [1010, 436] on div "Previous 1 Next" at bounding box center [932, 419] width 744 height 33
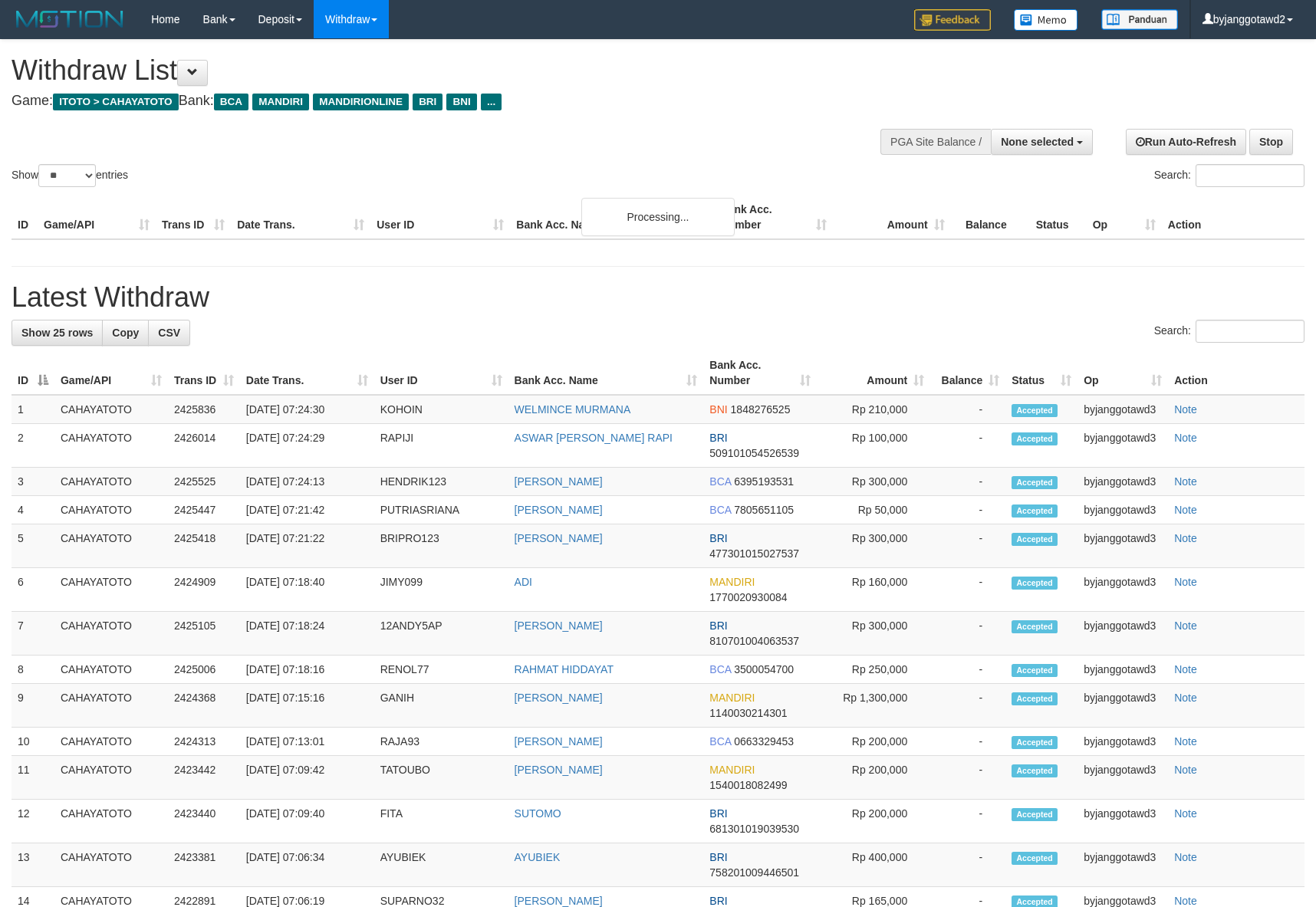
select select
select select "**"
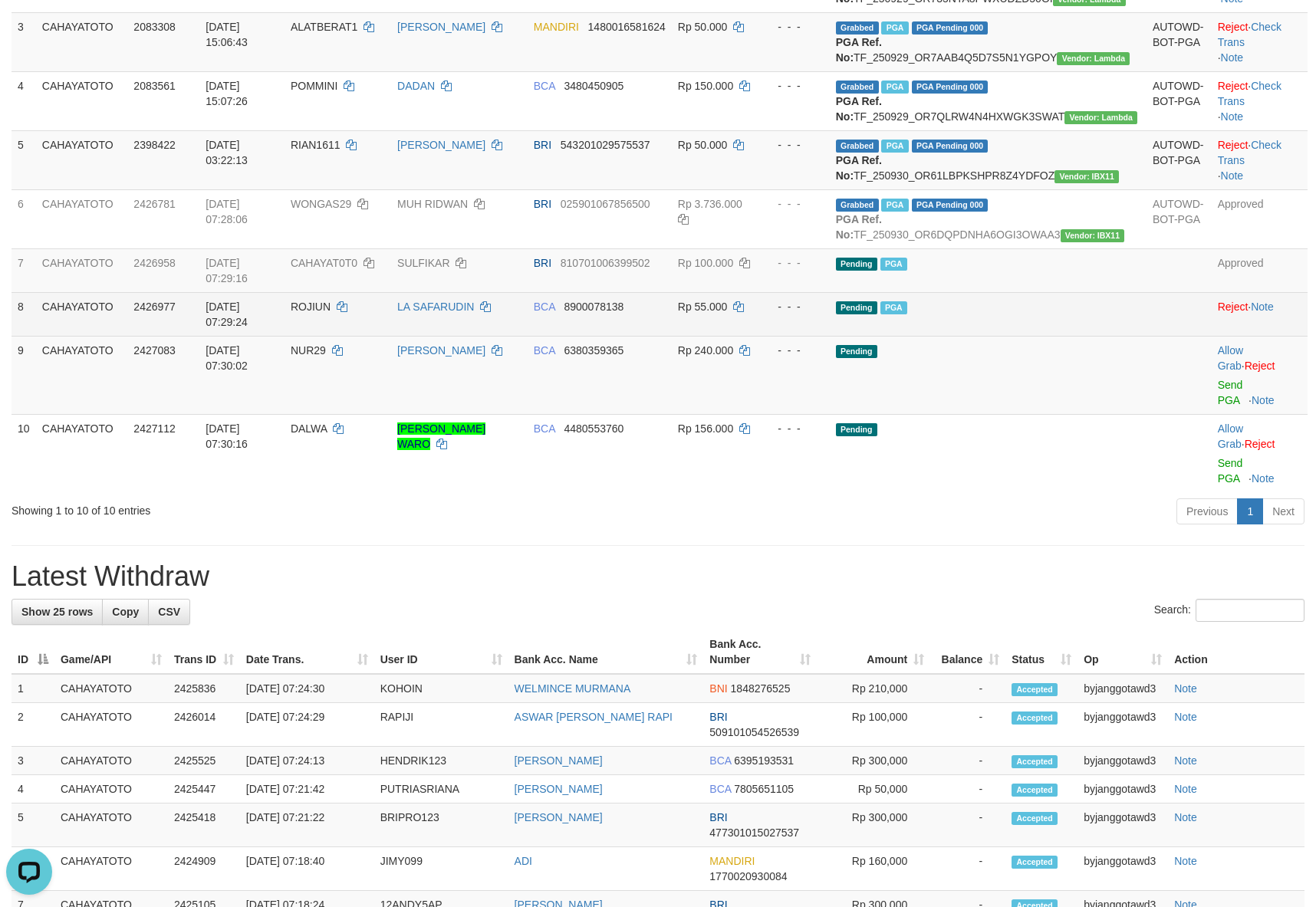
drag, startPoint x: 693, startPoint y: 605, endPoint x: 637, endPoint y: 398, distance: 214.4
click at [693, 591] on h1 "Latest Withdraw" at bounding box center [658, 576] width 1293 height 31
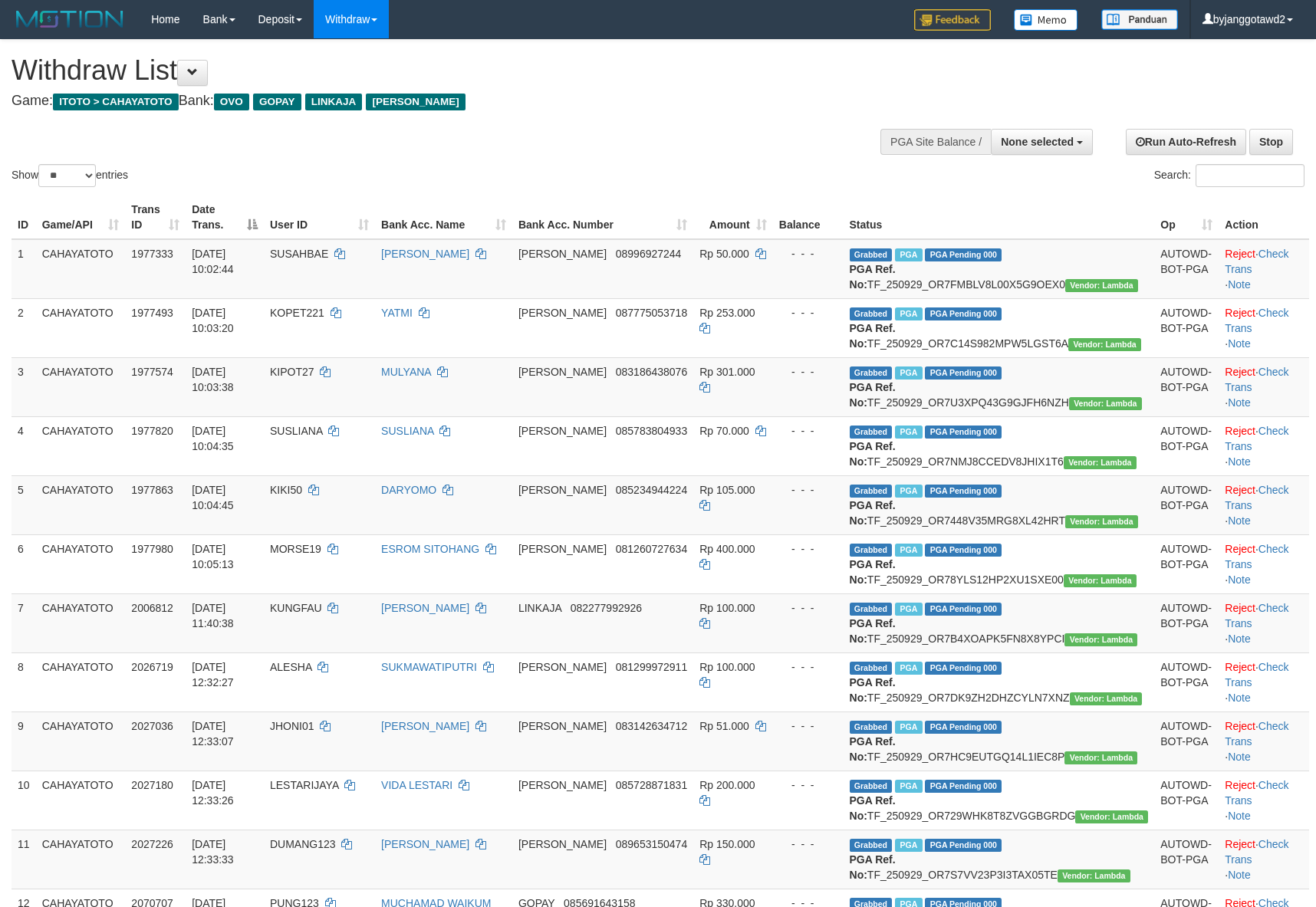
select select
select select "**"
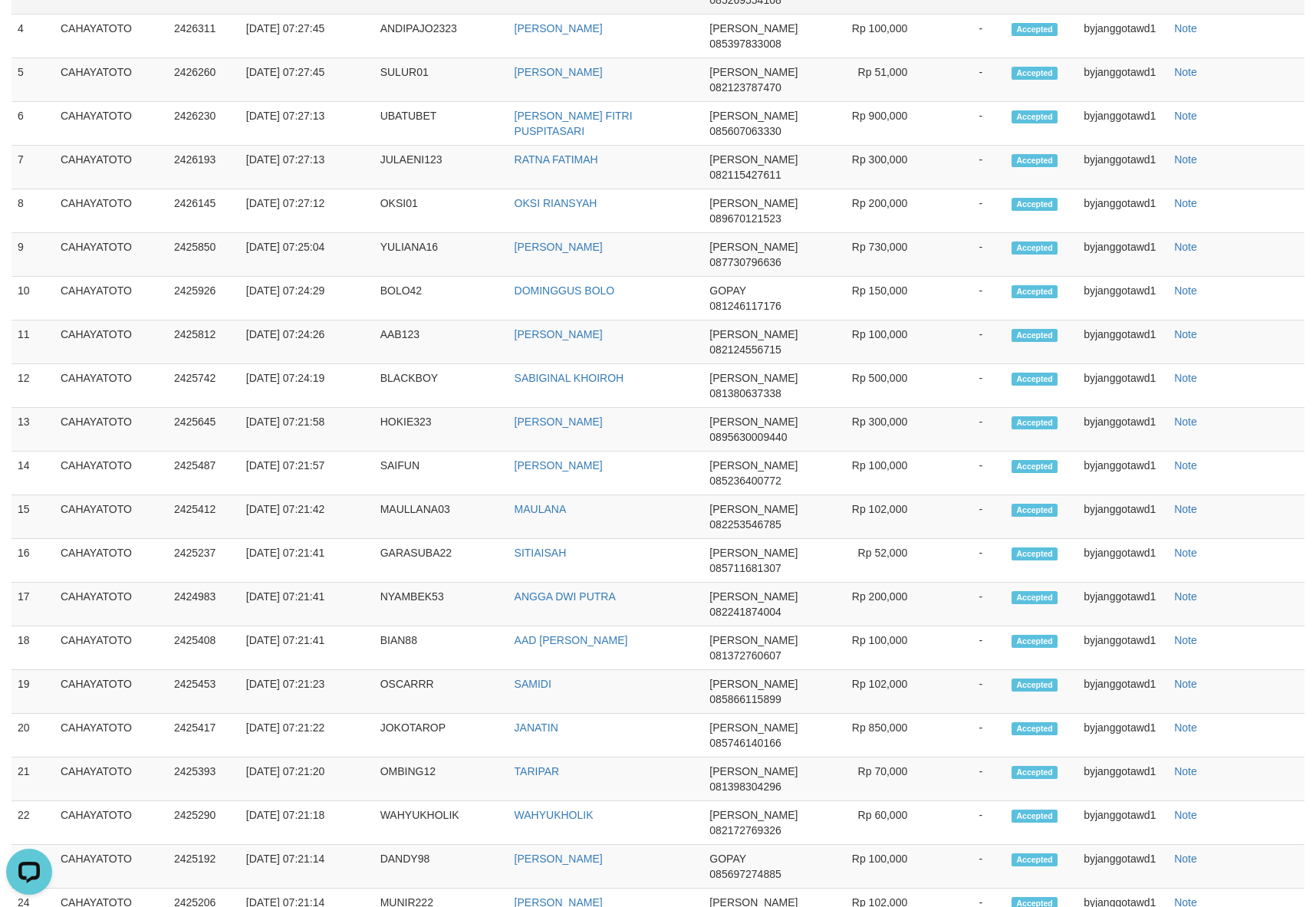
scroll to position [1725, 0]
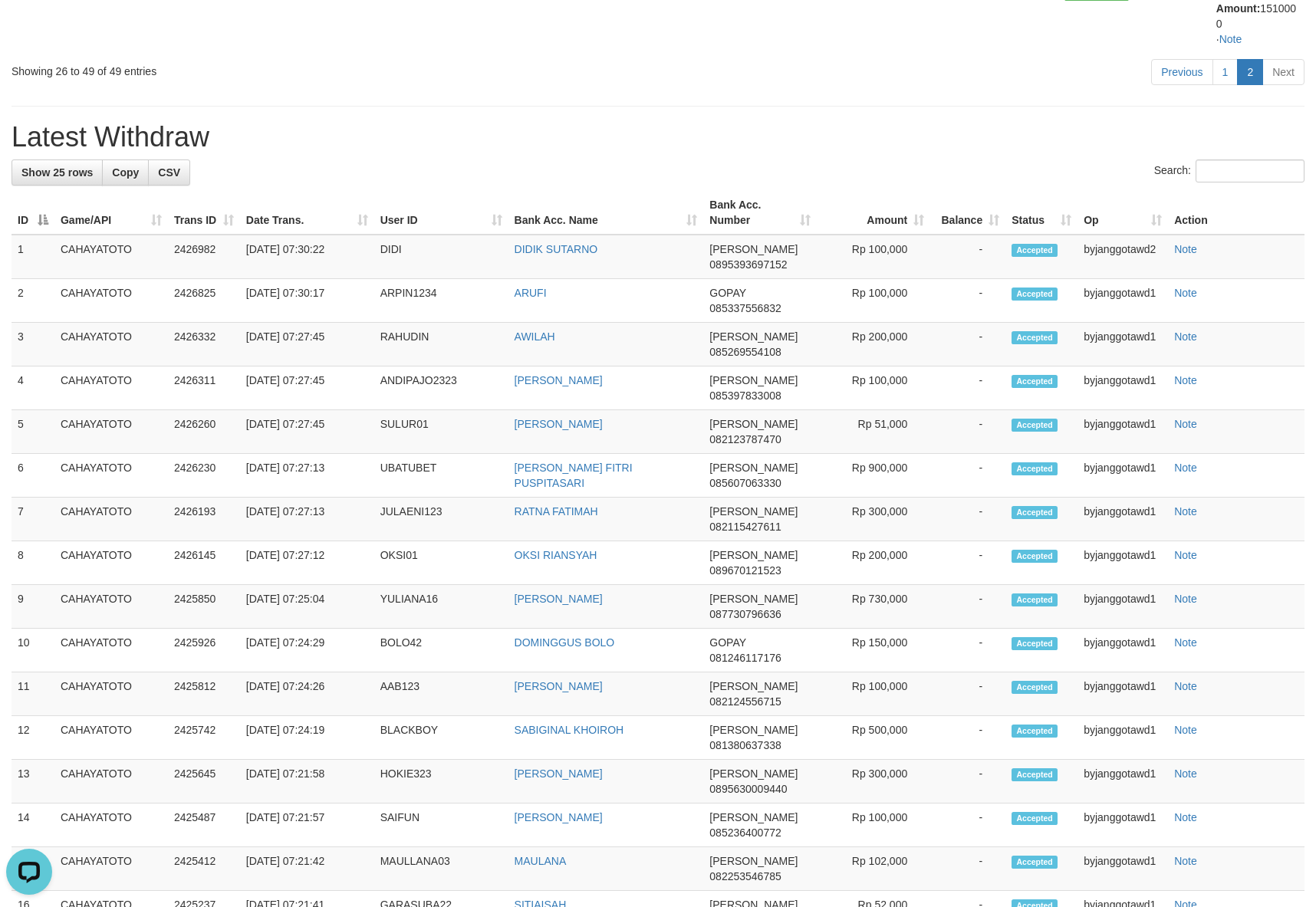
scroll to position [1609, 0]
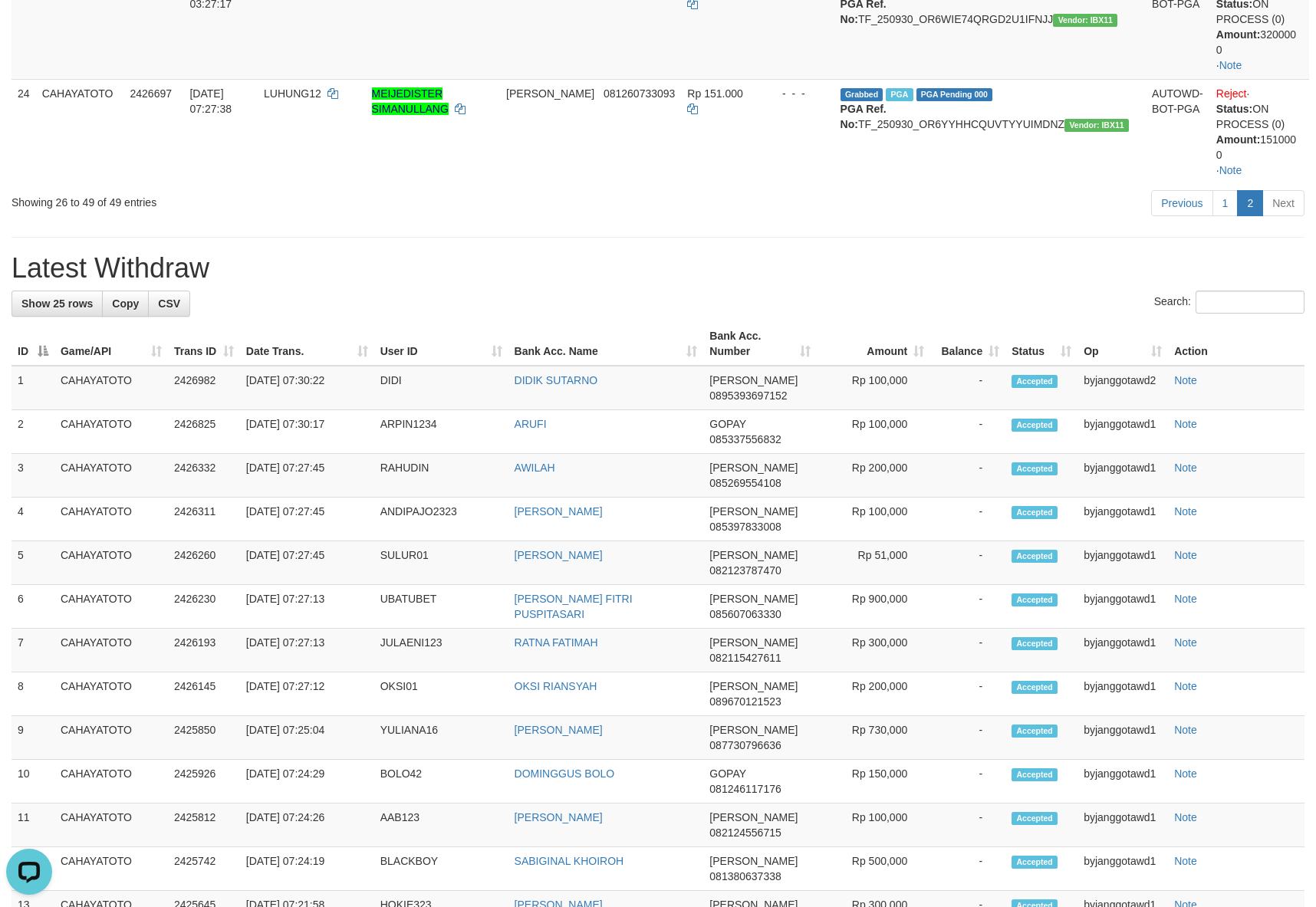
drag, startPoint x: 1282, startPoint y: 145, endPoint x: 1272, endPoint y: 145, distance: 10.0
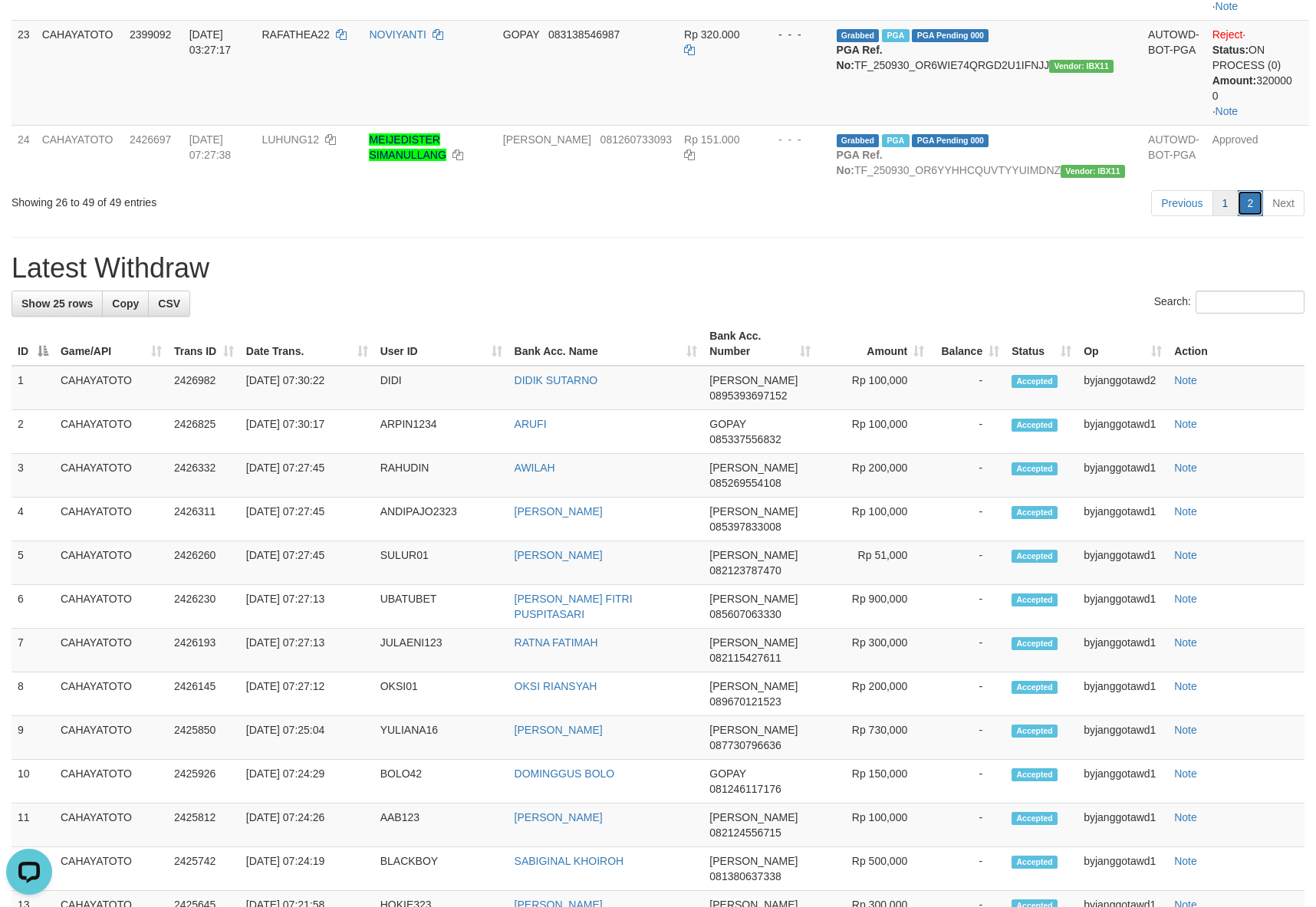
click at [1238, 216] on link "2" at bounding box center [1249, 203] width 26 height 26
click at [1234, 216] on link "1" at bounding box center [1225, 203] width 26 height 26
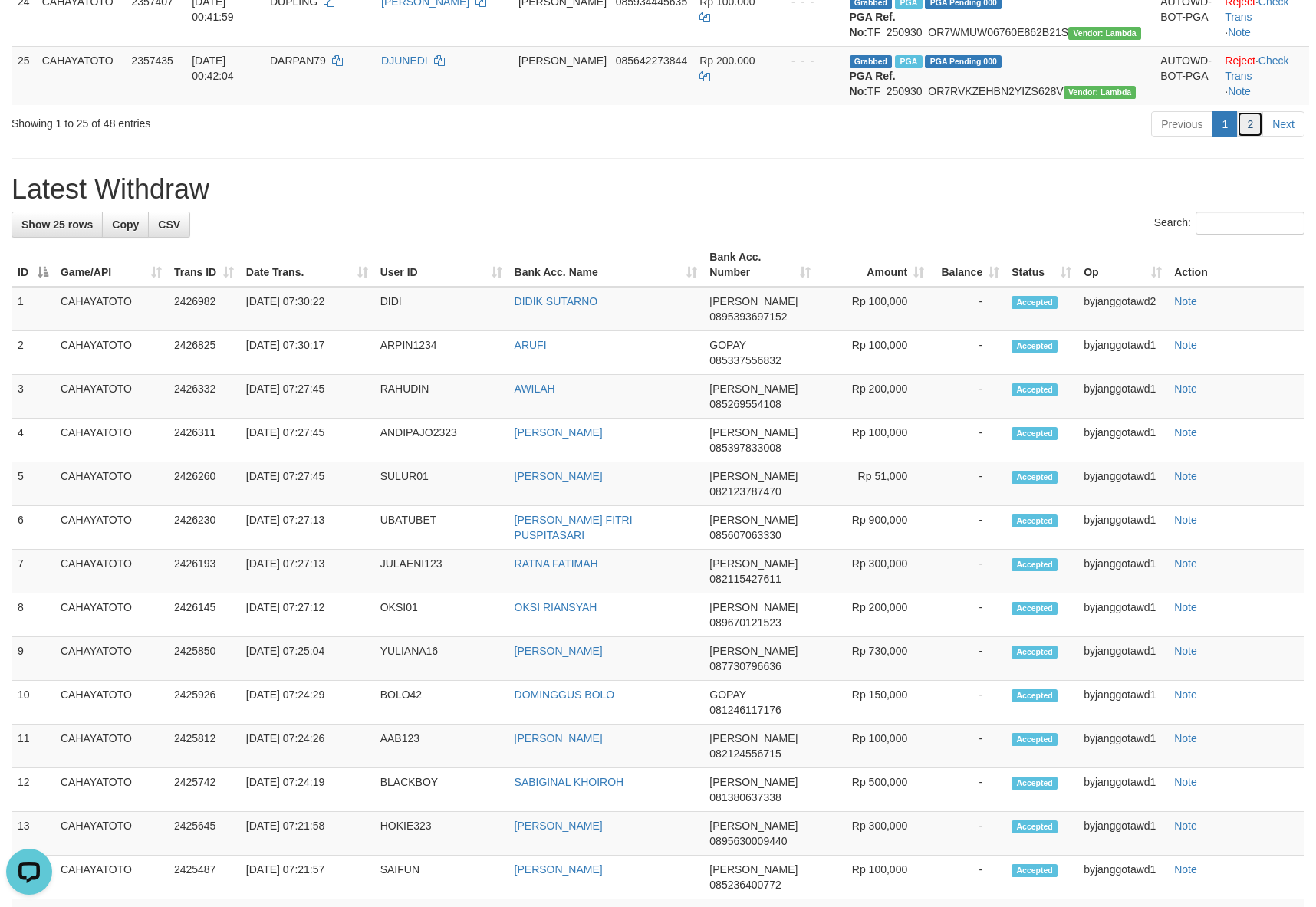
click at [1246, 137] on link "2" at bounding box center [1249, 124] width 26 height 26
